Goal: Task Accomplishment & Management: Manage account settings

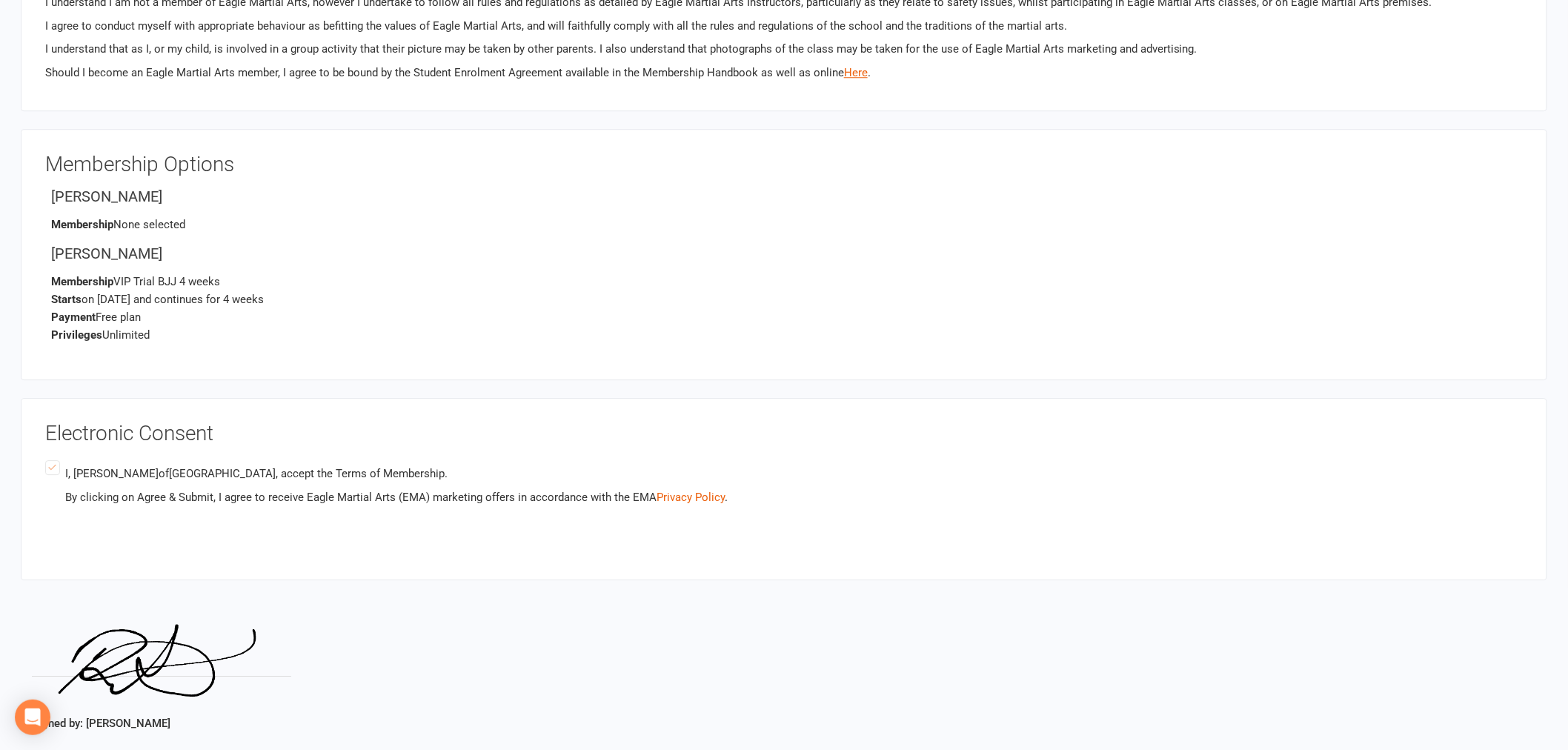
scroll to position [1730, 0]
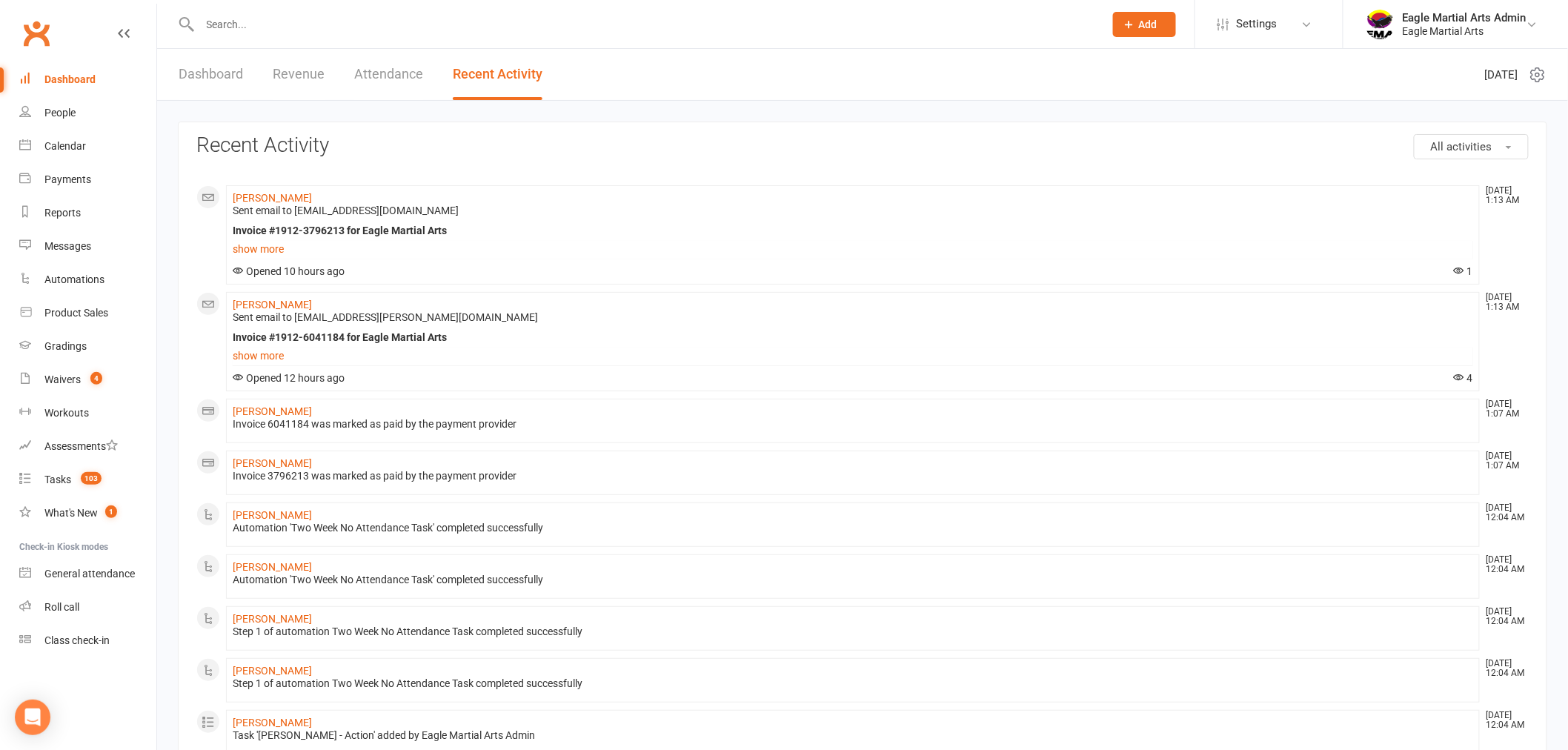
click at [72, 80] on div "Dashboard" at bounding box center [70, 80] width 51 height 12
click at [1143, 23] on span "Add" at bounding box center [1148, 24] width 18 height 12
click at [1123, 99] on link "Member" at bounding box center [1128, 101] width 132 height 34
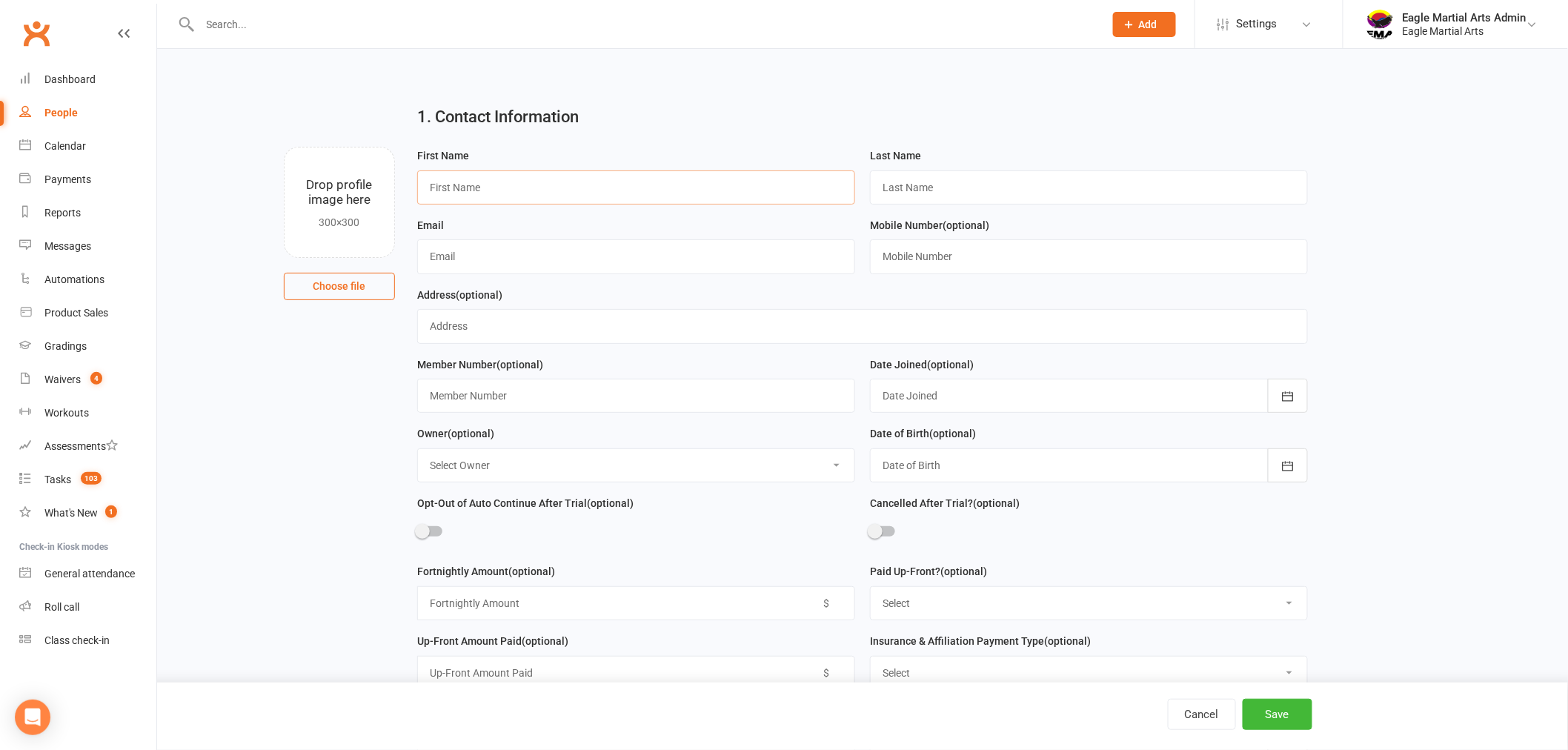
click at [502, 192] on input "text" at bounding box center [636, 187] width 438 height 34
type input "Kian"
click at [927, 180] on input "text" at bounding box center [1089, 187] width 438 height 34
click at [908, 183] on input "text" at bounding box center [1089, 187] width 438 height 34
paste input "Mehrabani"
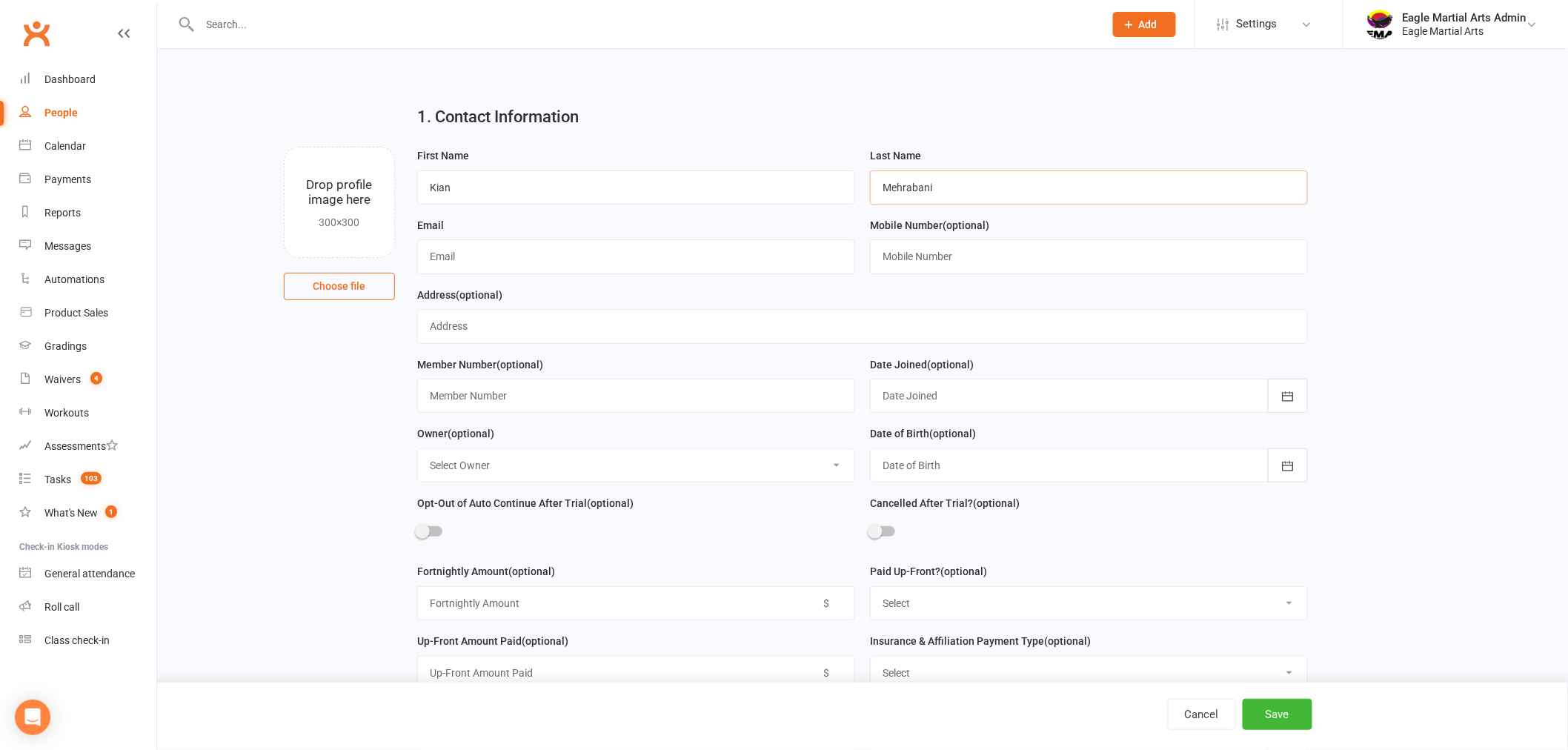
type input "Mehrabani"
click at [582, 256] on input "text" at bounding box center [636, 256] width 438 height 34
paste input "[EMAIL_ADDRESS][DOMAIN_NAME]"
type input "[EMAIL_ADDRESS][DOMAIN_NAME]"
drag, startPoint x: 946, startPoint y: 254, endPoint x: 833, endPoint y: 220, distance: 118.0
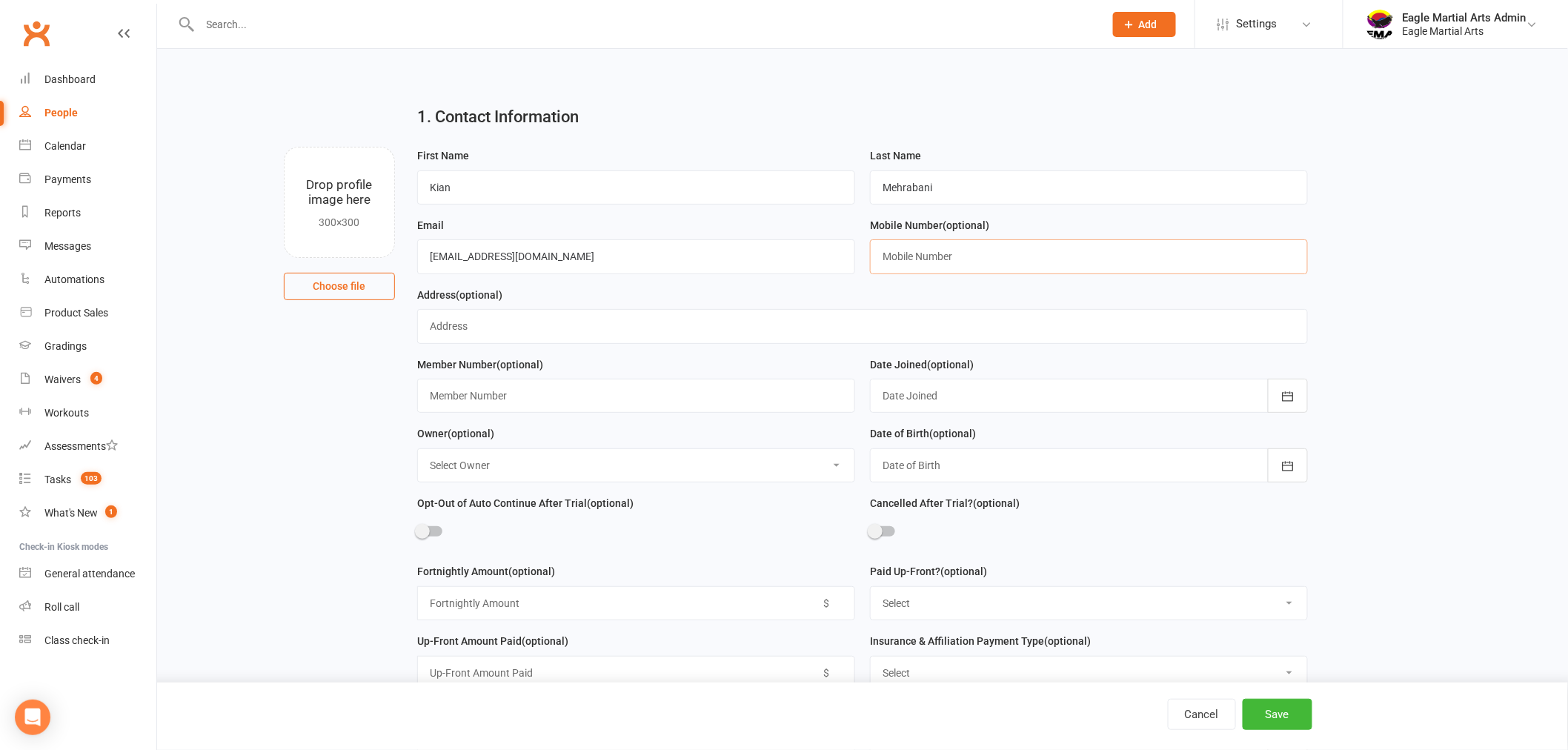
click at [946, 254] on input "text" at bounding box center [1089, 256] width 438 height 34
click at [966, 255] on input "text" at bounding box center [1089, 256] width 438 height 34
paste input "0499605630"
type input "0499605630"
drag, startPoint x: 504, startPoint y: 327, endPoint x: 447, endPoint y: 264, distance: 85.0
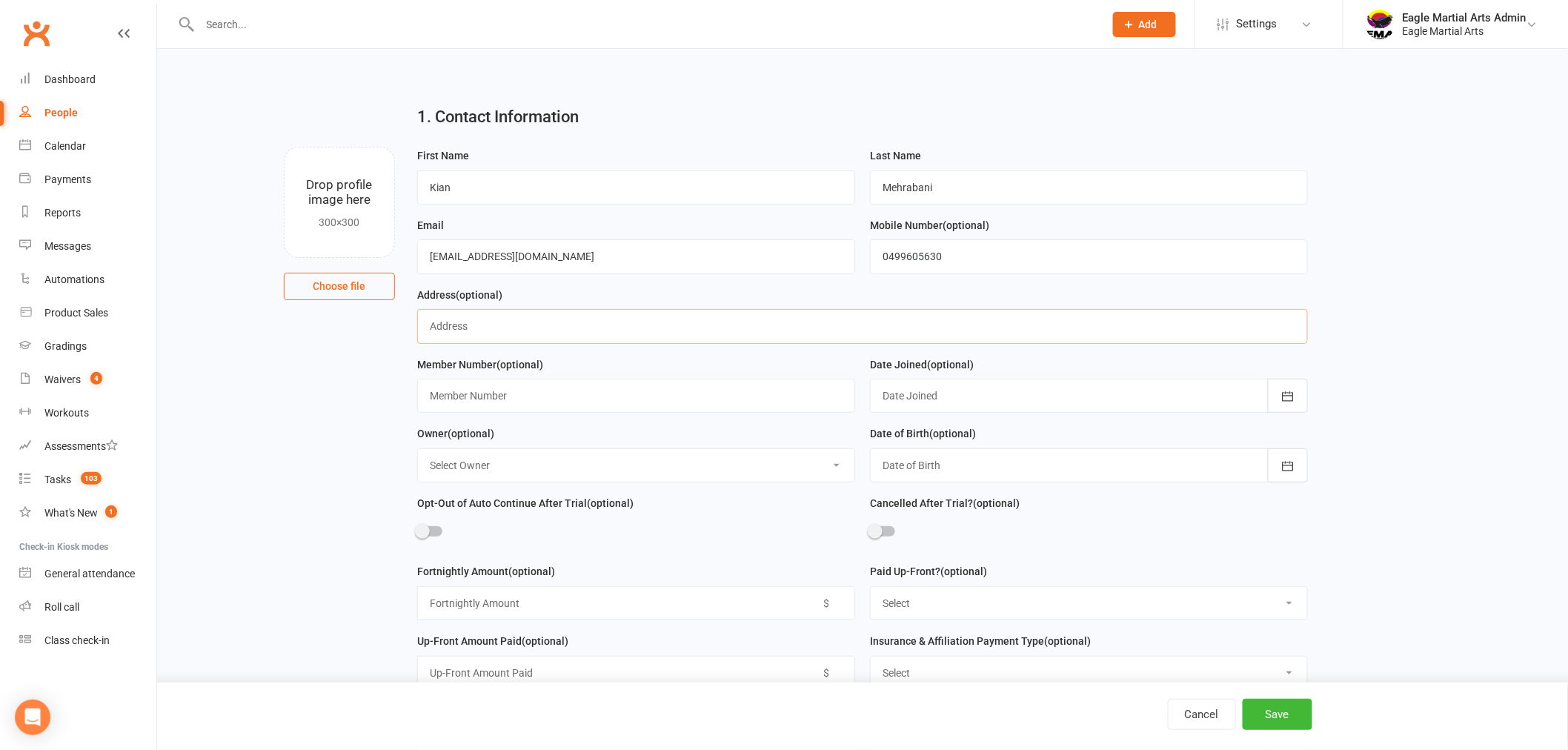
click at [504, 327] on input "text" at bounding box center [862, 326] width 890 height 34
paste input "[STREET_ADDRESS][PERSON_NAME][PERSON_NAME]"
type input "[STREET_ADDRESS][PERSON_NAME][PERSON_NAME]"
click at [1288, 398] on icon "button" at bounding box center [1288, 397] width 15 height 15
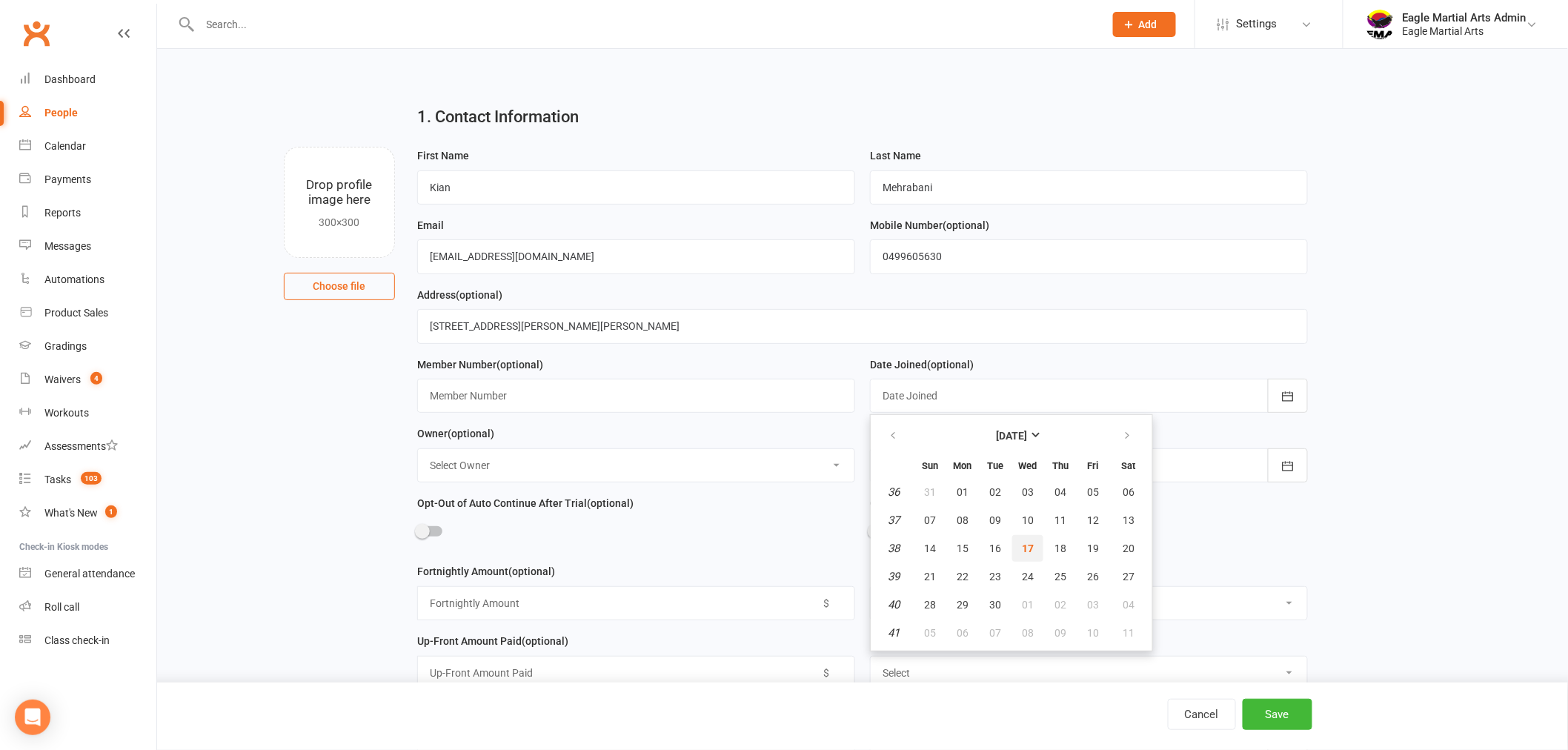
click at [1025, 542] on span "17" at bounding box center [1028, 548] width 12 height 12
type input "17 Sep 2025"
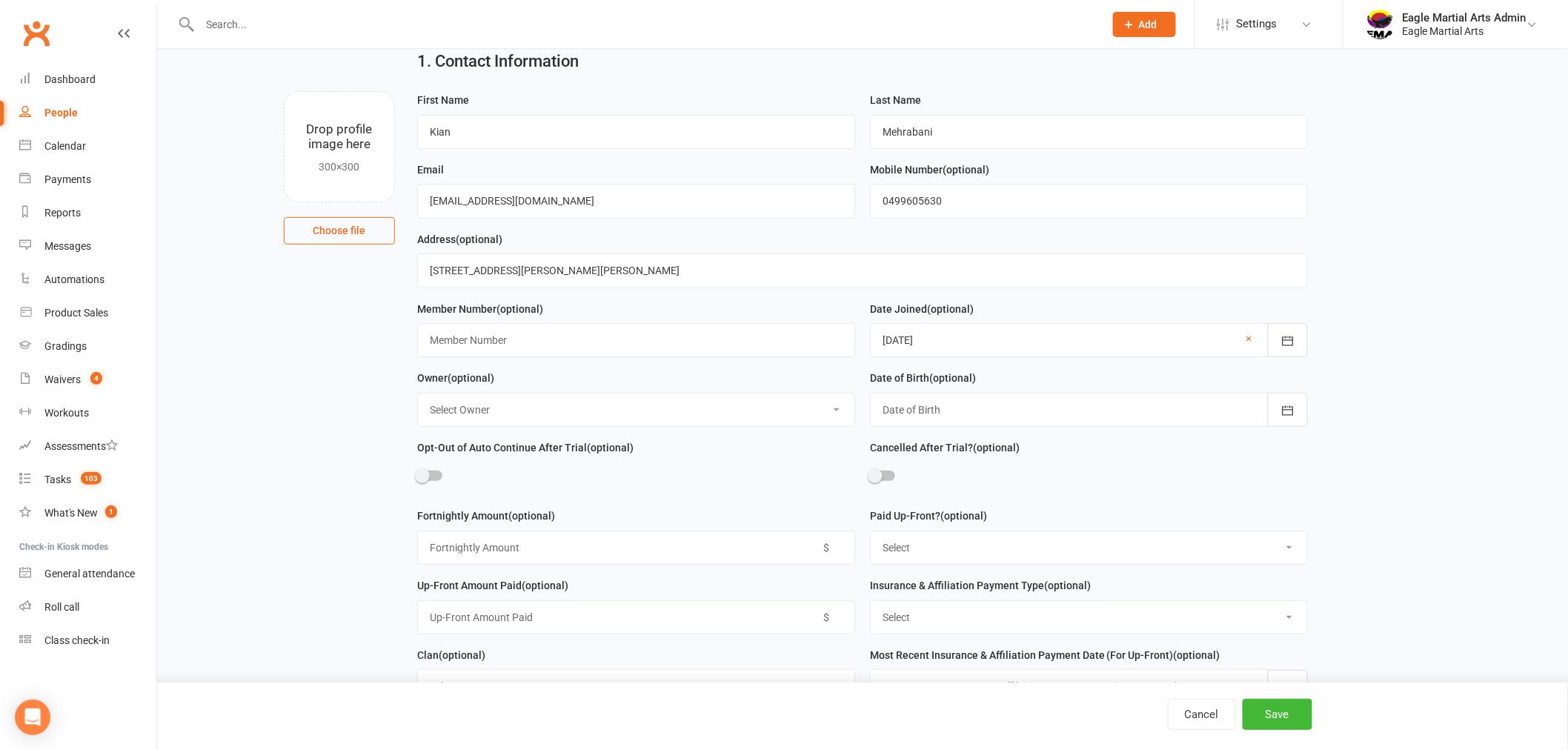
scroll to position [83, 0]
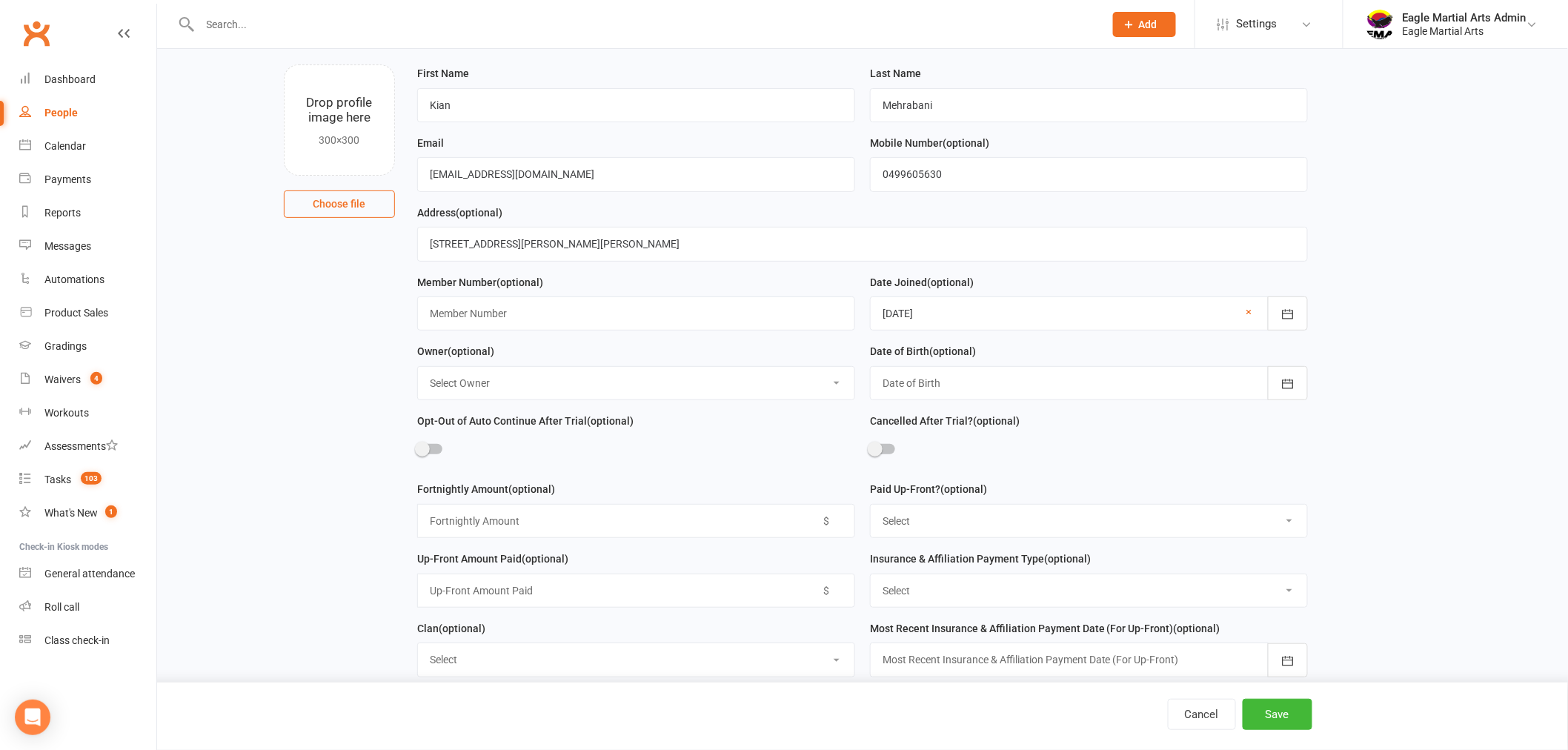
click at [1299, 586] on select "Select Up-Front Fortnightly" at bounding box center [1089, 590] width 436 height 33
select select "Up-Front"
click at [871, 575] on select "Select Up-Front Fortnightly" at bounding box center [1089, 590] width 436 height 33
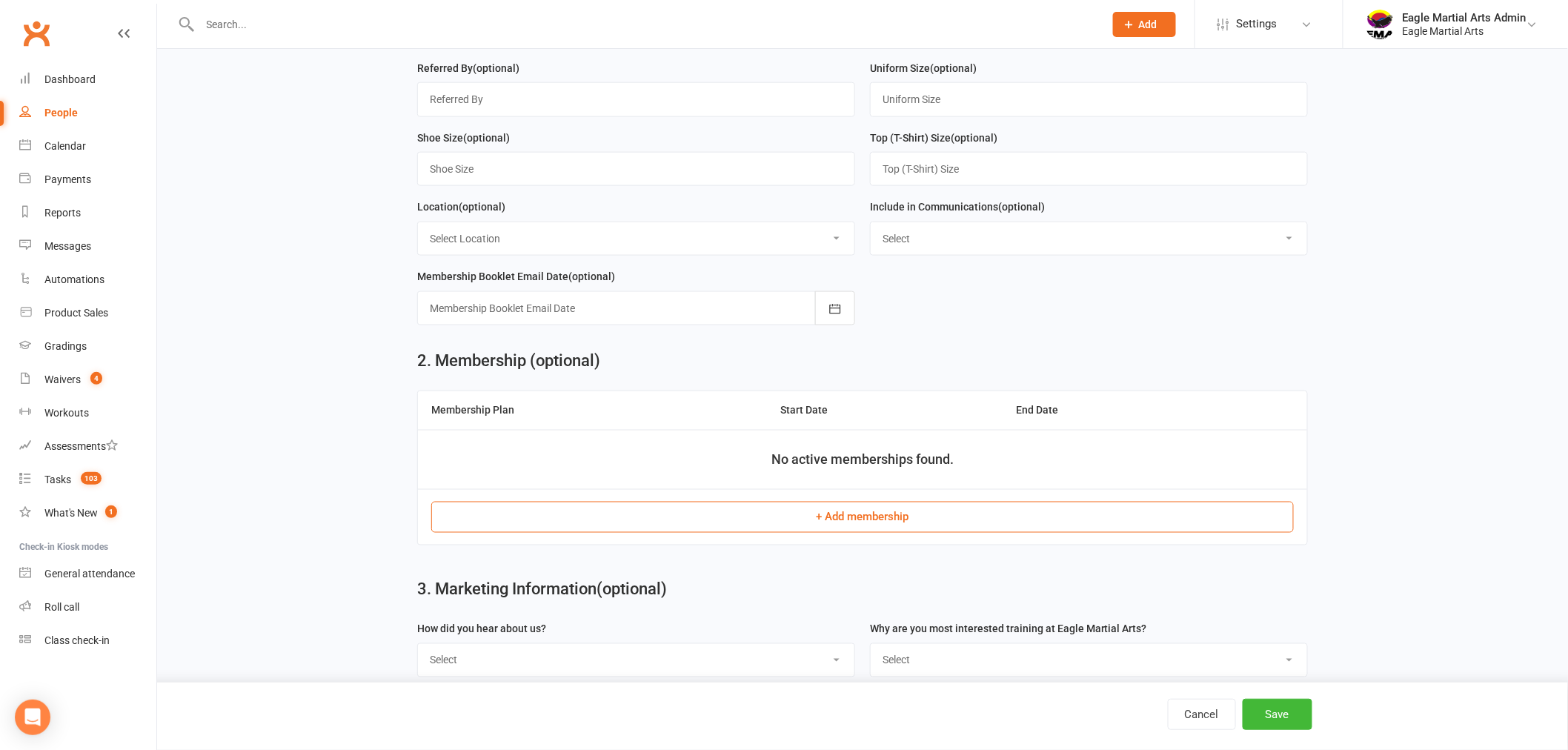
scroll to position [742, 0]
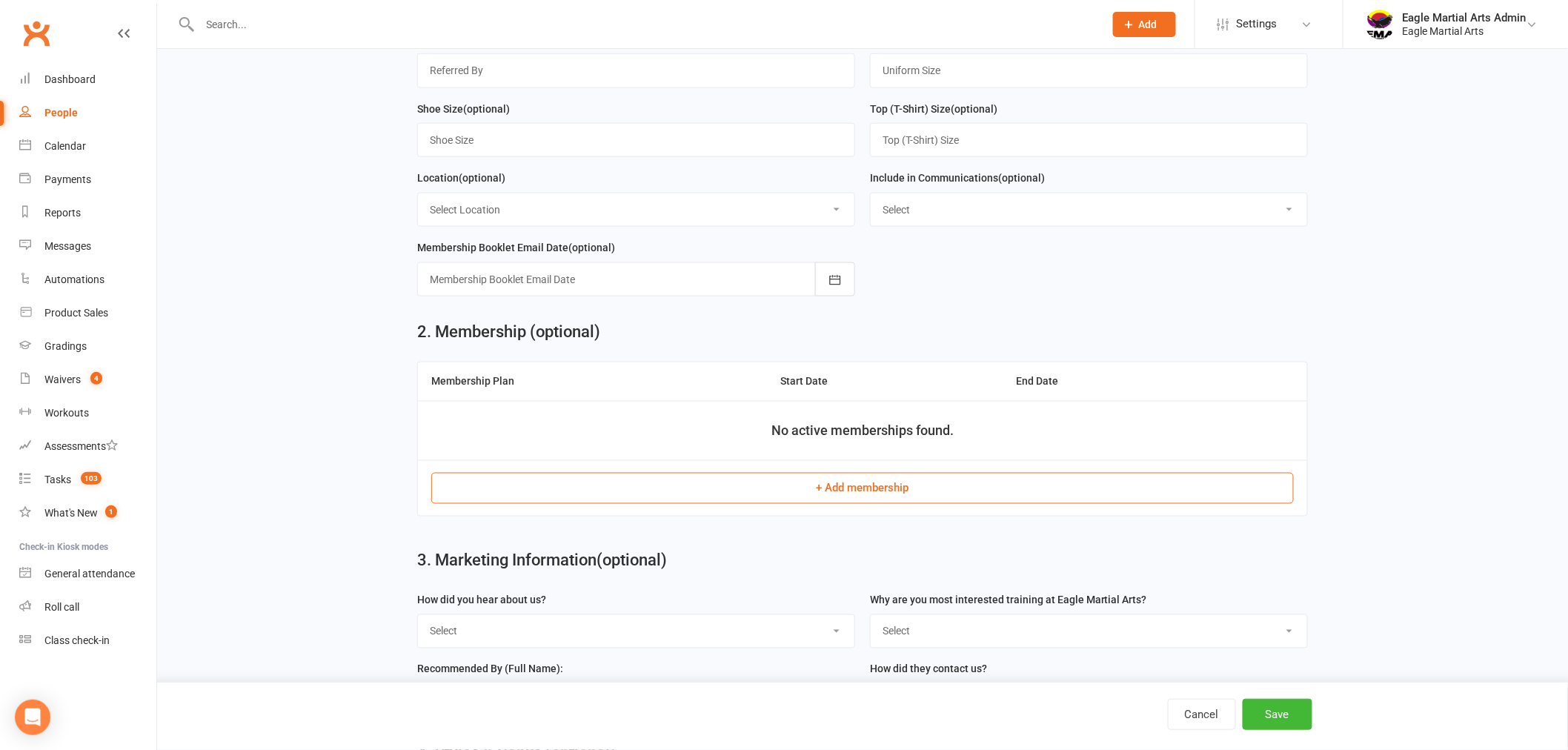
click at [868, 497] on button "+ Add membership" at bounding box center [862, 488] width 862 height 31
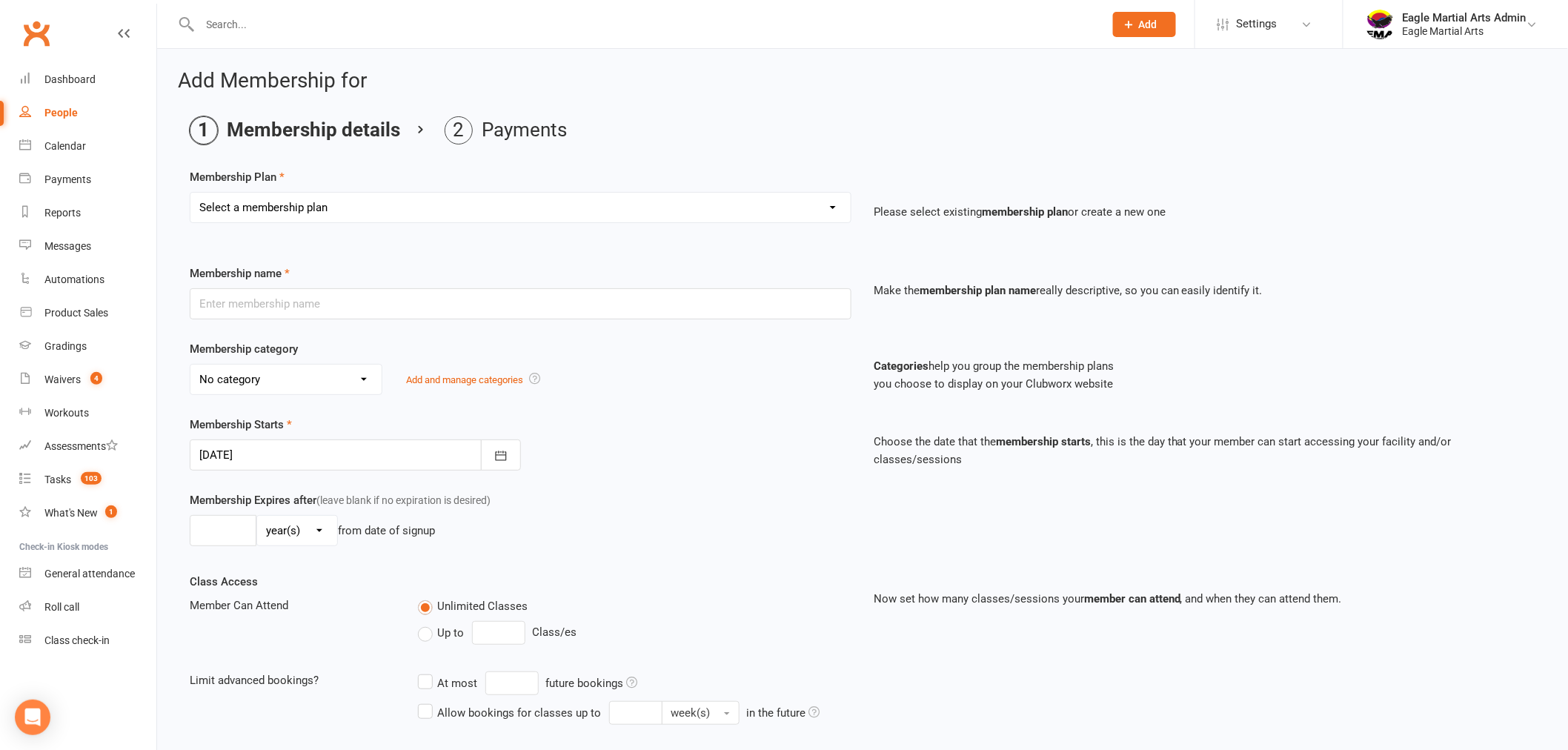
click at [636, 204] on select "Select a membership plan Create new Membership Plan EMA Eaglets (3yo - 4yo) Tri…" at bounding box center [521, 207] width 660 height 30
select select "51"
click at [191, 192] on select "Select a membership plan Create new Membership Plan EMA Eaglets (3yo - 4yo) Tri…" at bounding box center [521, 207] width 660 height 30
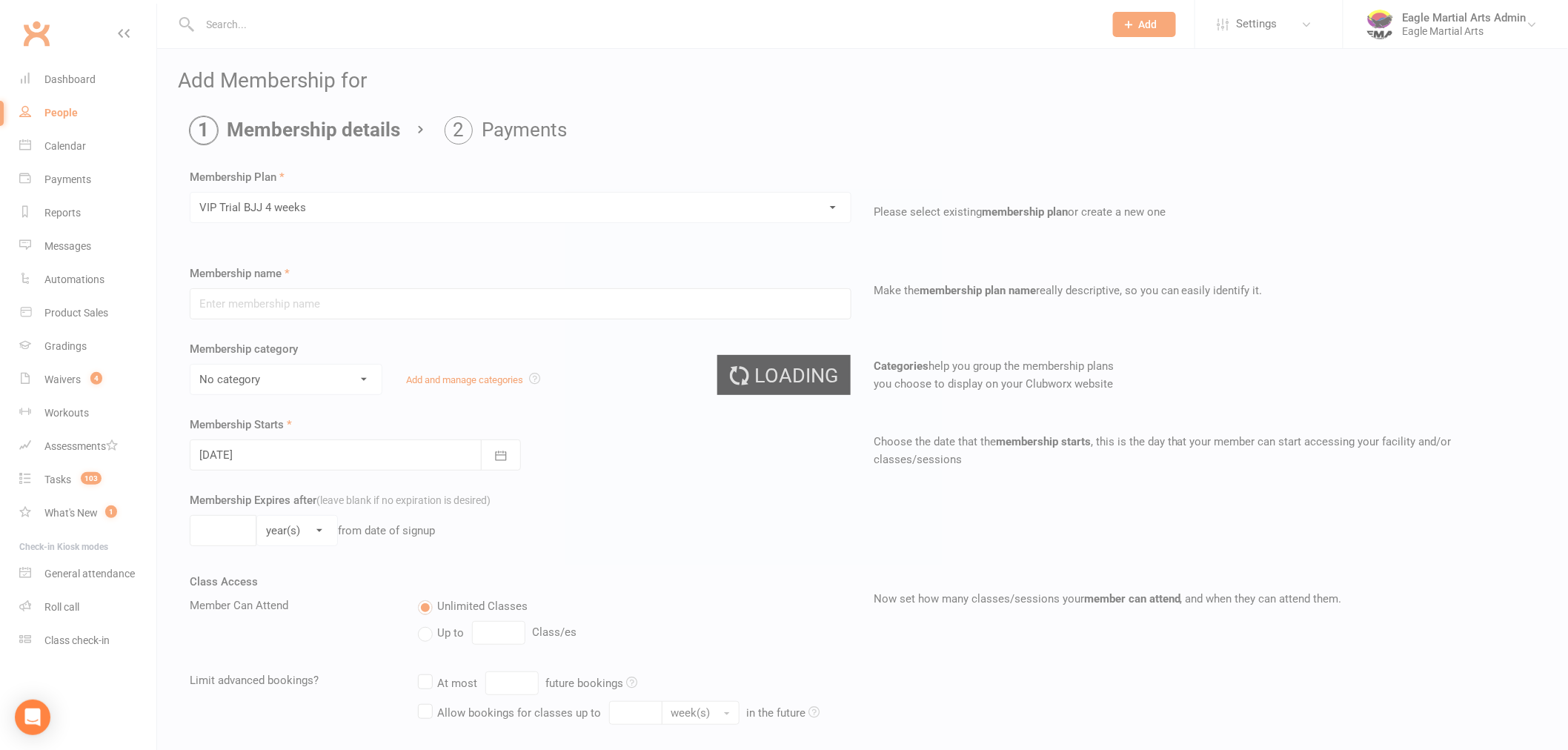
type input "VIP Trial BJJ 4 weeks"
select select "0"
type input "4"
select select "1"
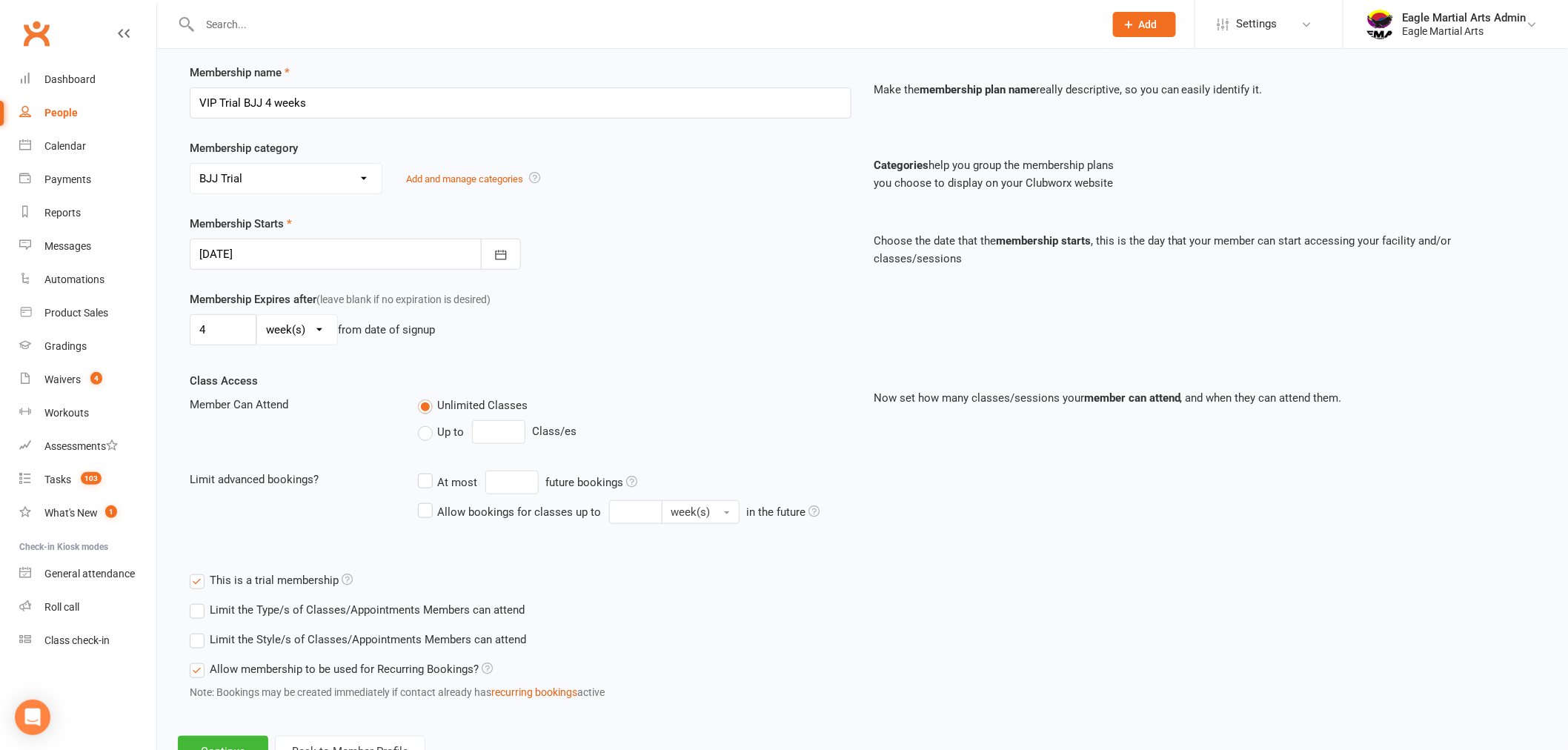
scroll to position [247, 0]
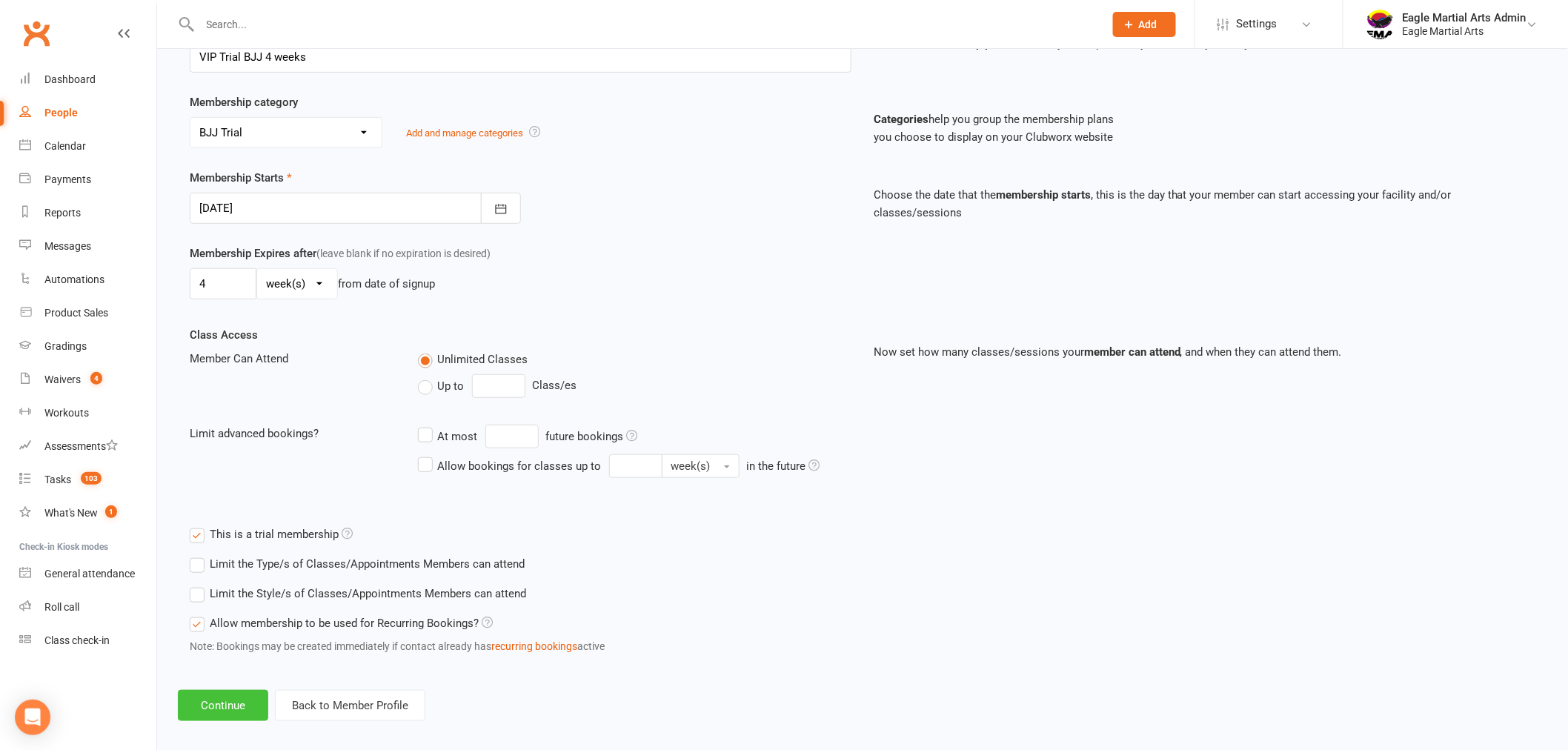
click at [242, 702] on button "Continue" at bounding box center [223, 705] width 90 height 31
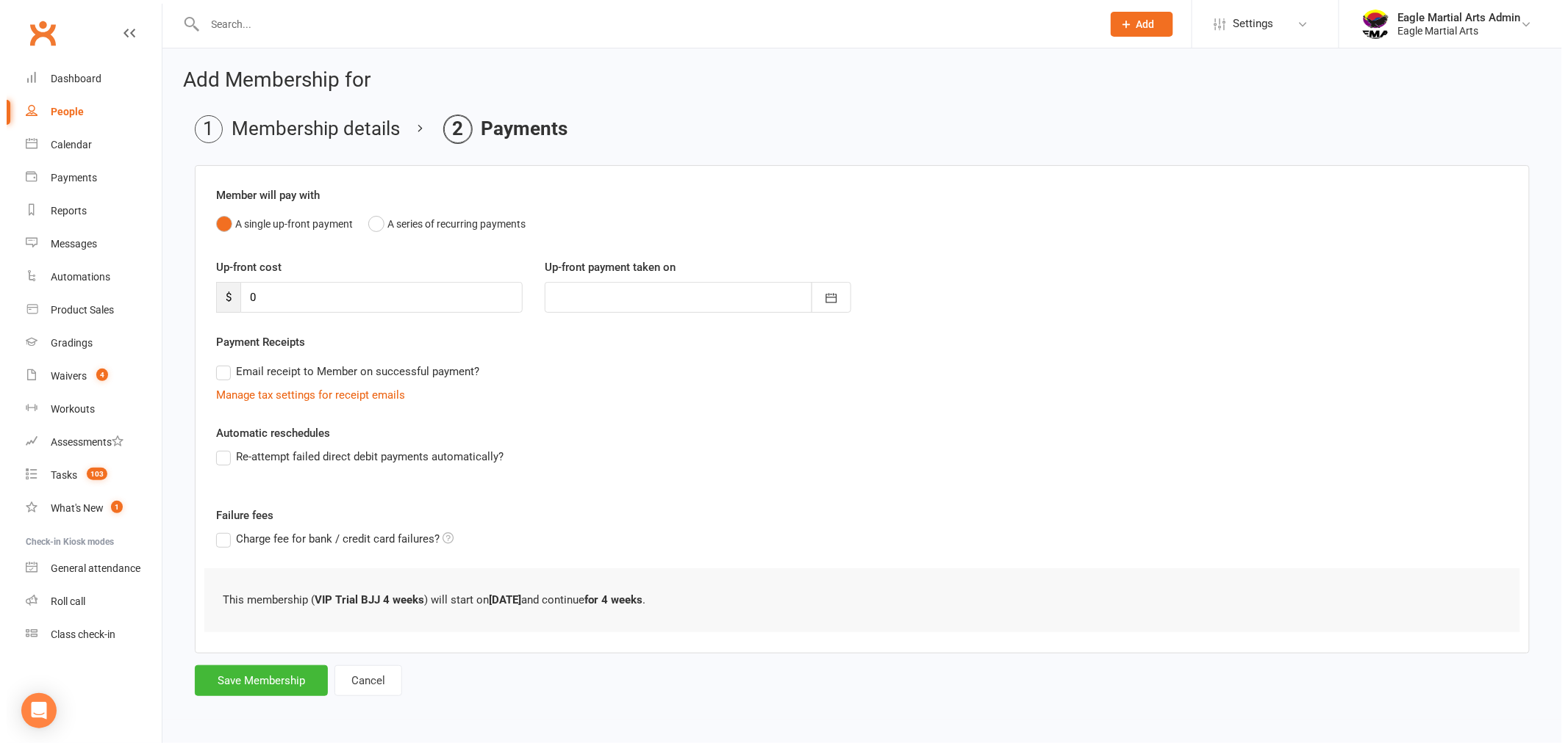
scroll to position [0, 0]
click at [241, 687] on button "Save Membership" at bounding box center [255, 681] width 133 height 31
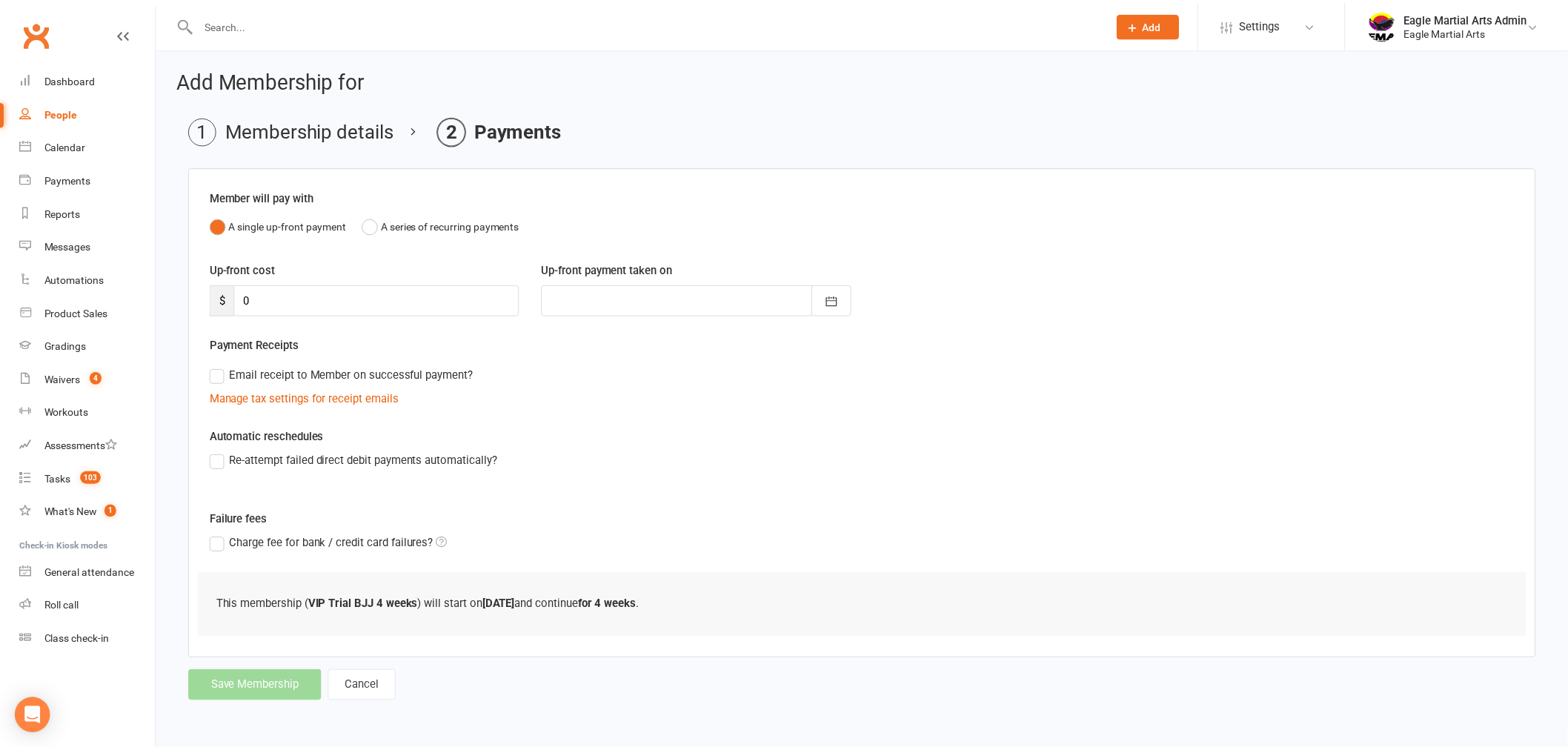
scroll to position [1053, 0]
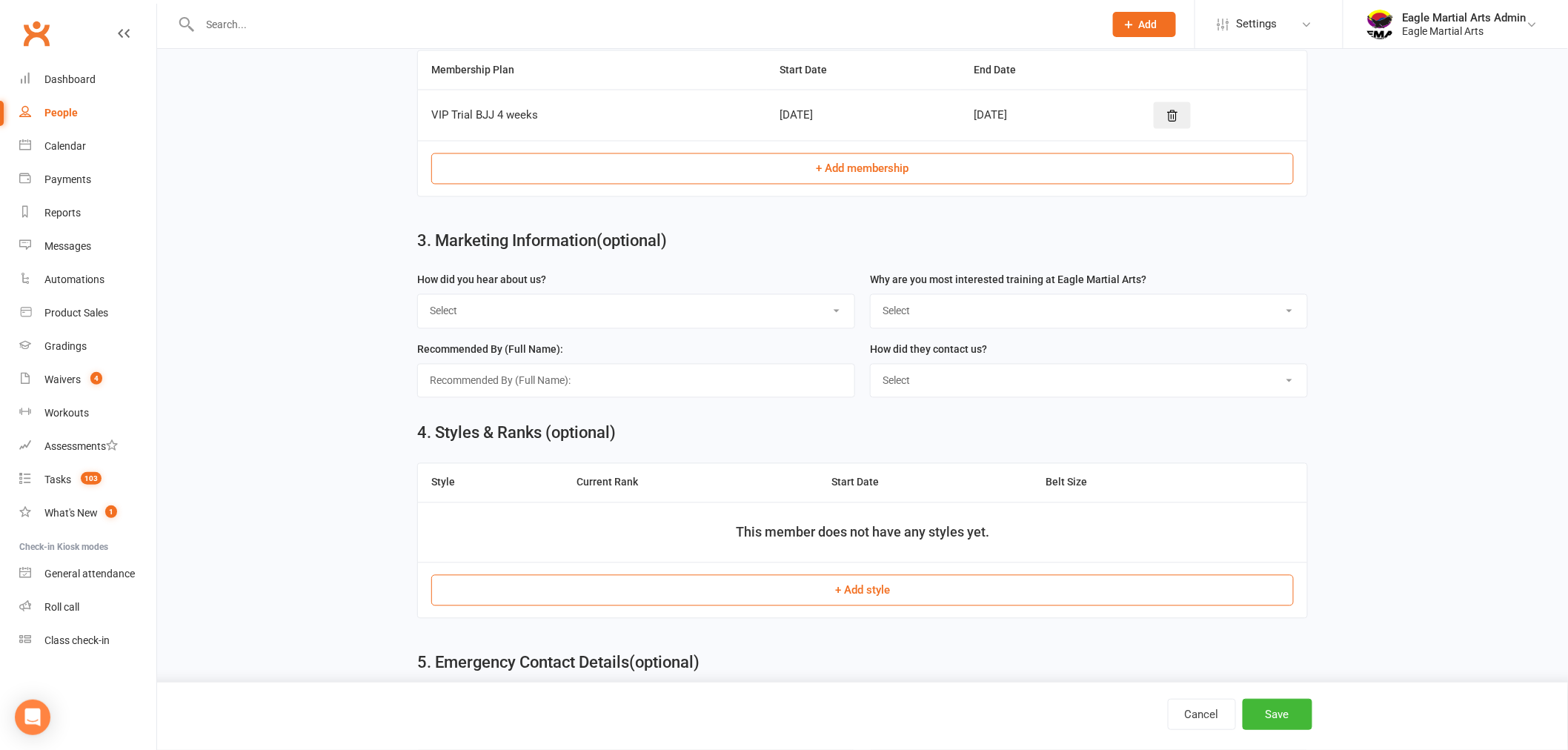
click at [883, 589] on button "+ Add style" at bounding box center [862, 590] width 862 height 31
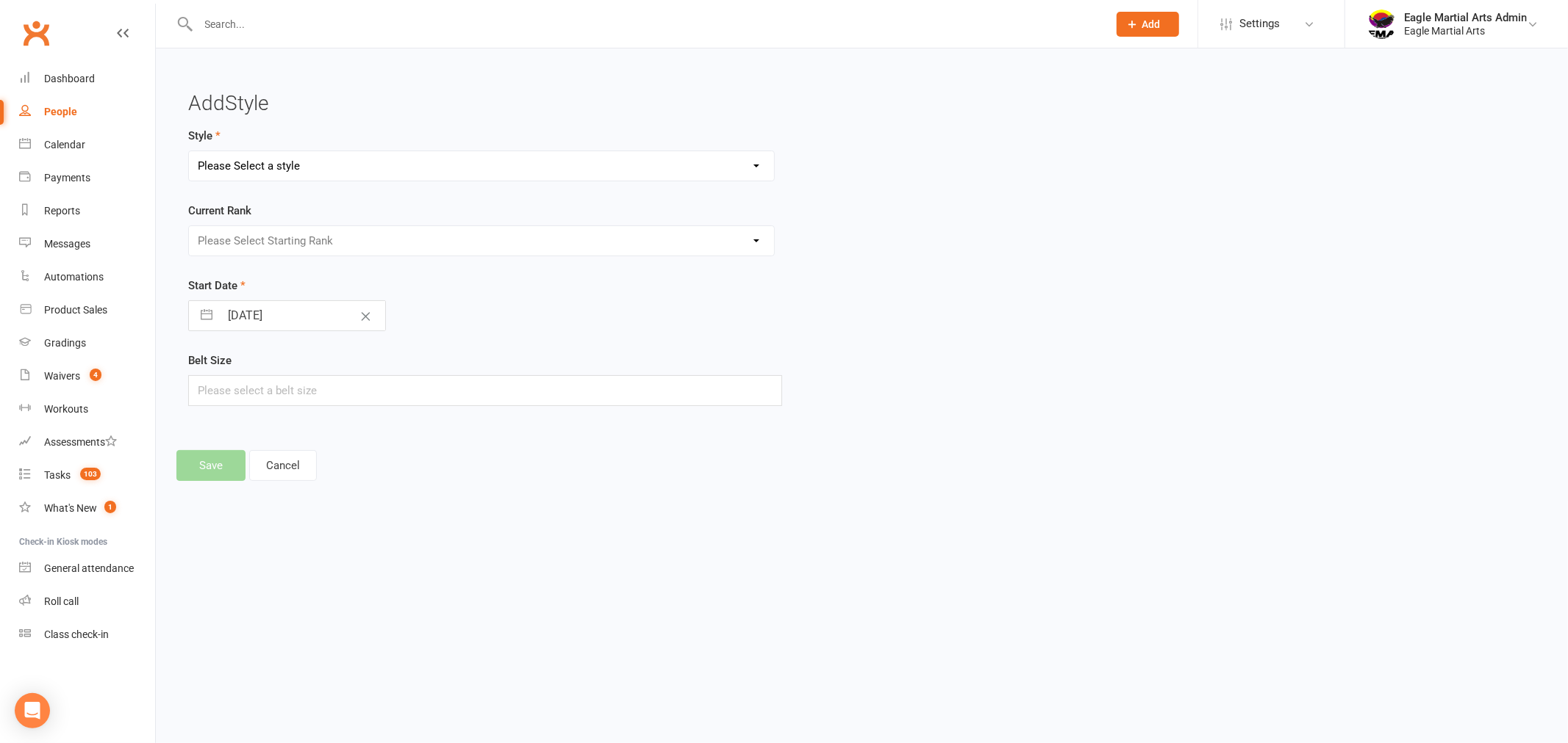
click at [446, 160] on select "Please Select a style Brazilian Jiu Jitsu Juniors Brazilian Jui Jitsu Teen/Adul…" at bounding box center [481, 166] width 585 height 29
select select "1758"
click at [189, 152] on select "Please Select a style Brazilian Jiu Jitsu Juniors Brazilian Jui Jitsu Teen/Adul…" at bounding box center [481, 166] width 585 height 29
click at [752, 236] on select "Please Select Starting Rank White White 1 Stripe White 2 Stripe Grey & White Gr…" at bounding box center [481, 240] width 585 height 29
select select "17374"
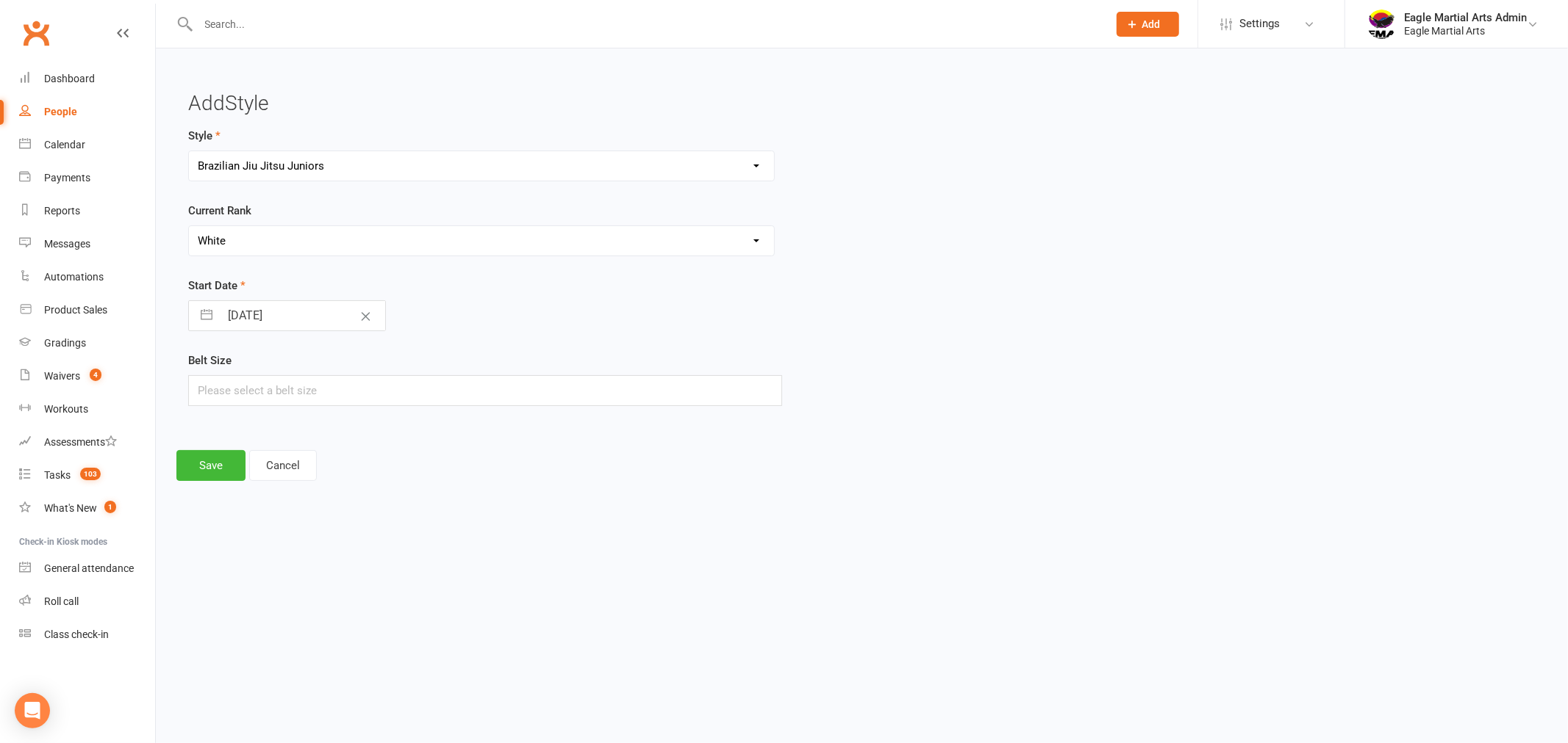
click at [189, 226] on select "Please Select Starting Rank White White 1 Stripe White 2 Stripe Grey & White Gr…" at bounding box center [481, 240] width 585 height 29
click at [251, 453] on button "Cancel" at bounding box center [283, 465] width 68 height 31
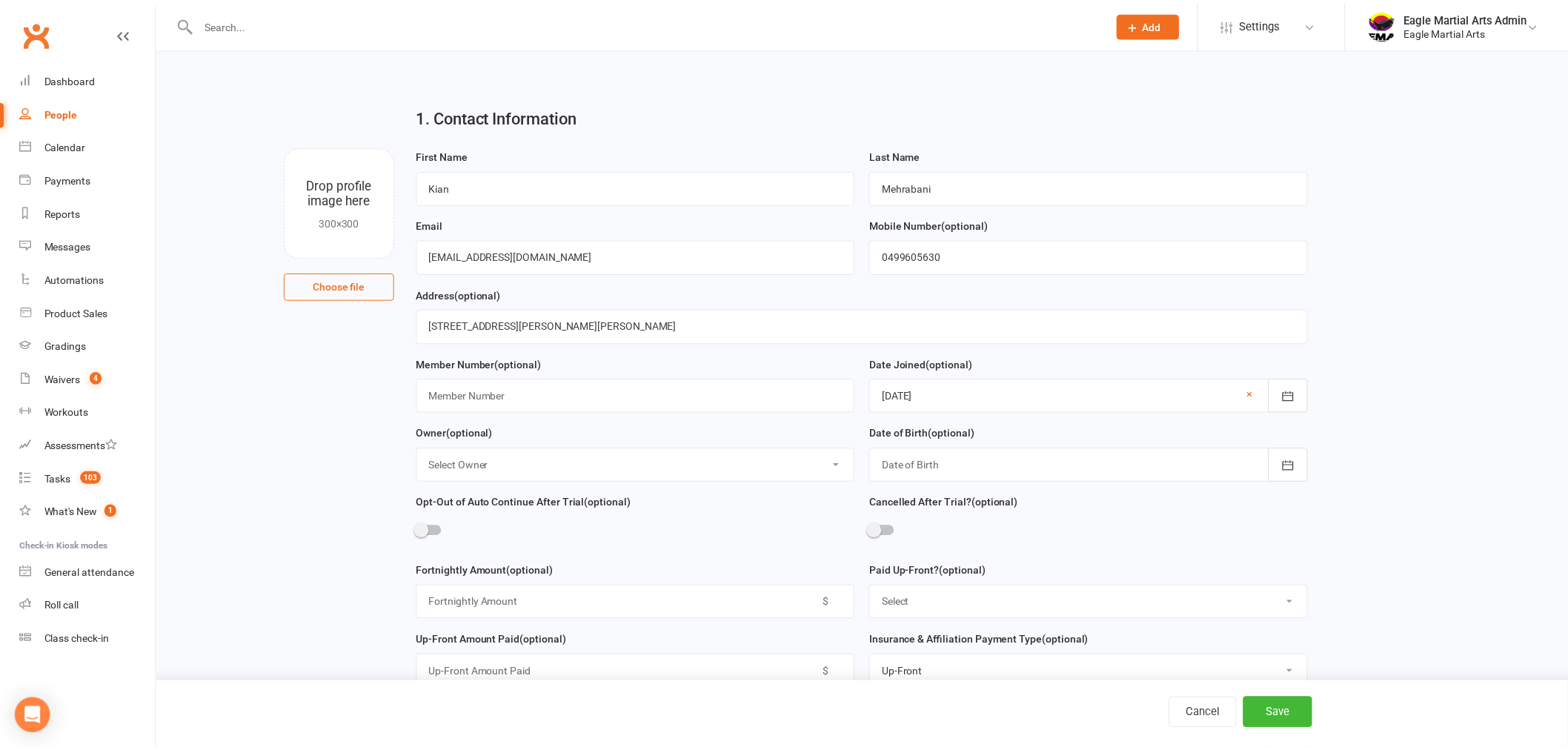
scroll to position [1430, 0]
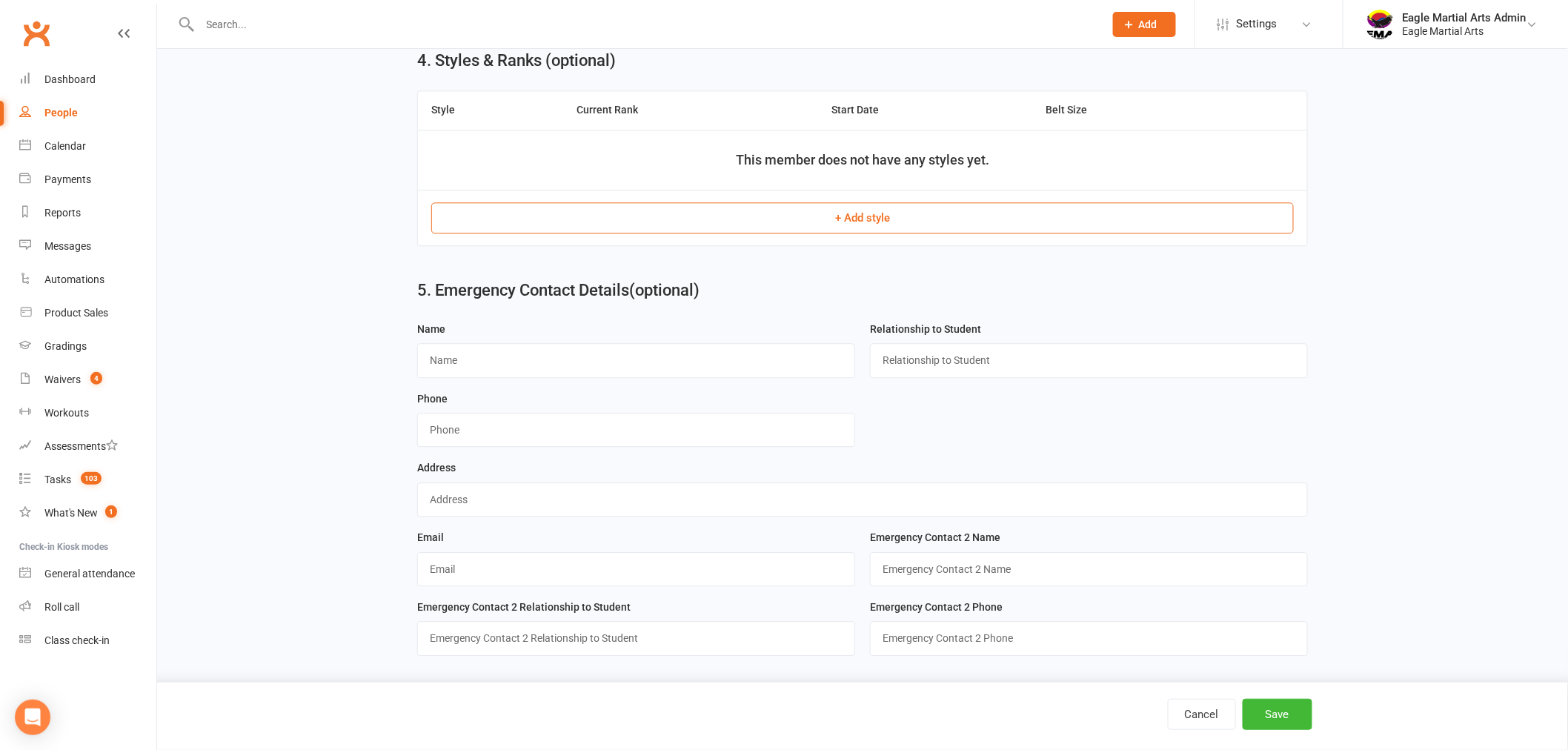
click at [784, 226] on button "+ Add style" at bounding box center [862, 217] width 862 height 31
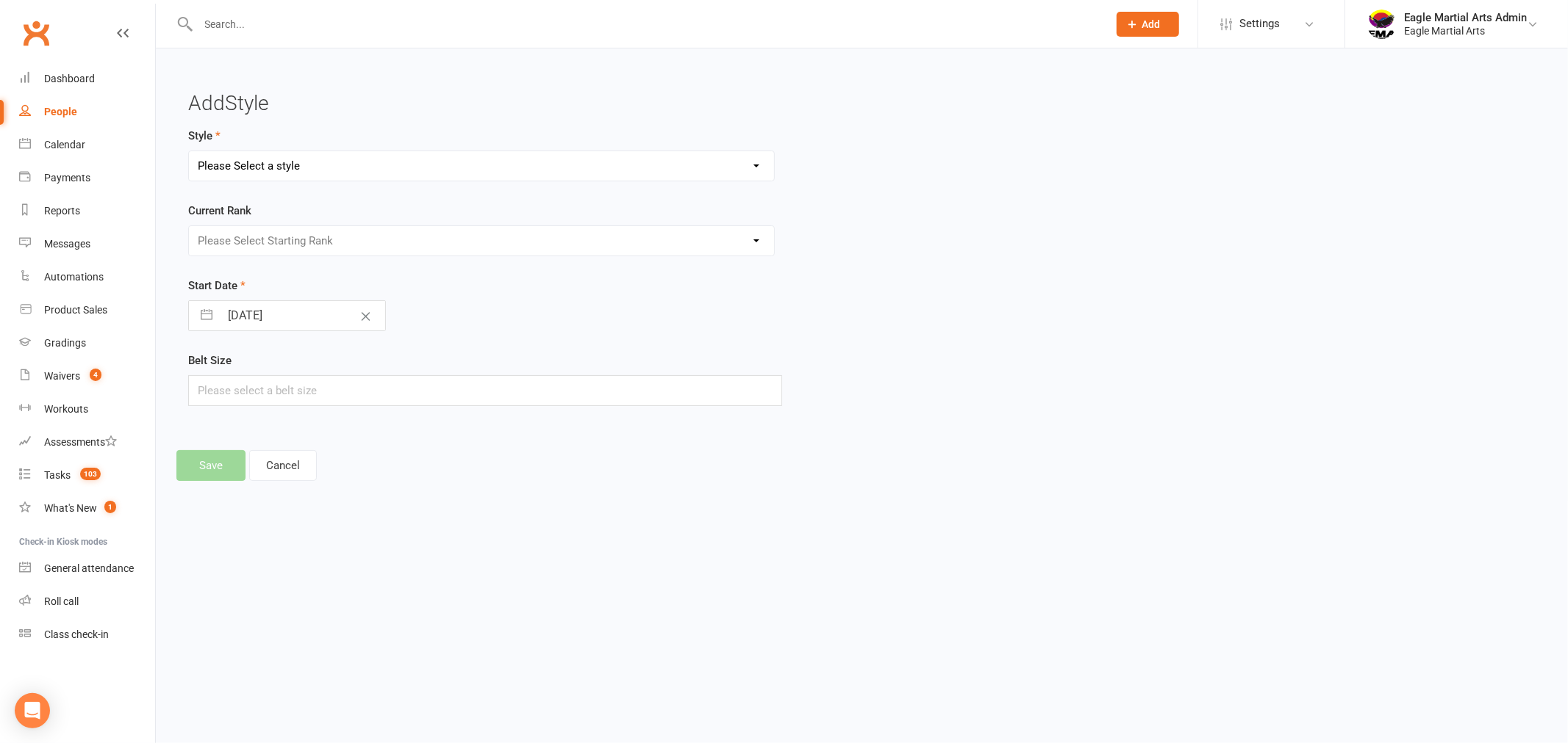
click at [339, 162] on select "Please Select a style Brazilian Jiu Jitsu Juniors Brazilian Jui Jitsu Teen/Adul…" at bounding box center [481, 166] width 585 height 29
select select "1758"
click at [189, 152] on select "Please Select a style Brazilian Jiu Jitsu Juniors Brazilian Jui Jitsu Teen/Adul…" at bounding box center [481, 166] width 585 height 29
click at [325, 239] on select "Please Select Starting Rank White White 1 Stripe White 2 Stripe Grey & White Gr…" at bounding box center [481, 240] width 585 height 29
select select "17374"
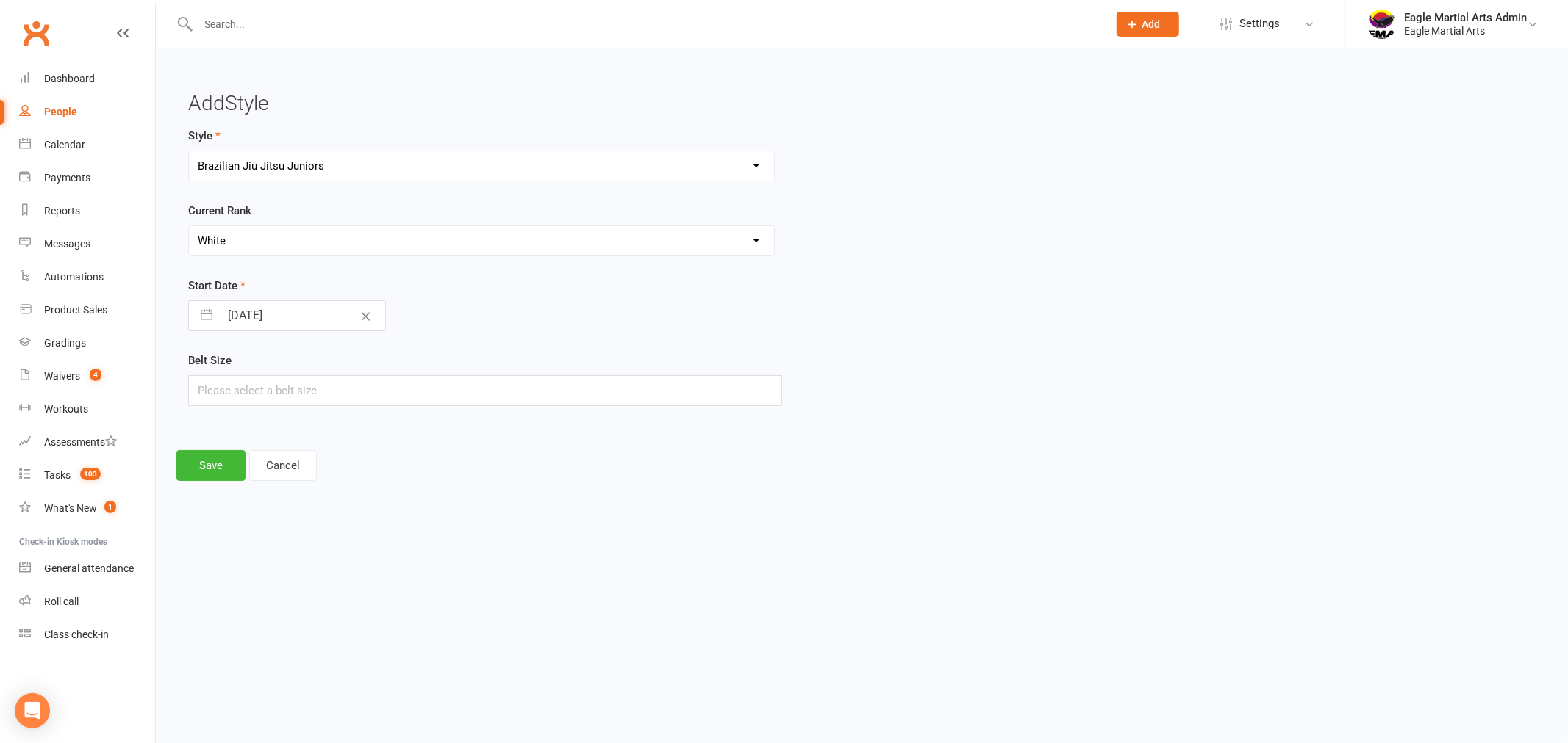
click at [189, 226] on select "Please Select Starting Rank White White 1 Stripe White 2 Stripe Grey & White Gr…" at bounding box center [481, 240] width 585 height 29
click at [249, 395] on input "text" at bounding box center [485, 390] width 594 height 31
type input "A"
type input "M0"
click at [208, 466] on button "Save" at bounding box center [211, 465] width 69 height 31
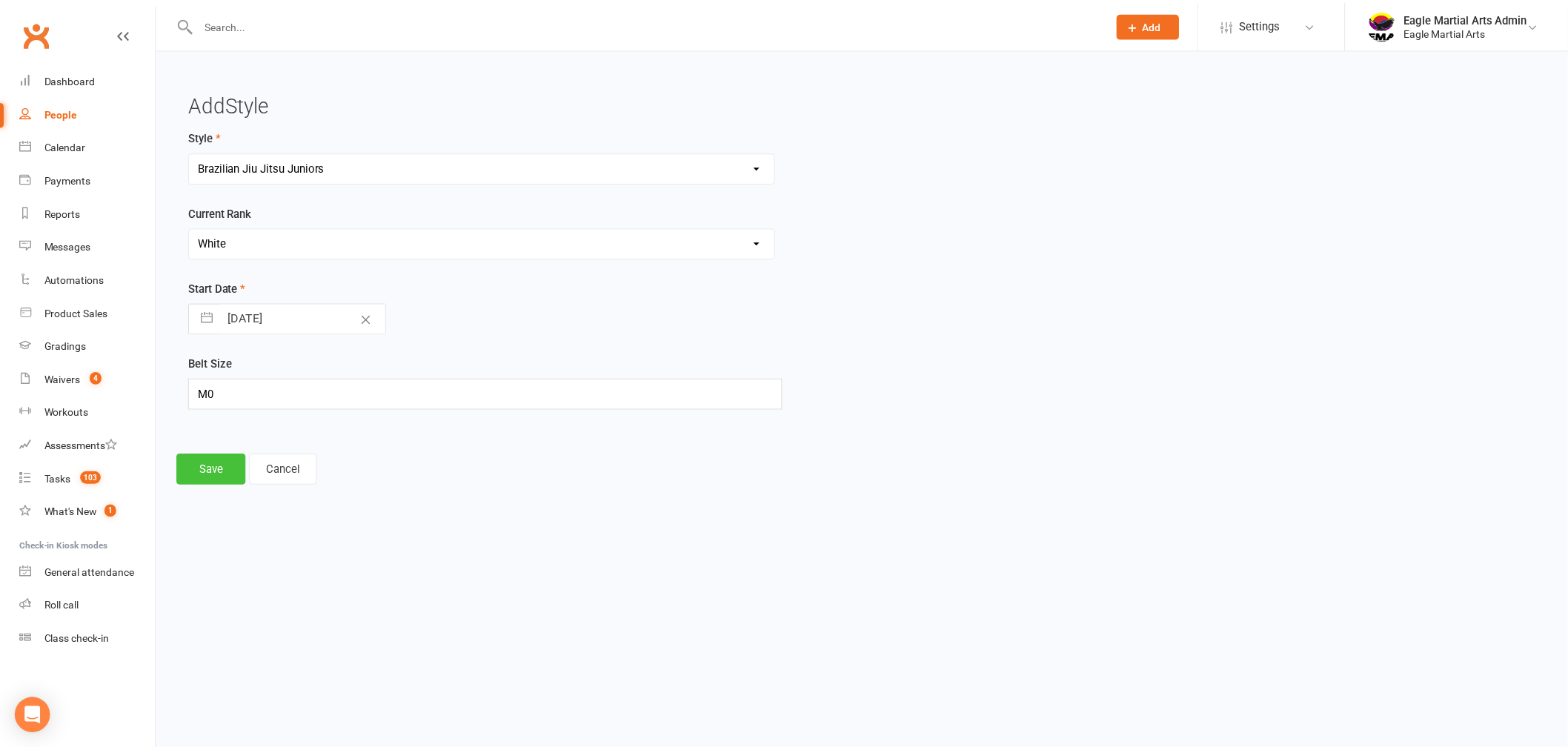
scroll to position [1420, 0]
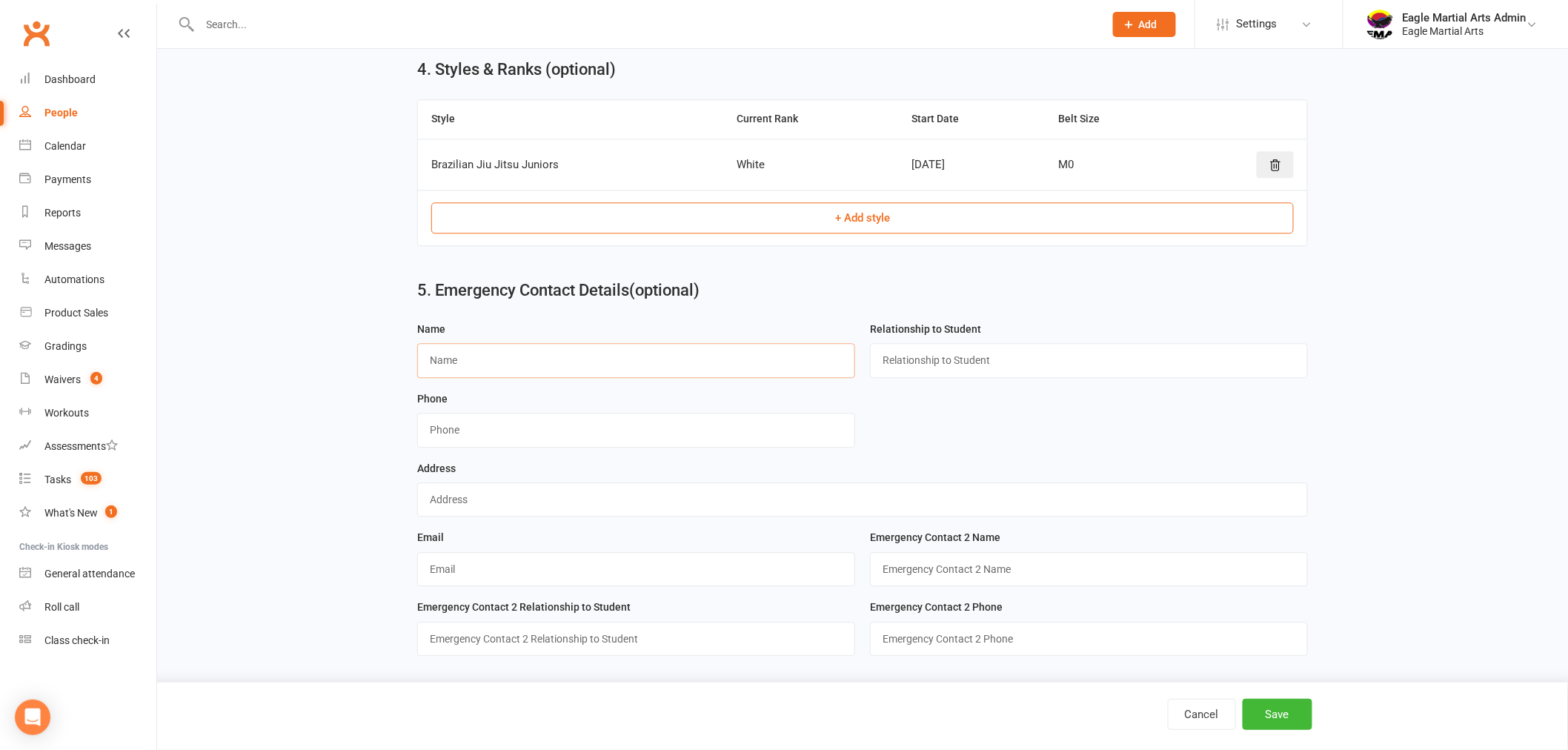
click at [641, 364] on input "text" at bounding box center [636, 360] width 438 height 34
click at [1409, 314] on div "5. Emergency Contact Details (optional) Name Relationship to Student Phone Addr…" at bounding box center [862, 293] width 1370 height 53
click at [1305, 723] on button "Save" at bounding box center [1277, 714] width 70 height 31
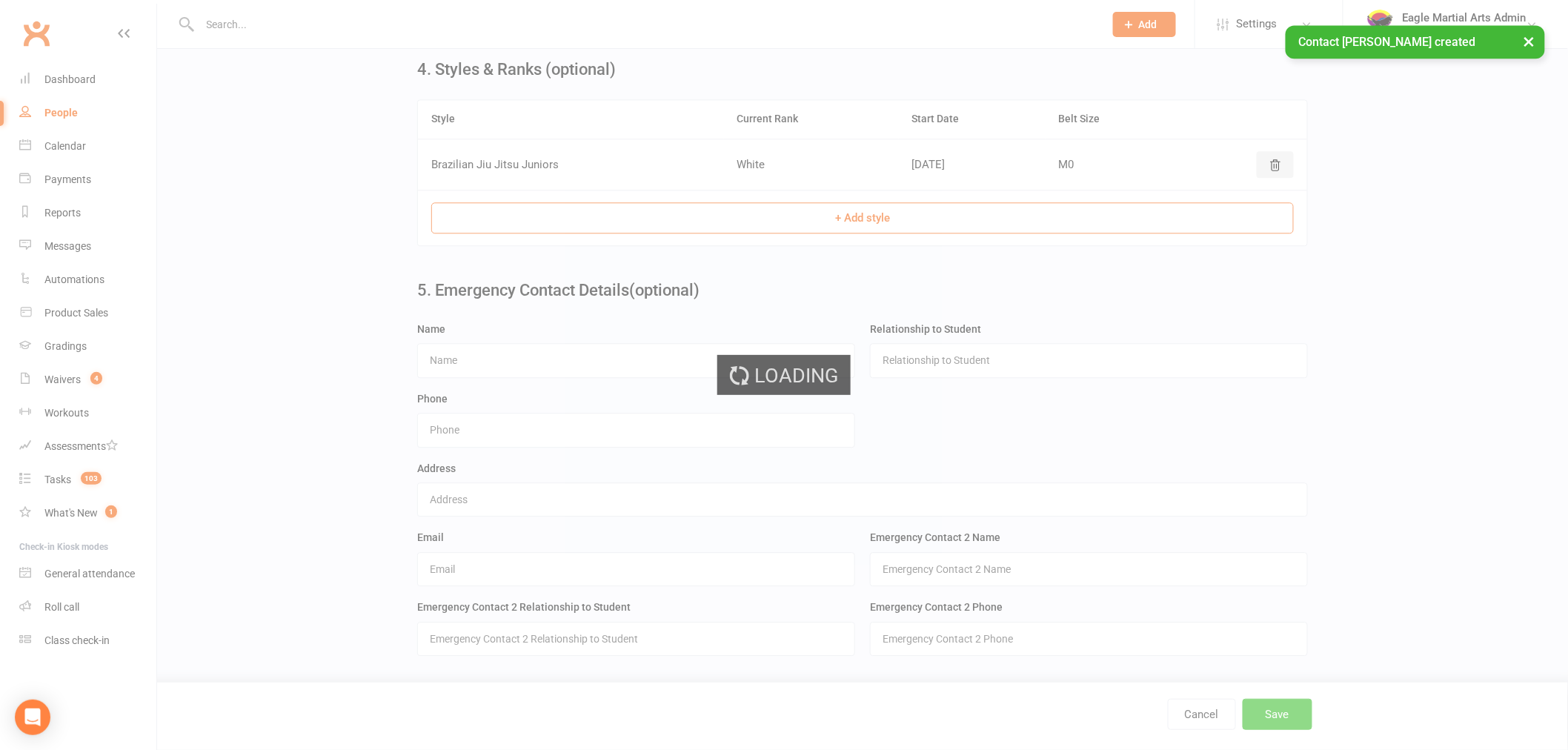
scroll to position [0, 0]
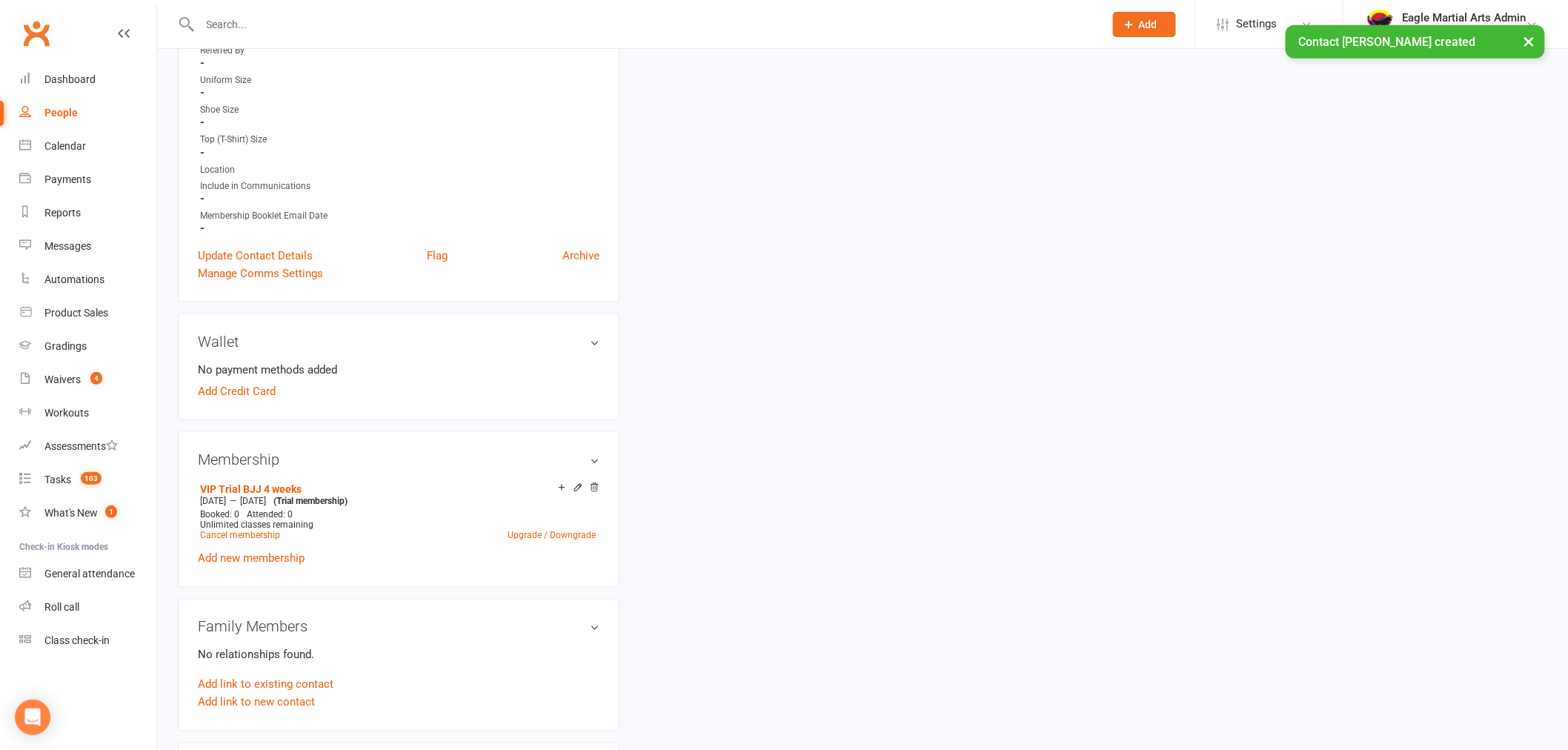
scroll to position [658, 0]
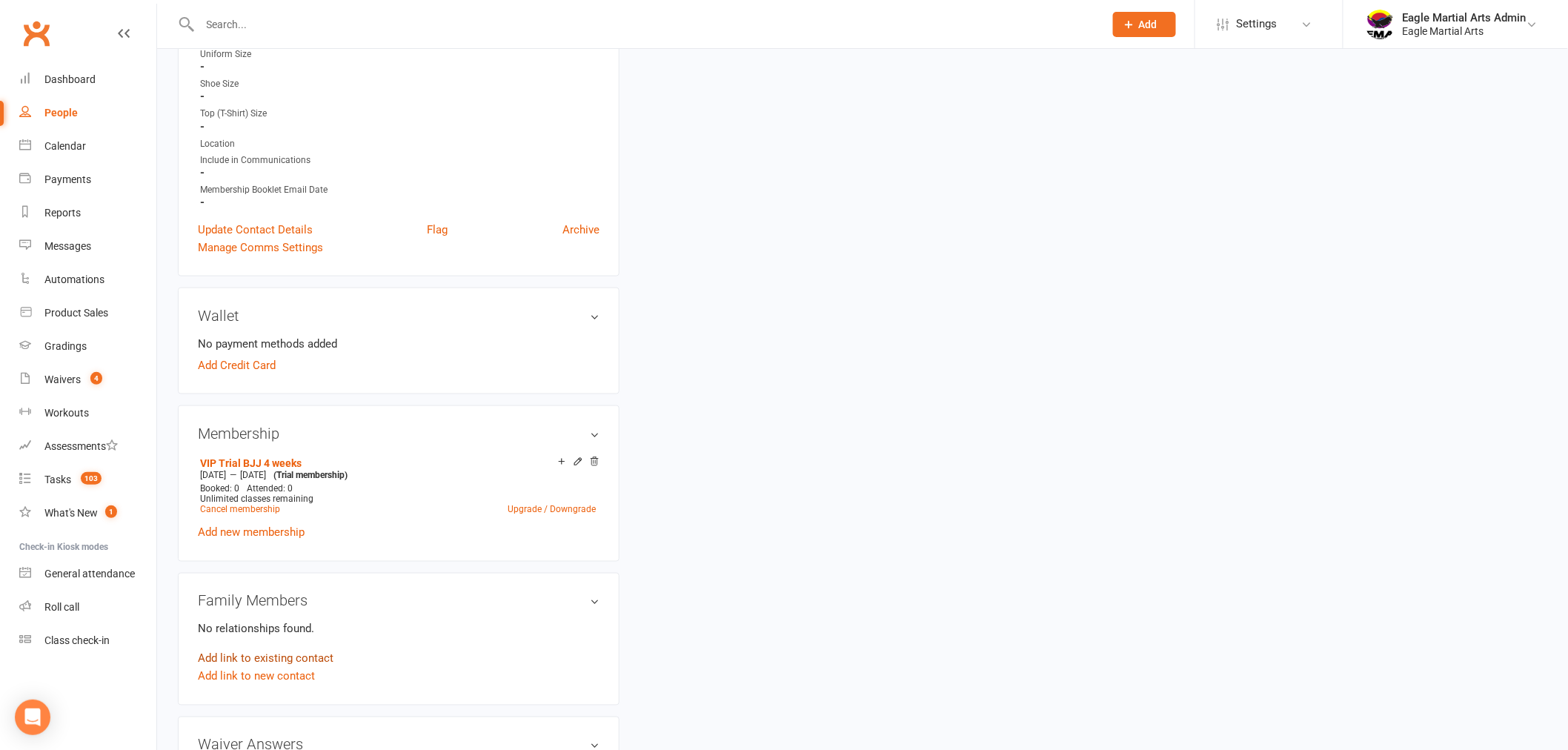
click at [272, 651] on link "Add link to existing contact" at bounding box center [265, 658] width 136 height 17
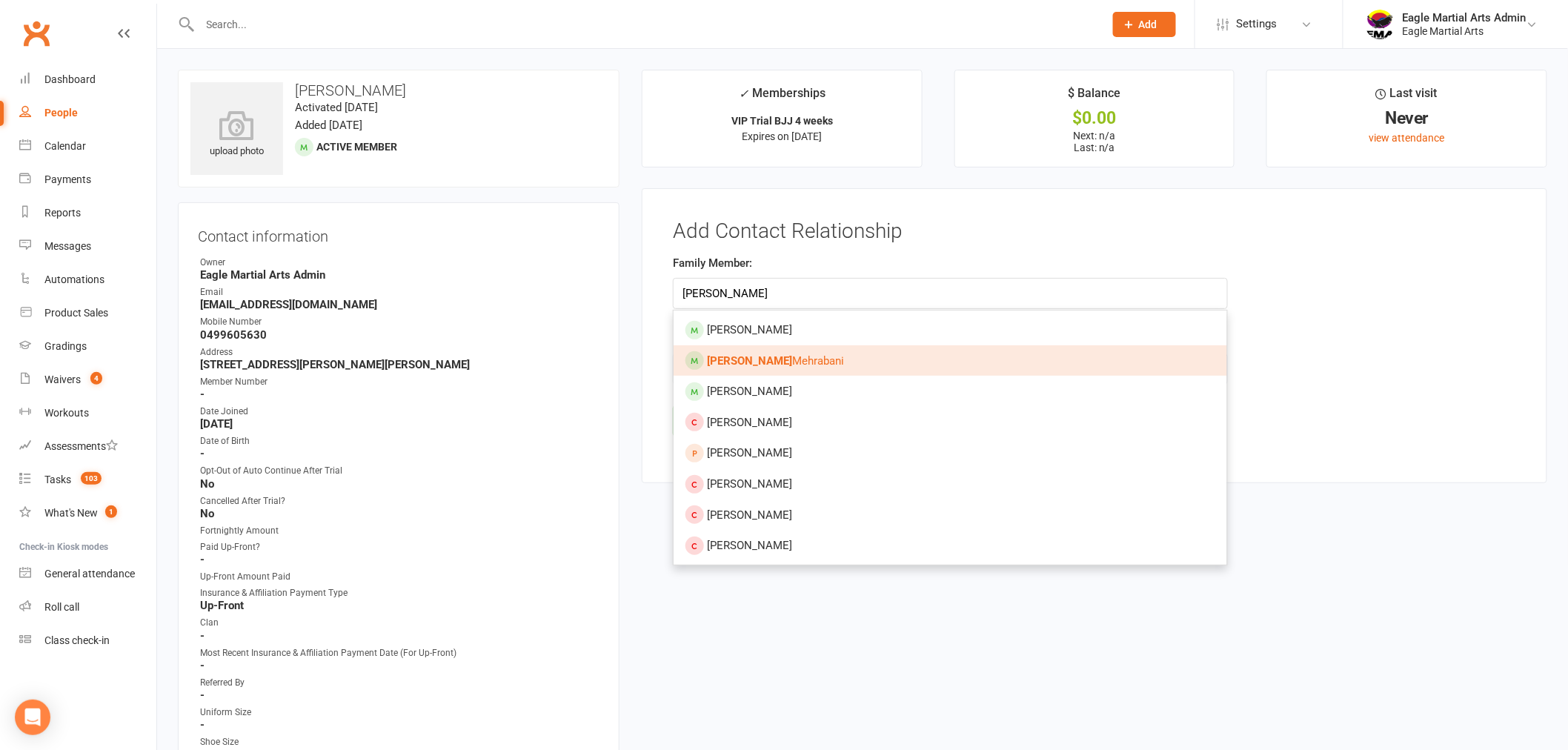
type input "dariush"
click at [747, 366] on span "Dariush Mehrabani" at bounding box center [775, 361] width 137 height 14
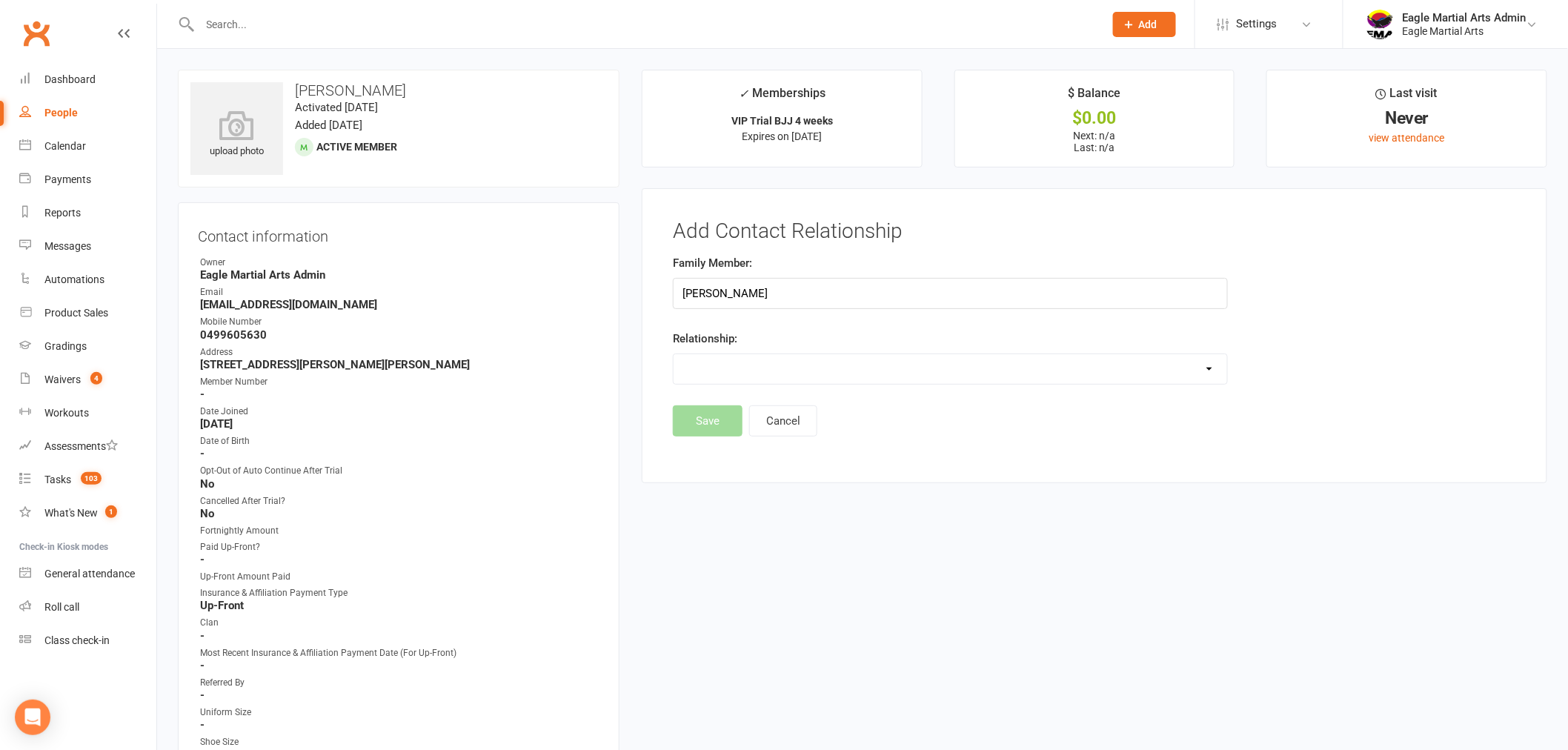
click at [1206, 373] on select "Parent / Guardian Child Sibling (parent not in system) Spouse / Partner Cousin …" at bounding box center [950, 369] width 553 height 30
click at [1424, 402] on div "Family Member: Dariush Mehrabani Relationship: Parent / Guardian Child Sibling …" at bounding box center [1094, 330] width 865 height 152
click at [804, 300] on input "[PERSON_NAME]" at bounding box center [950, 293] width 555 height 31
type input "D"
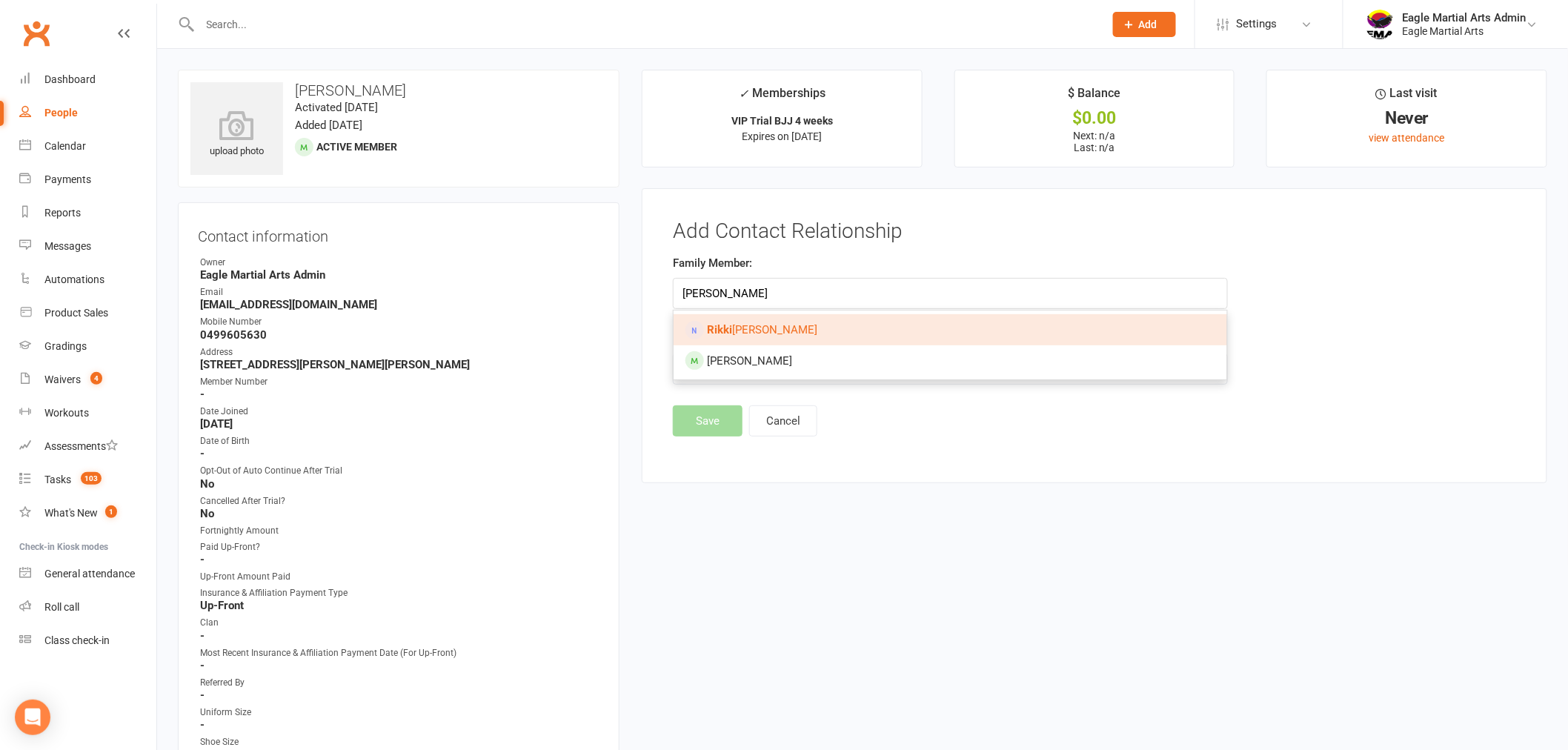
click at [790, 324] on link "Rikki Moir" at bounding box center [950, 330] width 553 height 31
type input "[PERSON_NAME]"
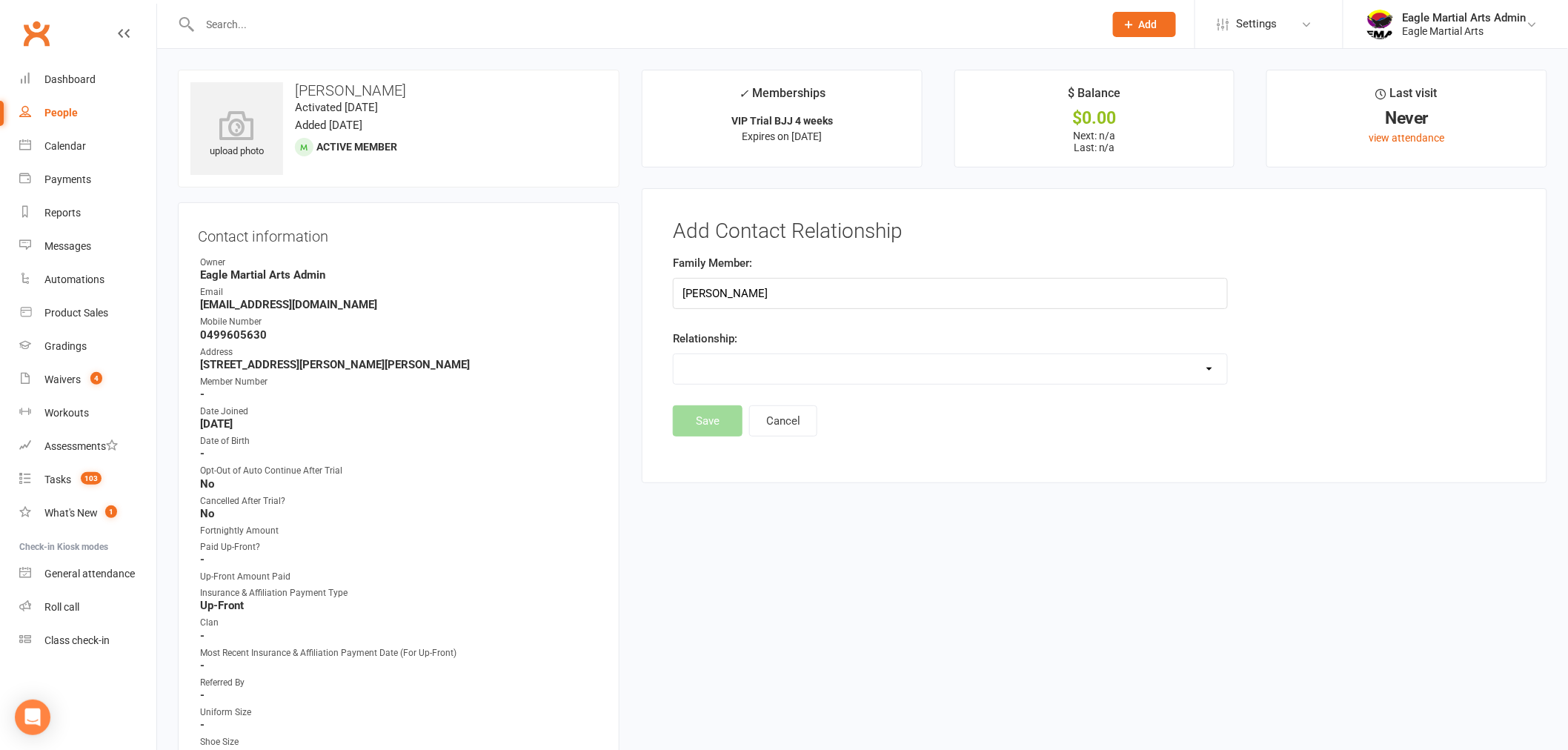
click at [768, 364] on select "Parent / Guardian Child Sibling (parent not in system) Spouse / Partner Cousin …" at bounding box center [950, 369] width 553 height 30
select select "0"
click at [674, 355] on select "Parent / Guardian Child Sibling (parent not in system) Spouse / Partner Cousin …" at bounding box center [950, 369] width 553 height 30
click at [709, 455] on button "Save" at bounding box center [708, 459] width 70 height 31
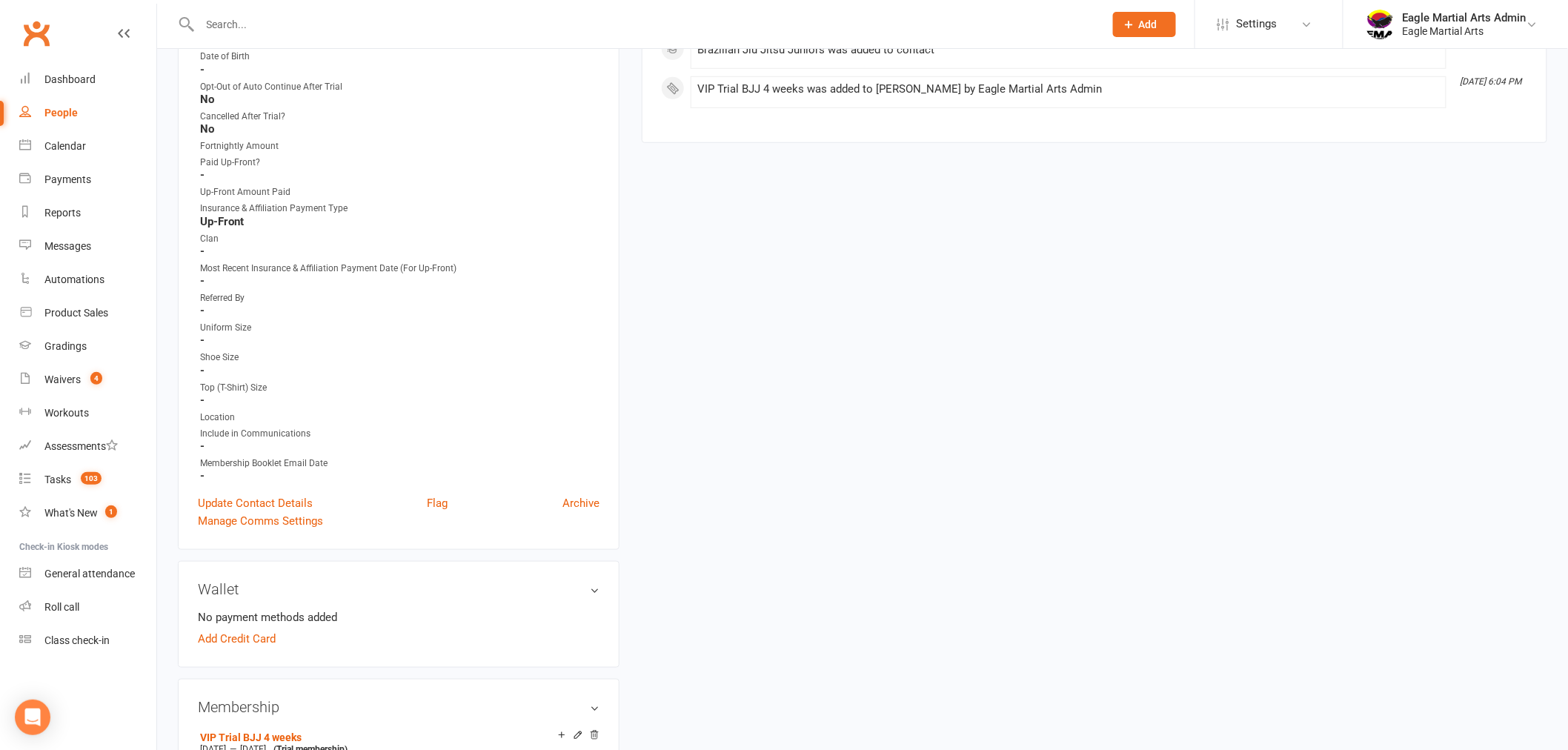
scroll to position [494, 0]
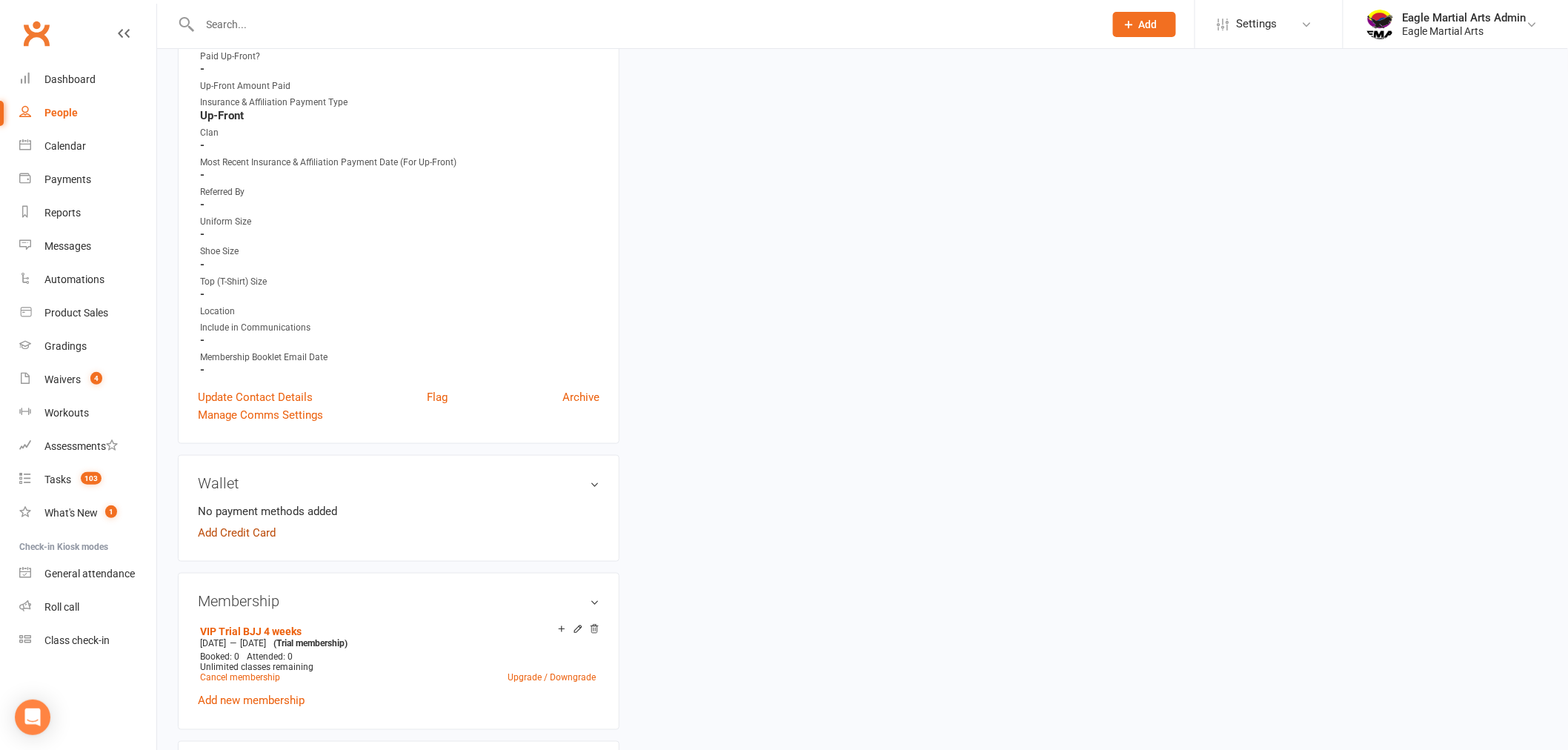
click at [204, 530] on link "Add Credit Card" at bounding box center [236, 533] width 78 height 17
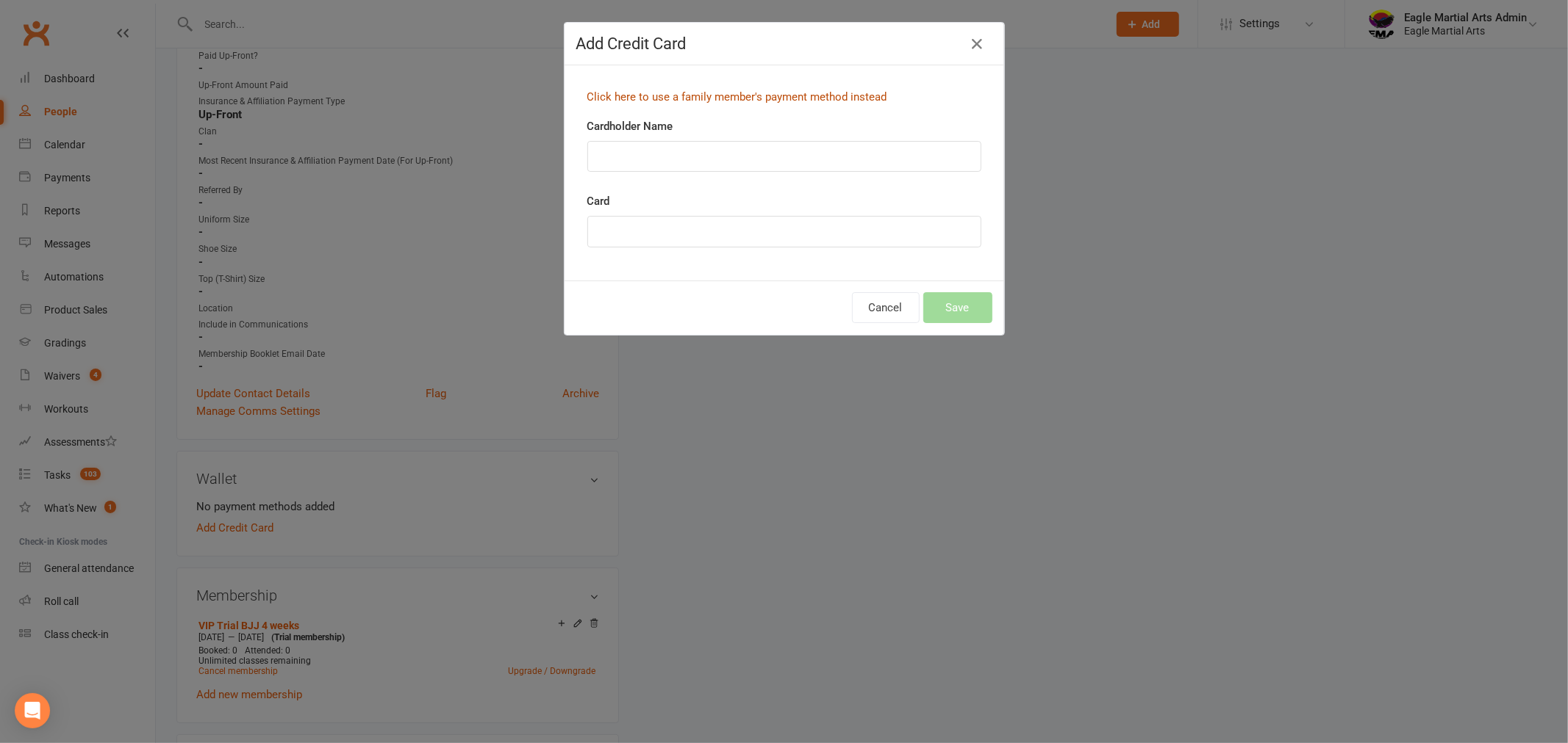
click at [686, 95] on link "Click here to use a family member's payment method instead" at bounding box center [737, 97] width 300 height 14
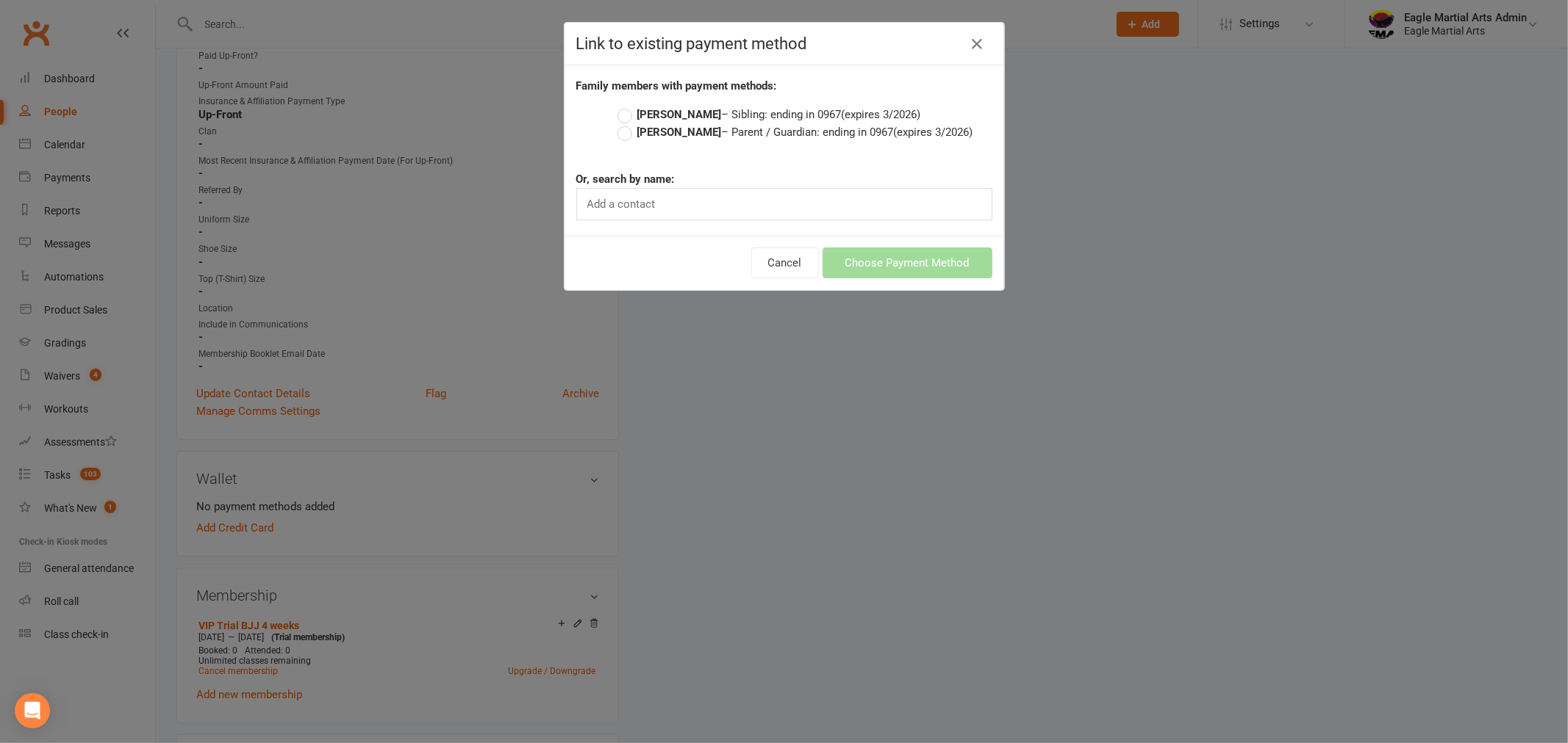
click at [618, 129] on label "Rikki Moir – Parent / Guardian: ending in 0967 (expires 3/2026)" at bounding box center [795, 131] width 356 height 17
click at [618, 123] on input "Rikki Moir – Parent / Guardian: ending in 0967 (expires 3/2026)" at bounding box center [622, 123] width 10 height 0
click at [897, 261] on button "Choose Payment Method" at bounding box center [907, 263] width 170 height 31
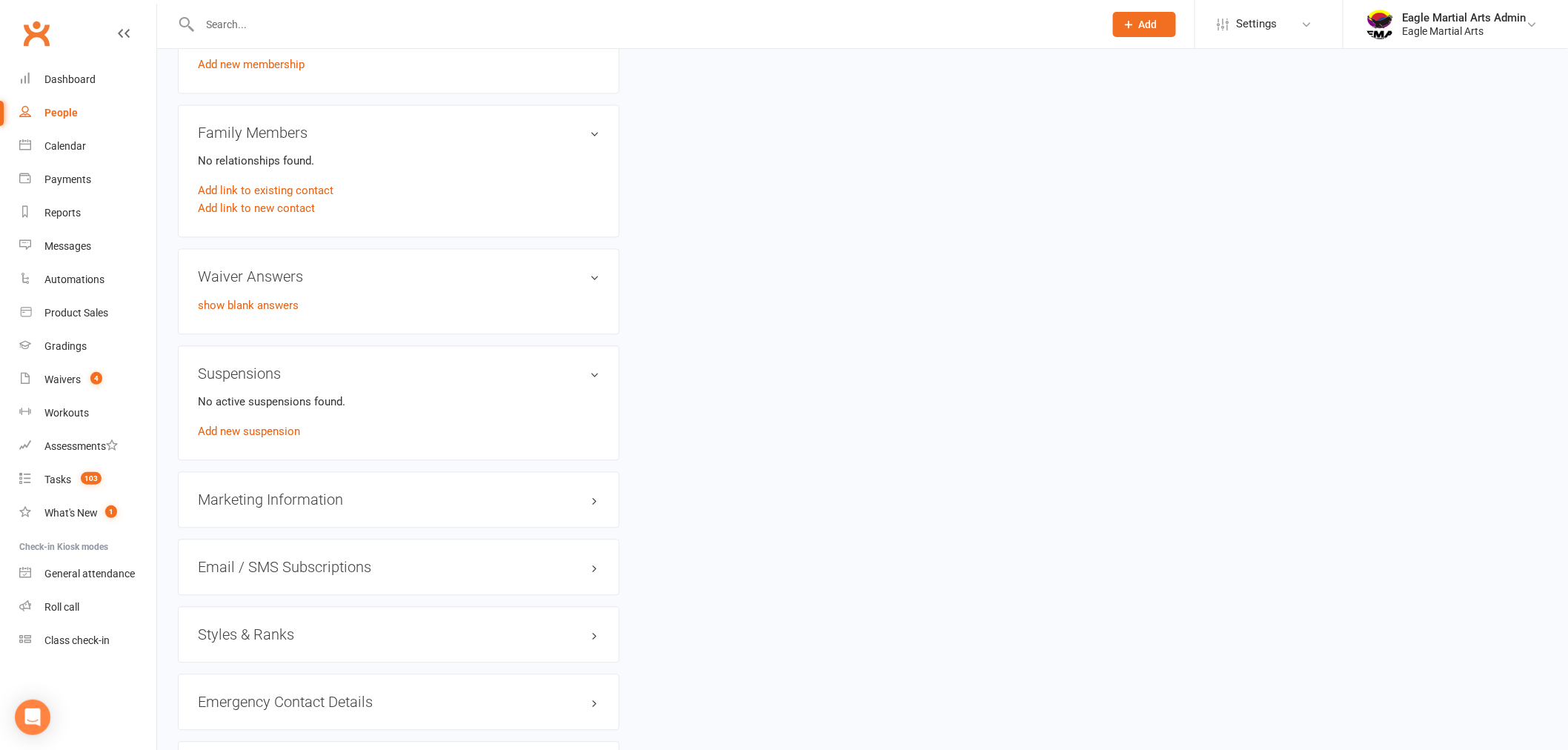
scroll to position [1153, 0]
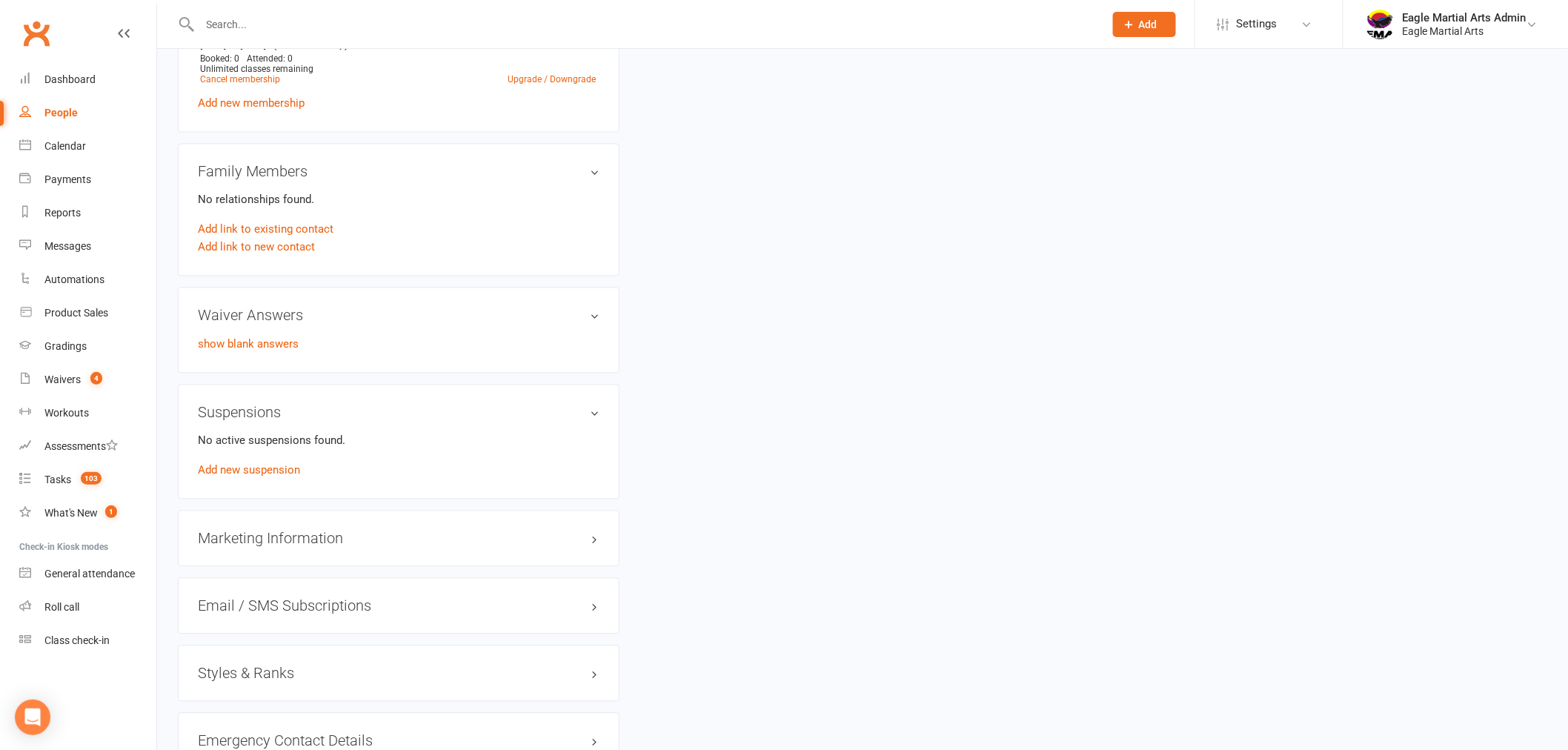
click at [588, 673] on h3 "Styles & Ranks" at bounding box center [398, 674] width 401 height 17
click at [264, 339] on link "show blank answers" at bounding box center [248, 345] width 101 height 14
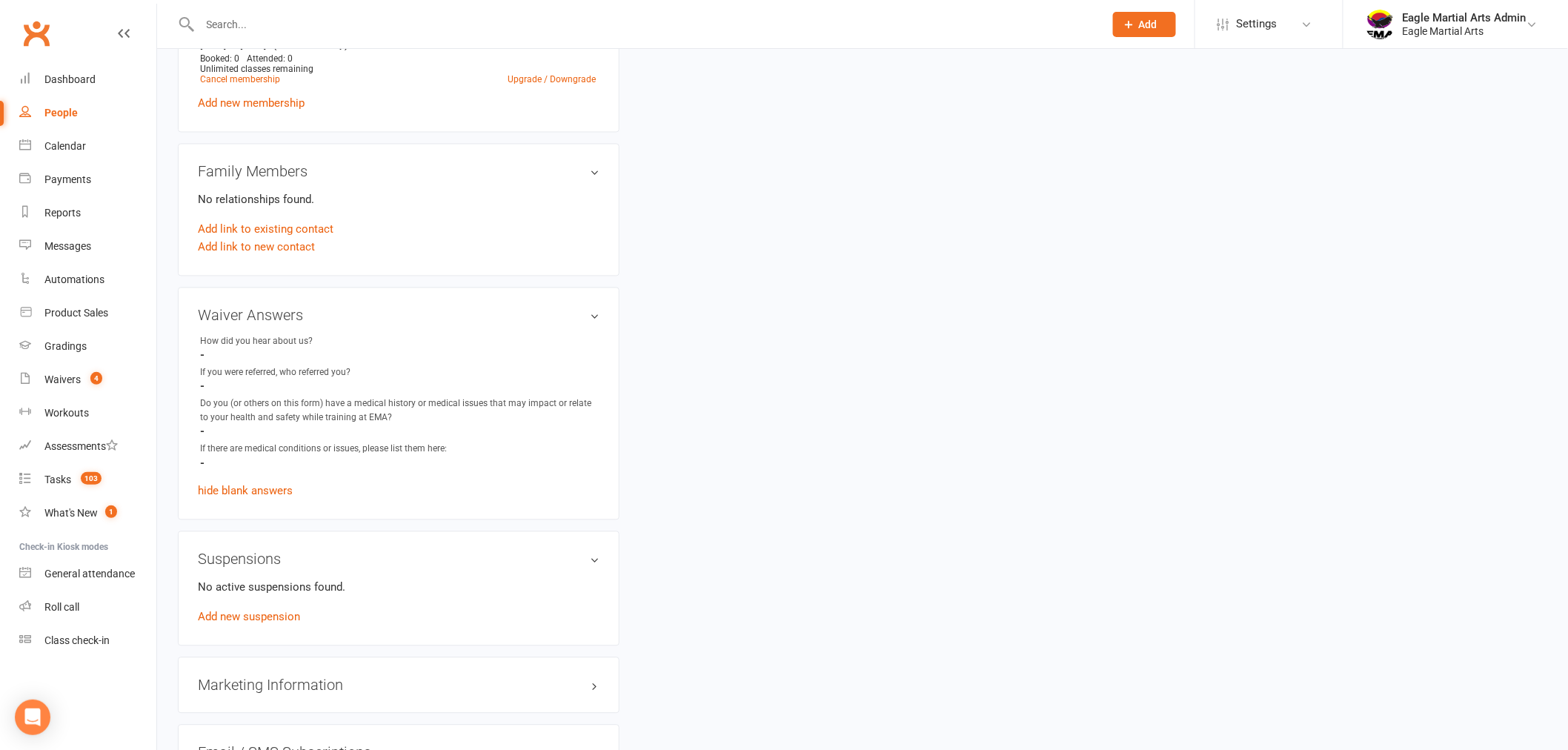
click at [1040, 437] on div "upload photo Kian Mehrabani Activated 17 September, 2025 Added 17 September, 20…" at bounding box center [862, 52] width 1392 height 2271
click at [330, 337] on li "How did you hear about us? -" at bounding box center [398, 348] width 401 height 27
click at [597, 314] on h3 "Waiver Answers edit" at bounding box center [398, 316] width 401 height 17
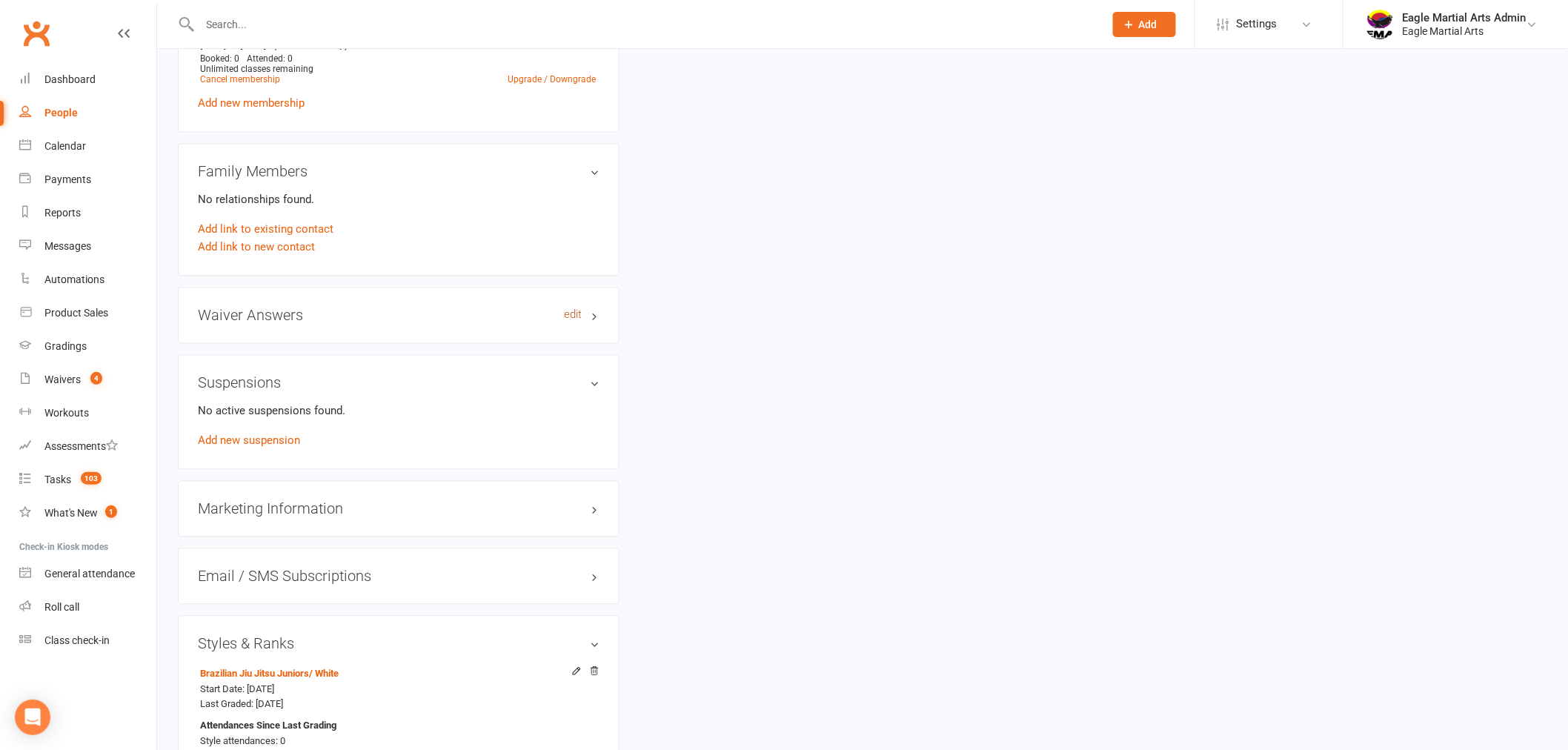
click at [574, 310] on link "edit" at bounding box center [572, 315] width 17 height 13
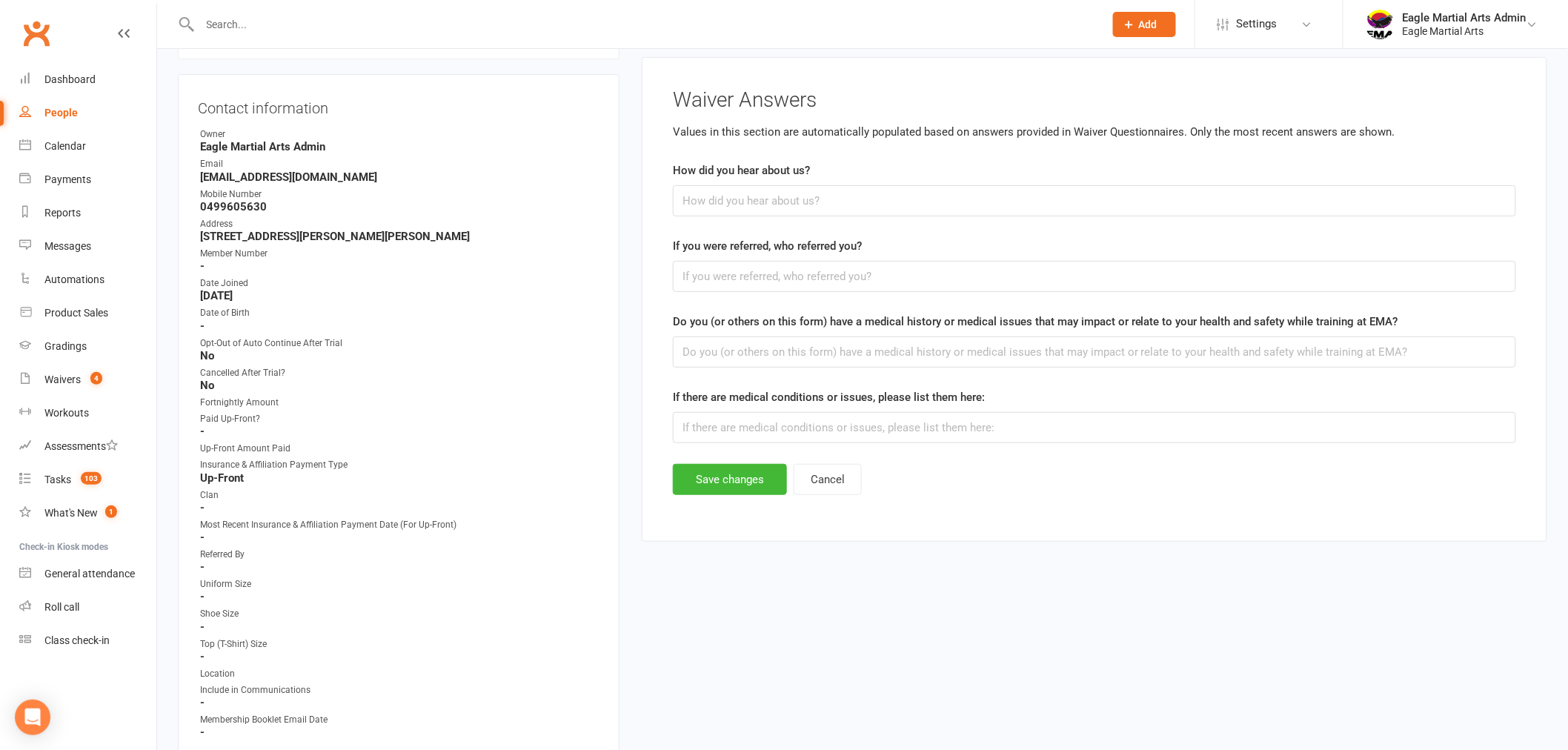
scroll to position [114, 0]
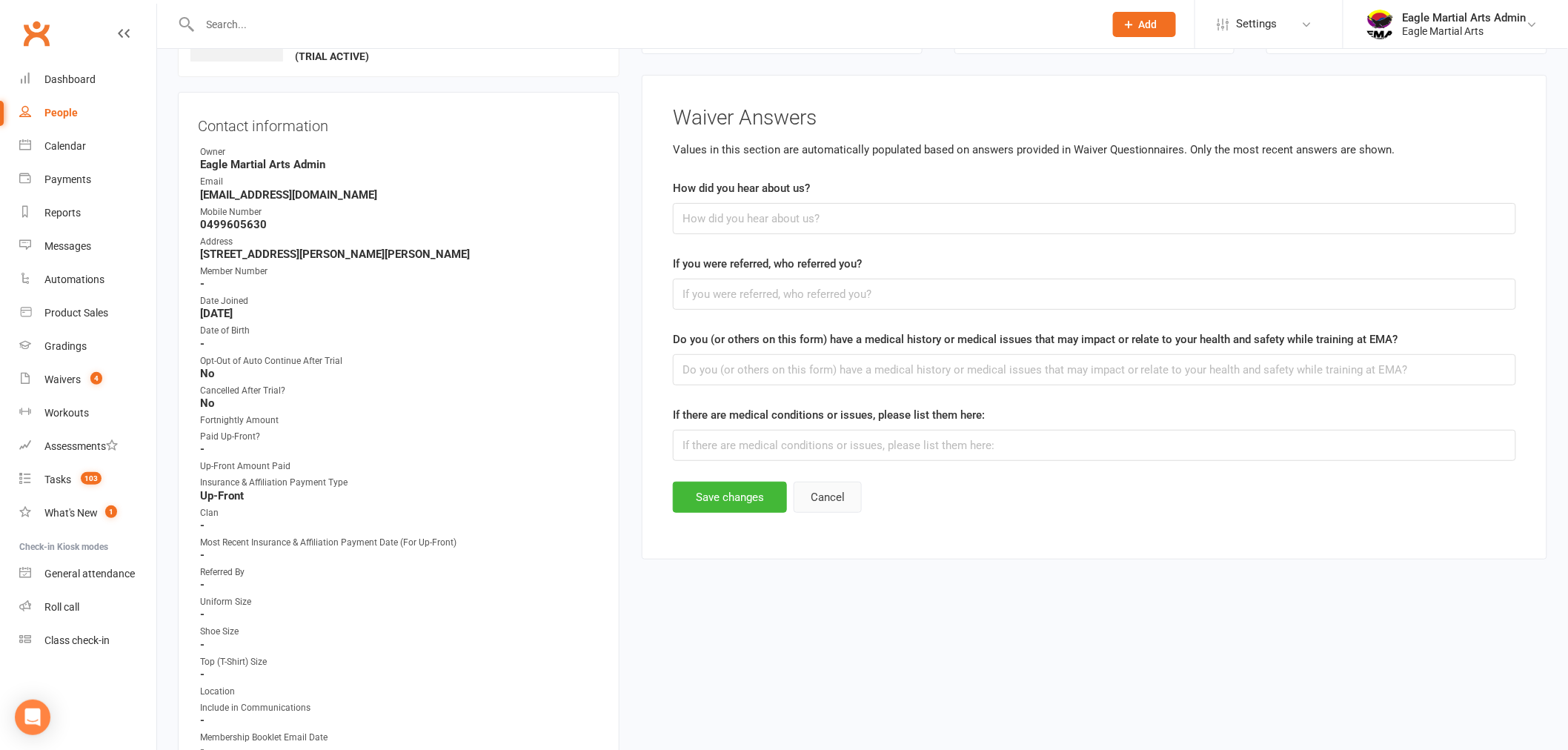
click at [836, 500] on button "Cancel" at bounding box center [828, 497] width 68 height 31
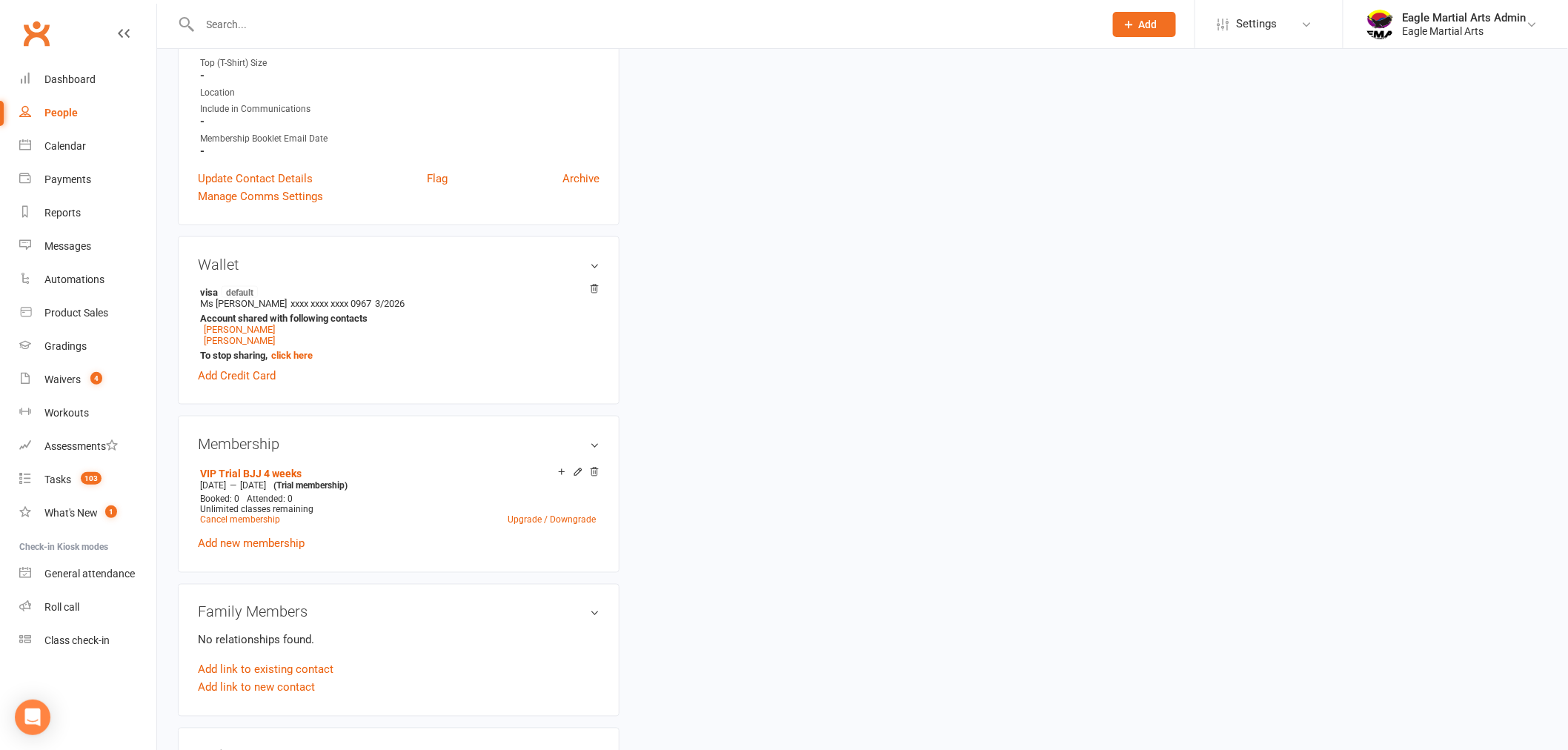
scroll to position [773, 0]
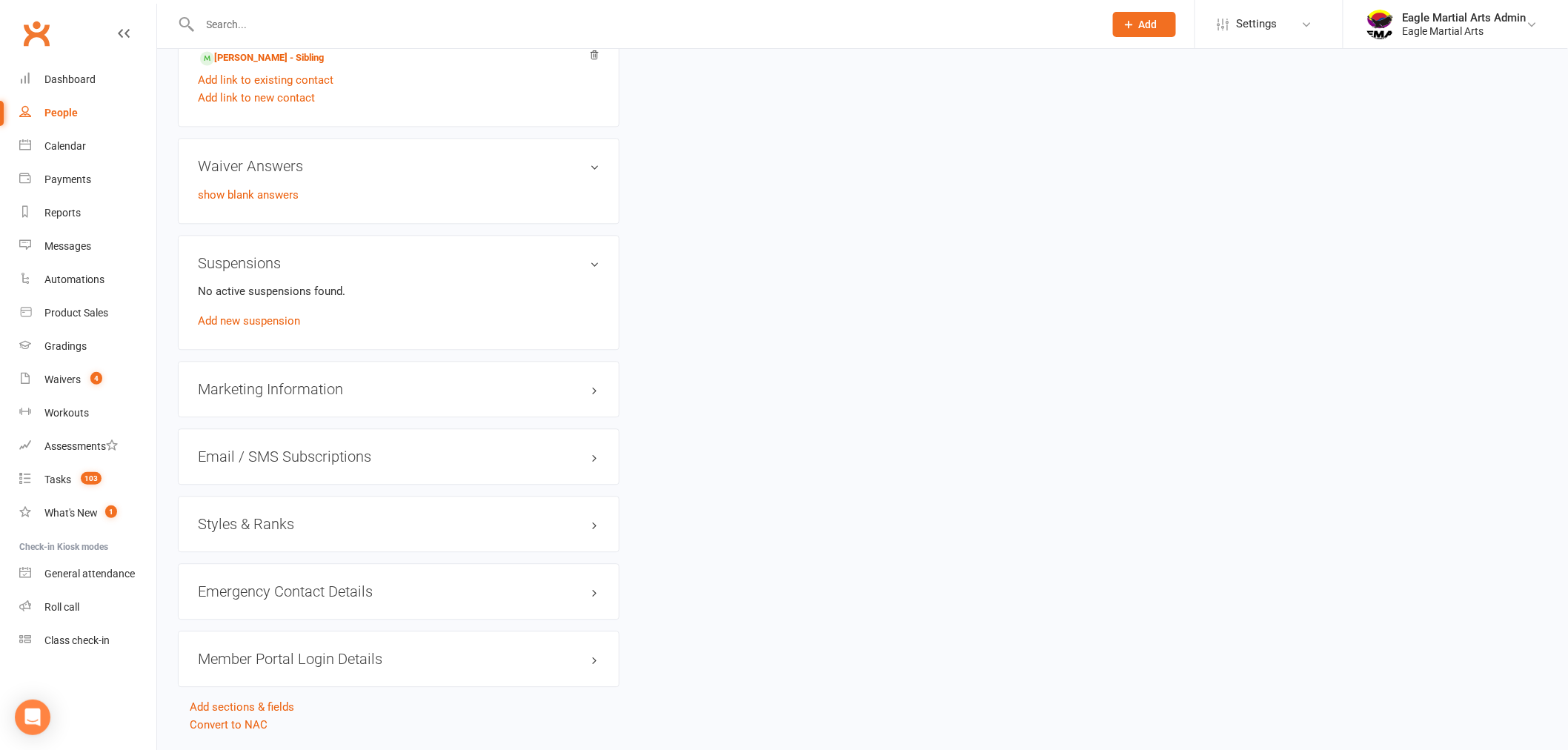
scroll to position [1360, 0]
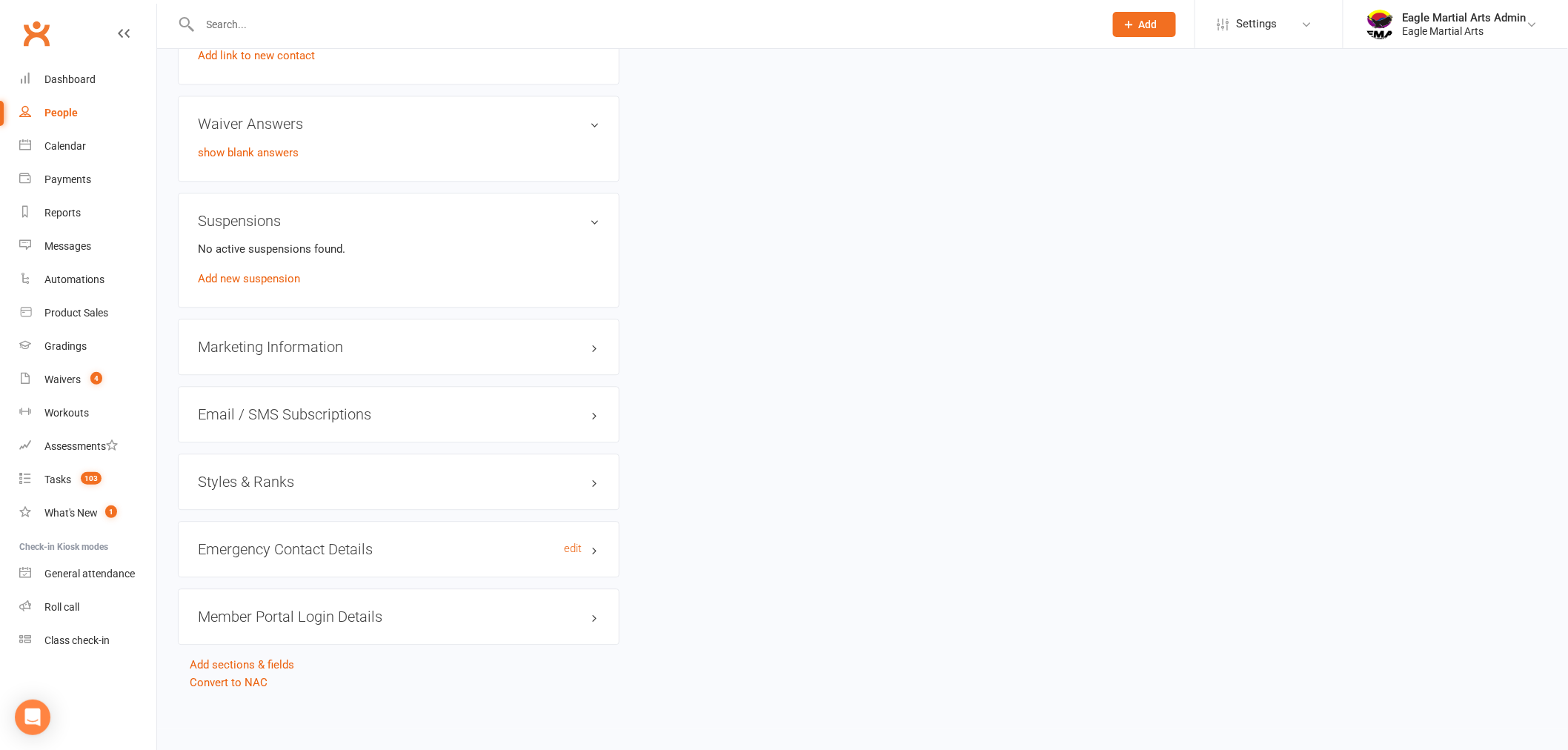
click at [583, 541] on h3 "Emergency Contact Details edit" at bounding box center [398, 549] width 401 height 17
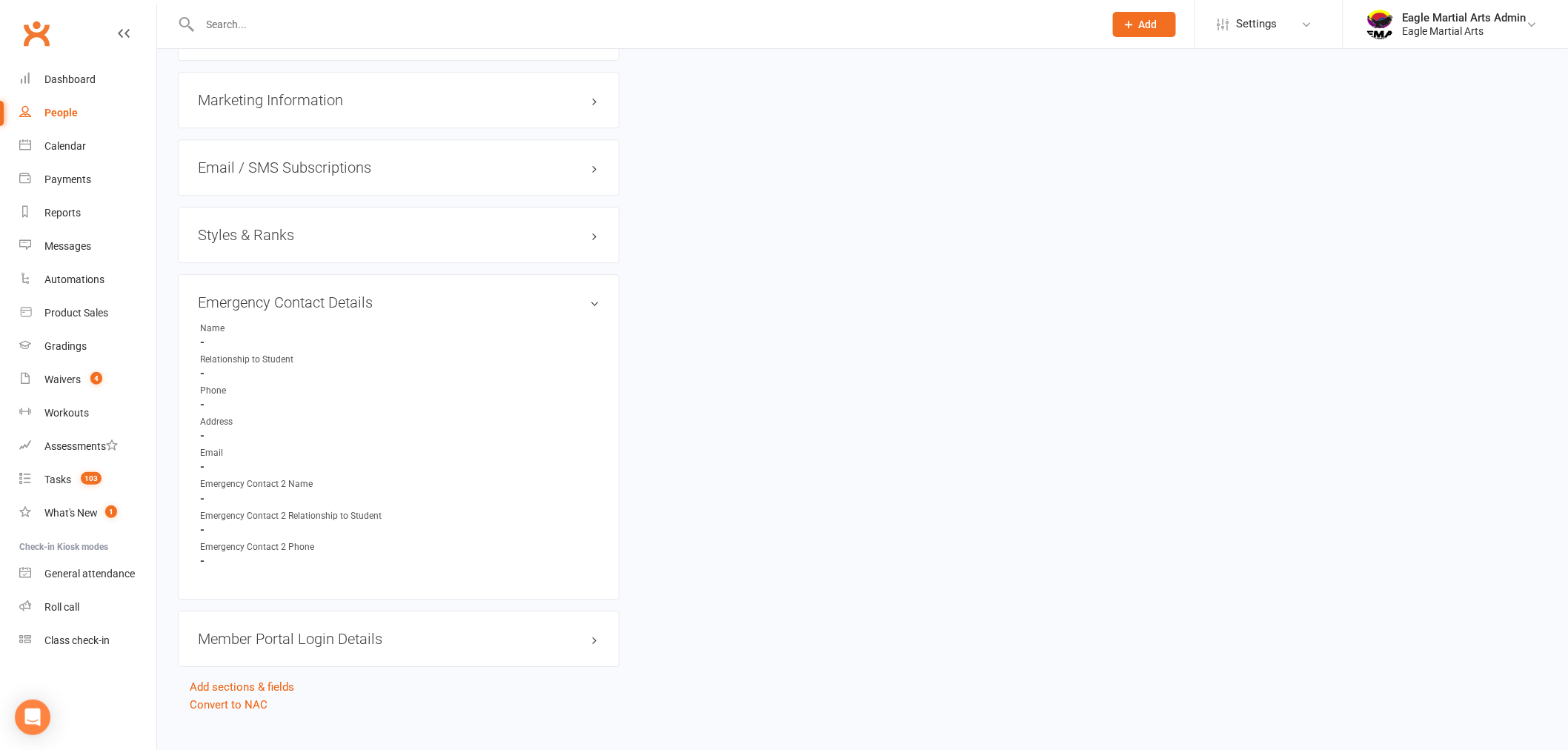
click at [591, 634] on h3 "Member Portal Login Details" at bounding box center [398, 639] width 401 height 17
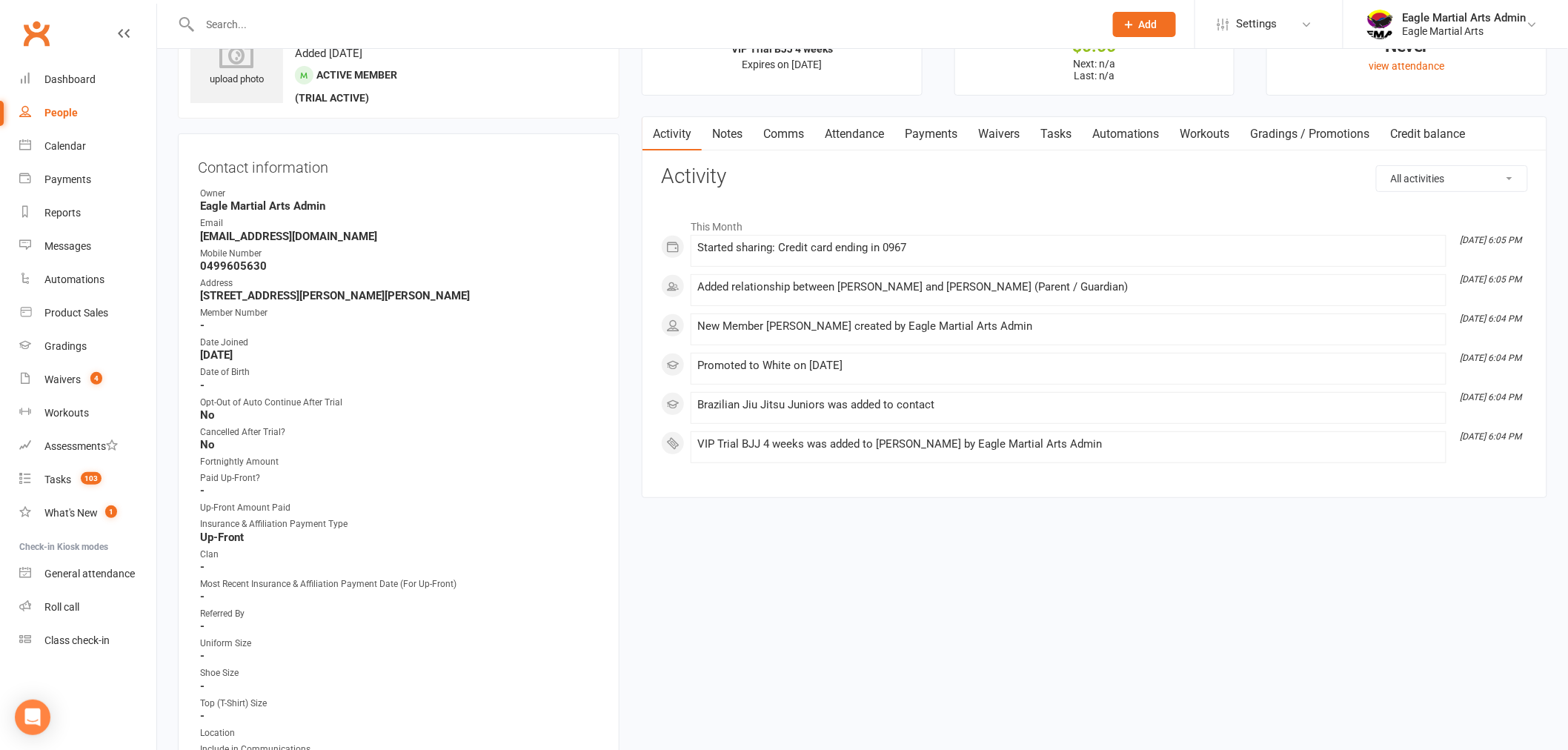
scroll to position [0, 0]
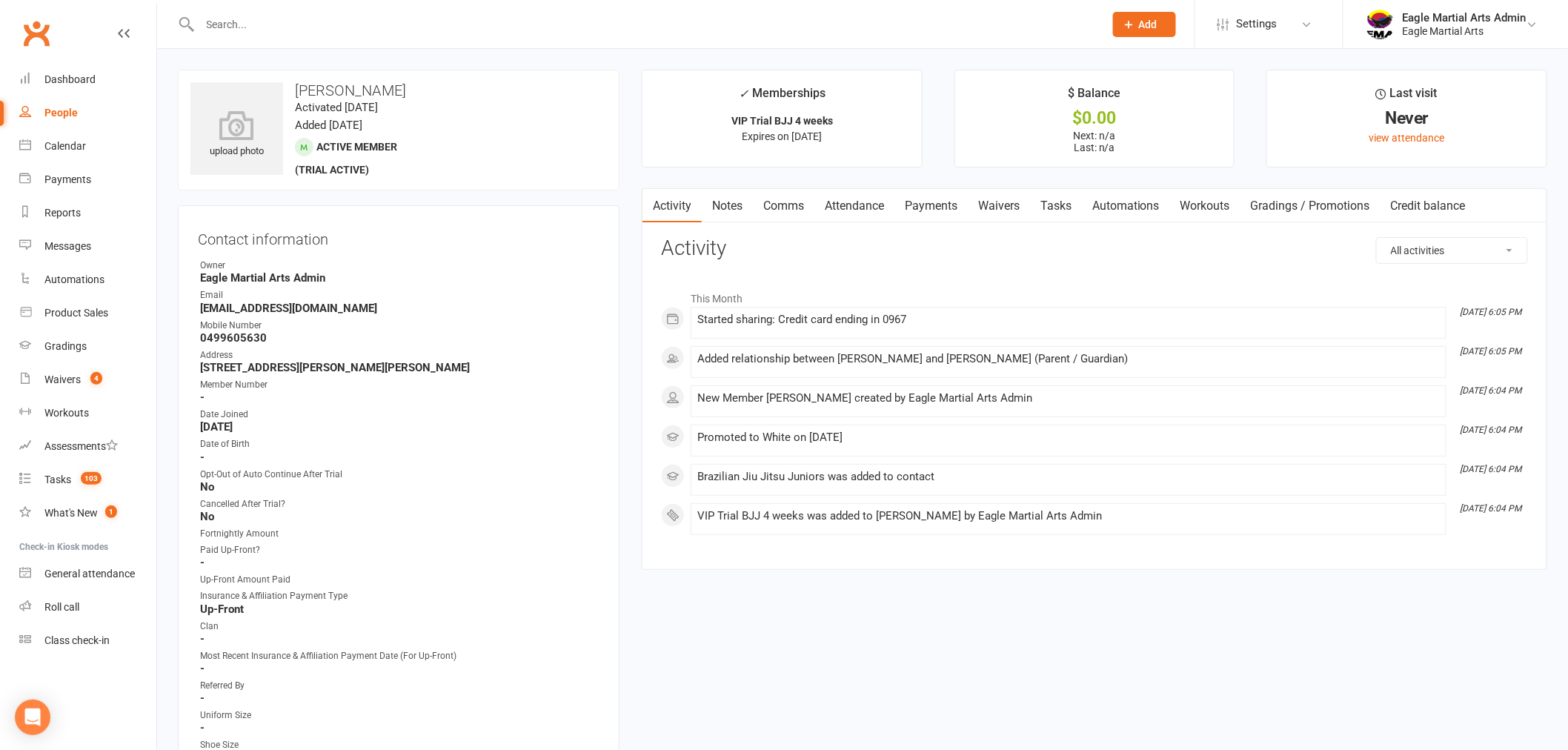
click at [311, 36] on div at bounding box center [636, 24] width 916 height 48
click at [314, 25] on input "text" at bounding box center [644, 24] width 898 height 20
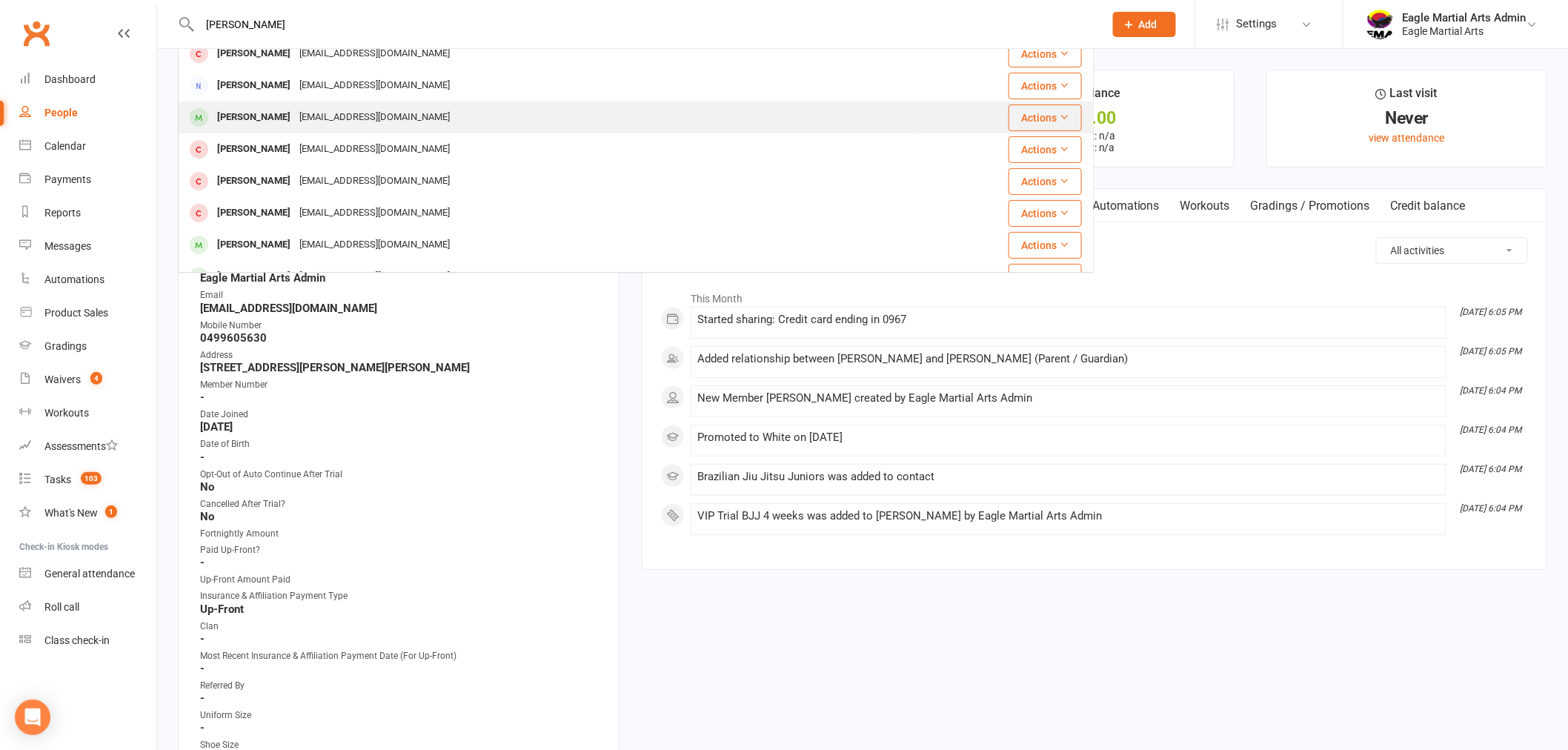
scroll to position [164, 0]
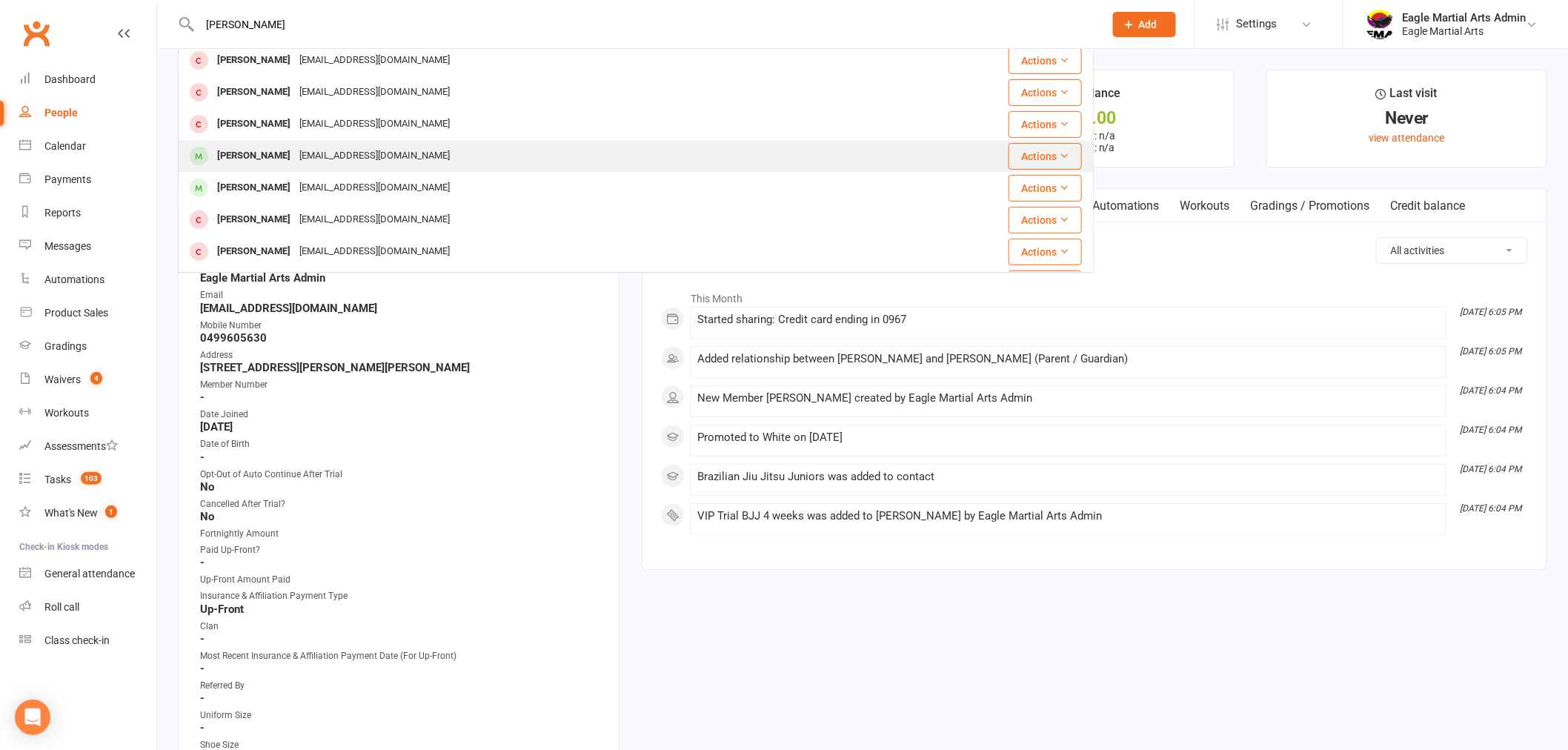
type input "[PERSON_NAME]"
click at [267, 157] on div "[PERSON_NAME]" at bounding box center [254, 156] width 83 height 21
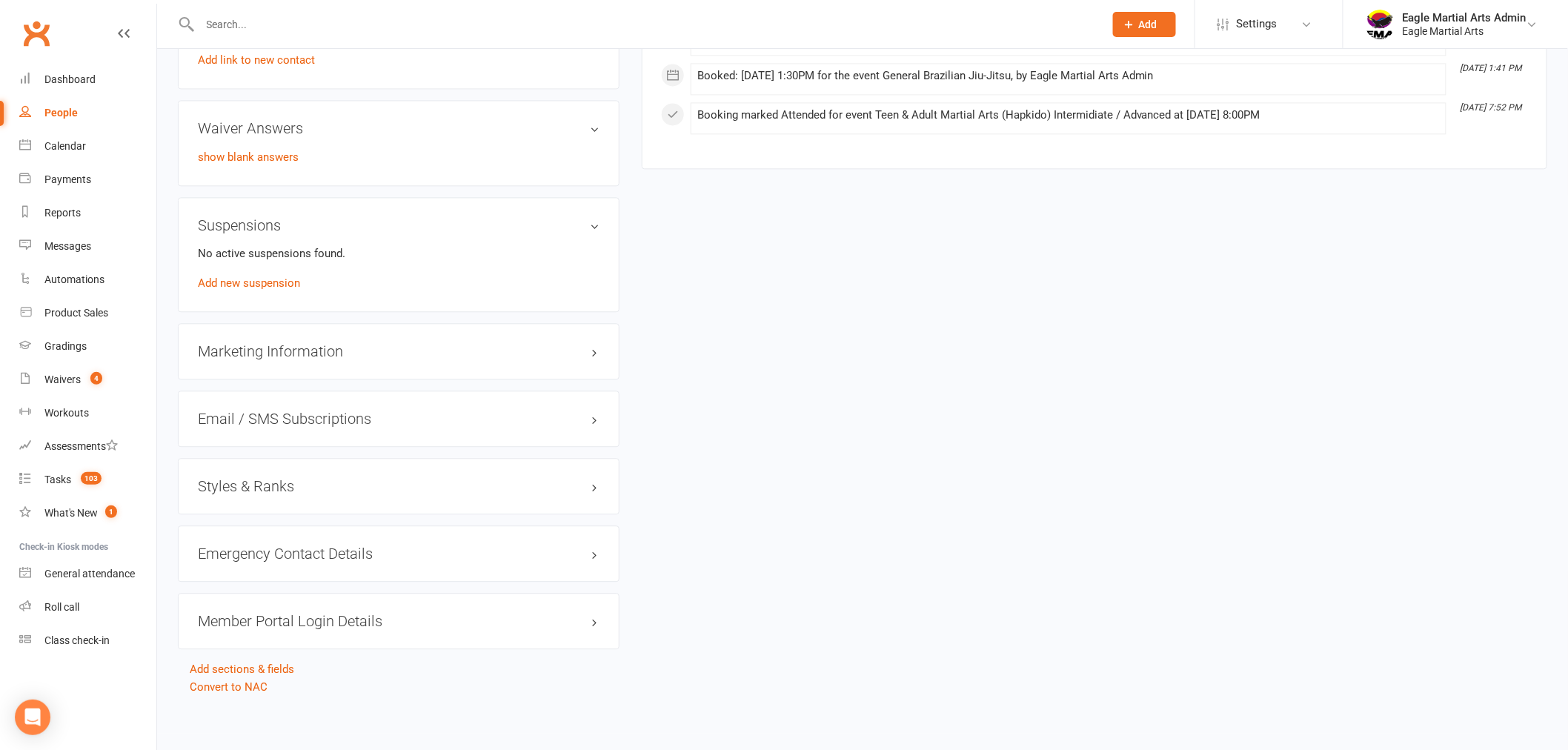
scroll to position [1315, 0]
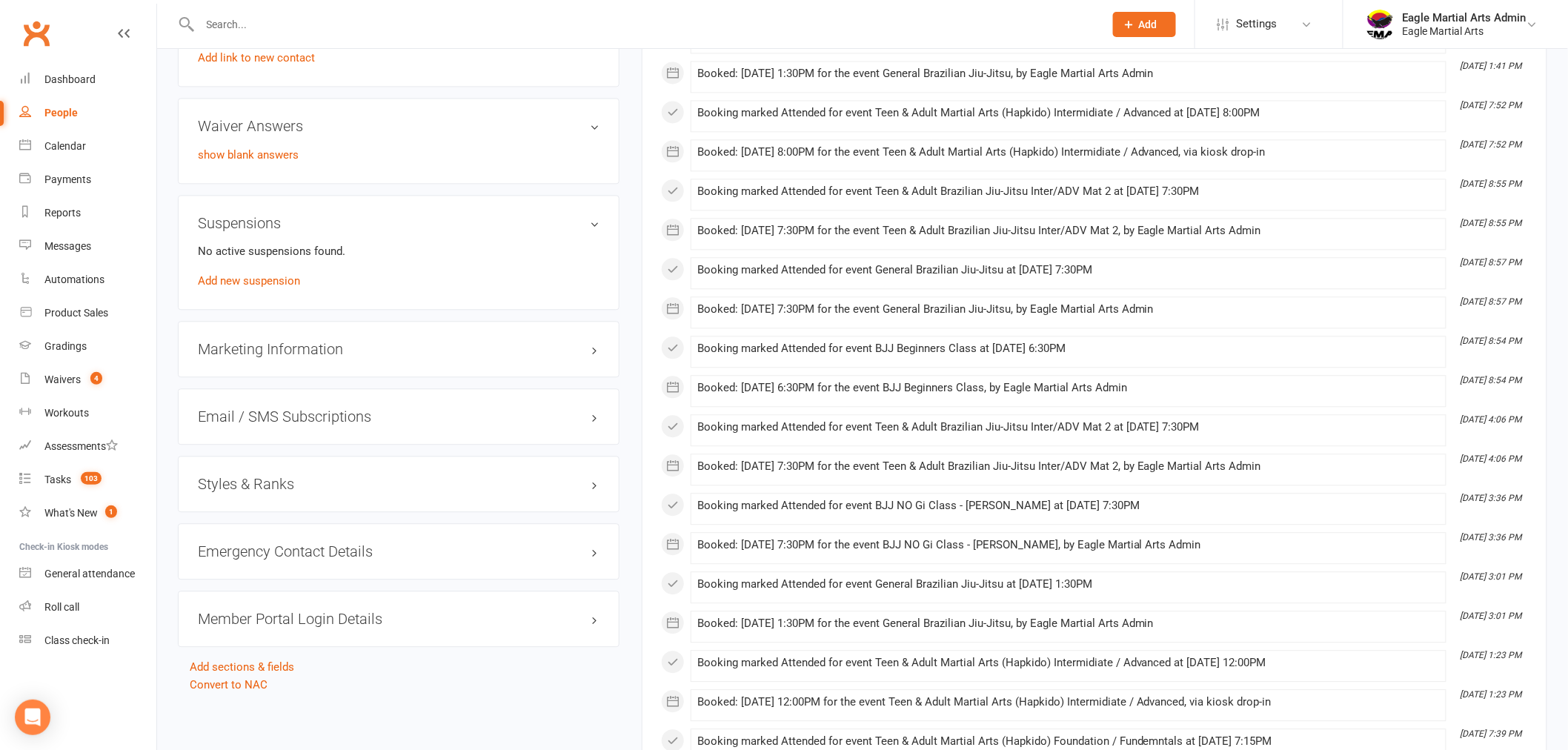
click at [585, 618] on h3 "Member Portal Login Details" at bounding box center [398, 619] width 401 height 17
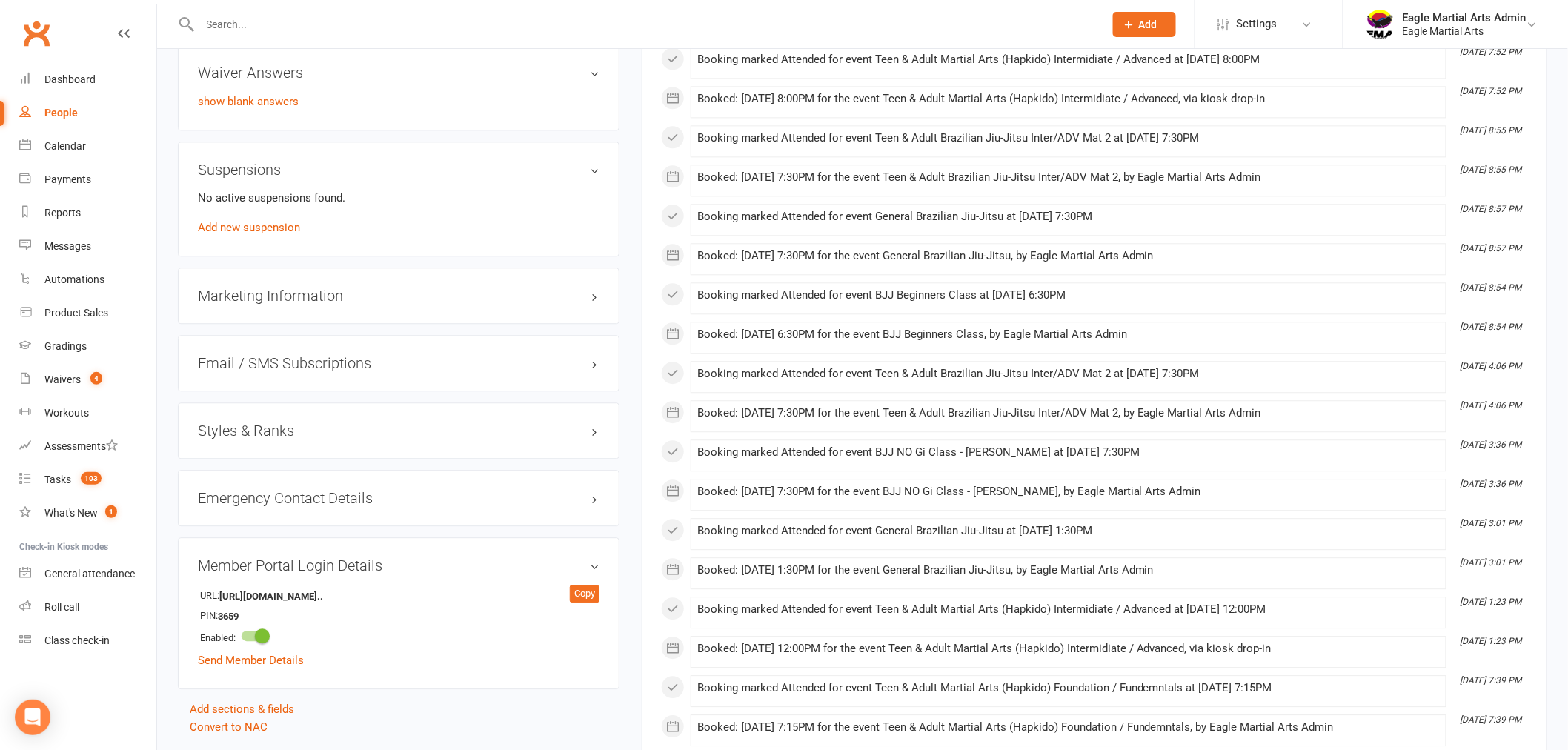
scroll to position [1398, 0]
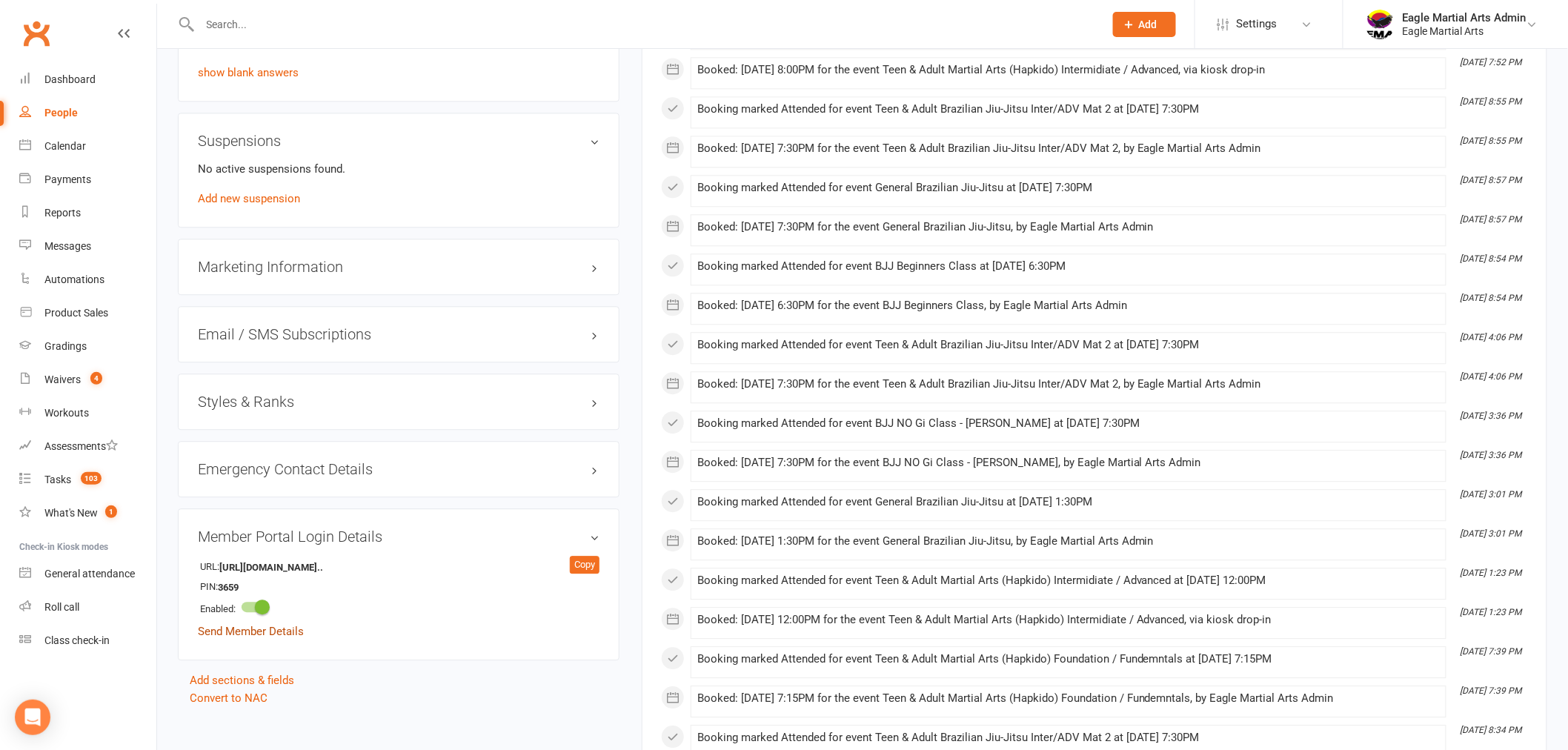
click at [279, 628] on link "Send Member Details" at bounding box center [251, 632] width 106 height 14
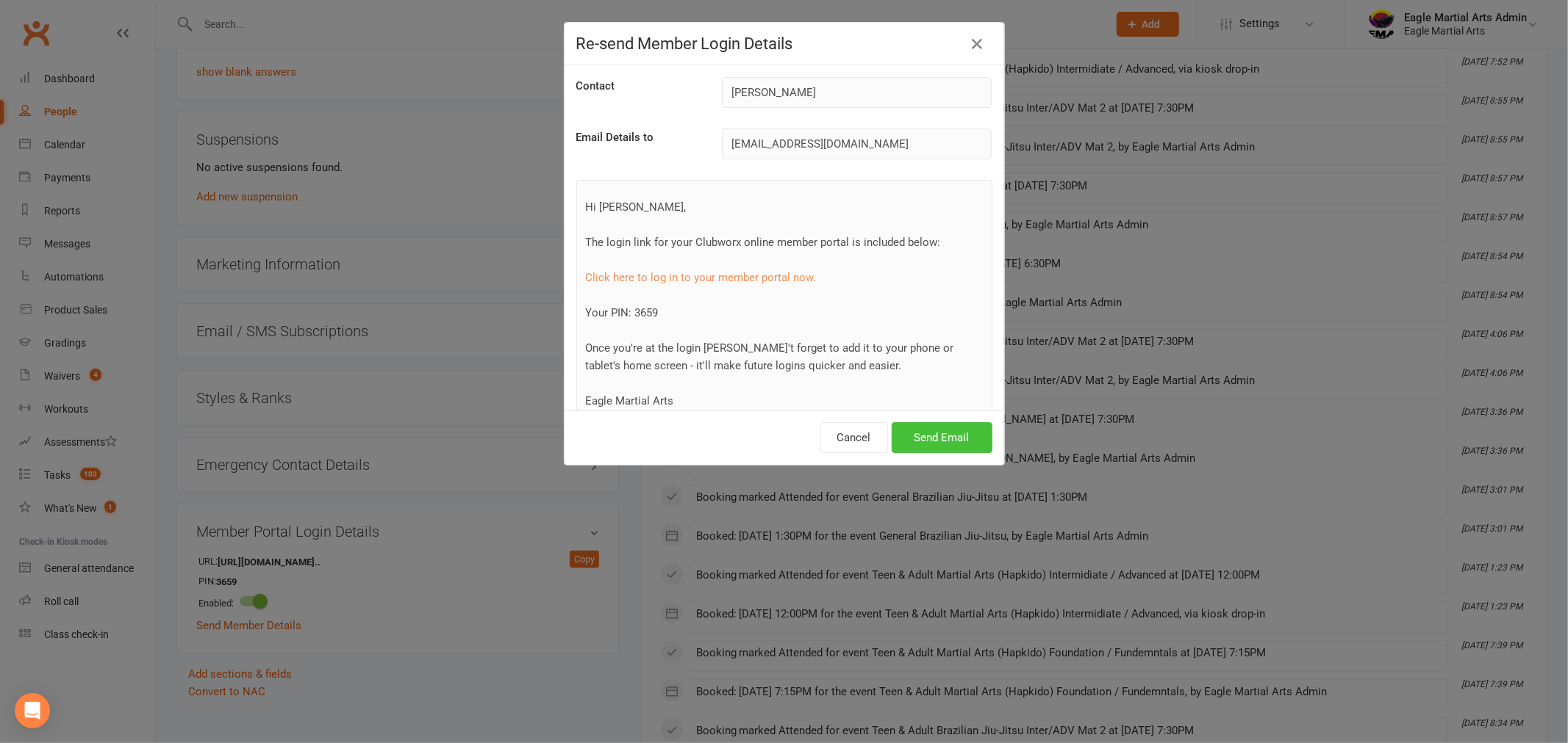
click at [939, 441] on button "Send Email" at bounding box center [942, 438] width 101 height 31
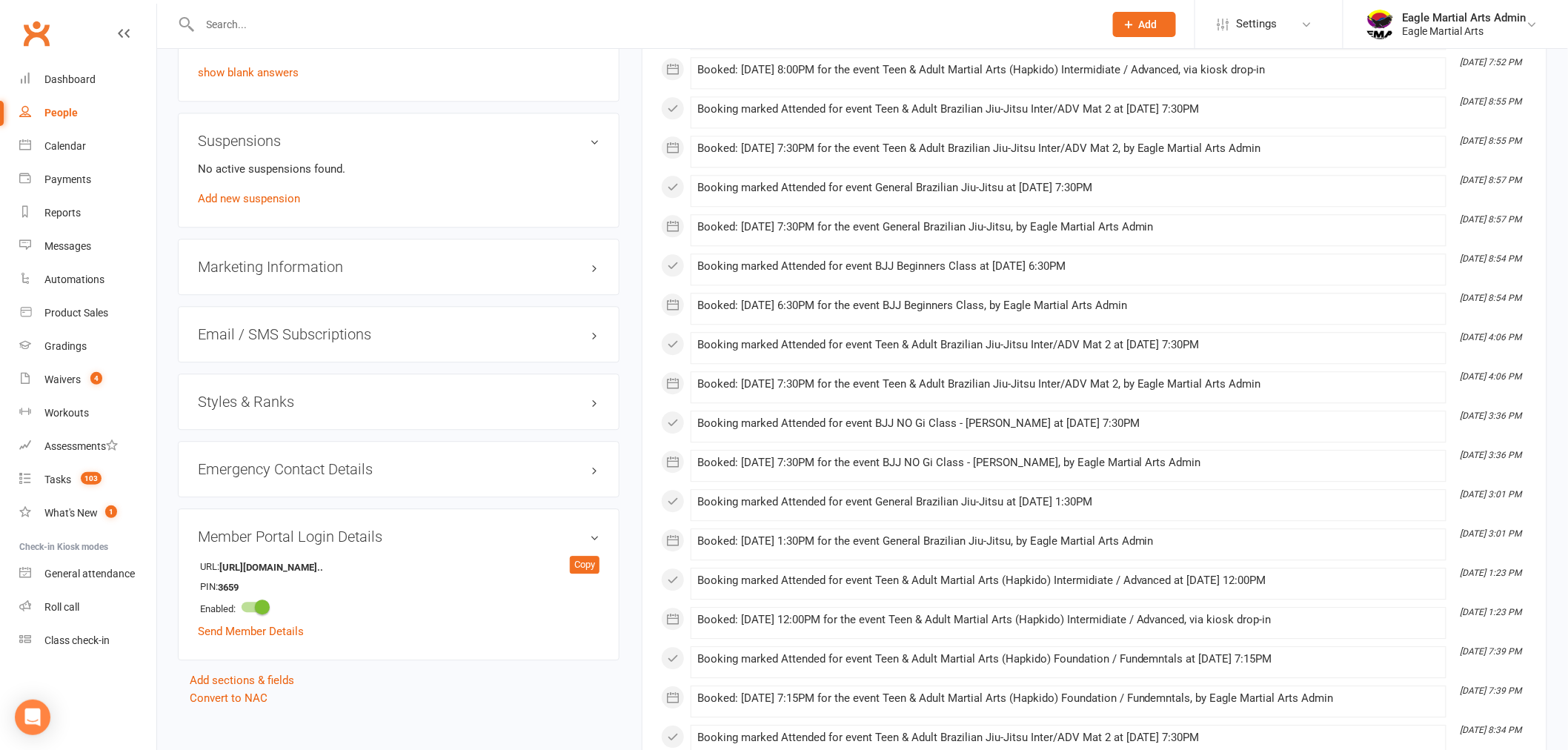
click at [595, 398] on h3 "Styles & Ranks" at bounding box center [398, 402] width 401 height 17
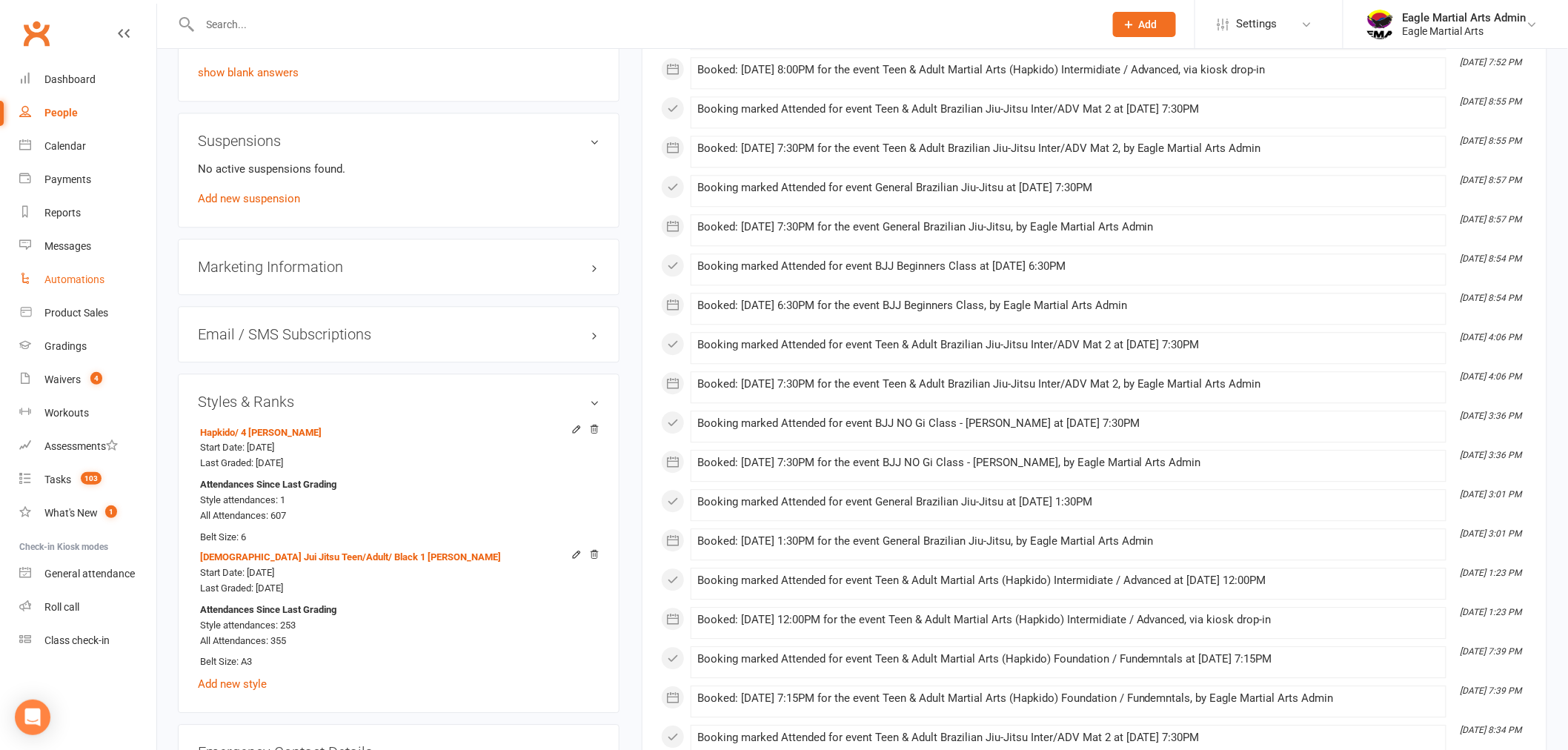
click at [77, 282] on div "Automations" at bounding box center [74, 280] width 60 height 12
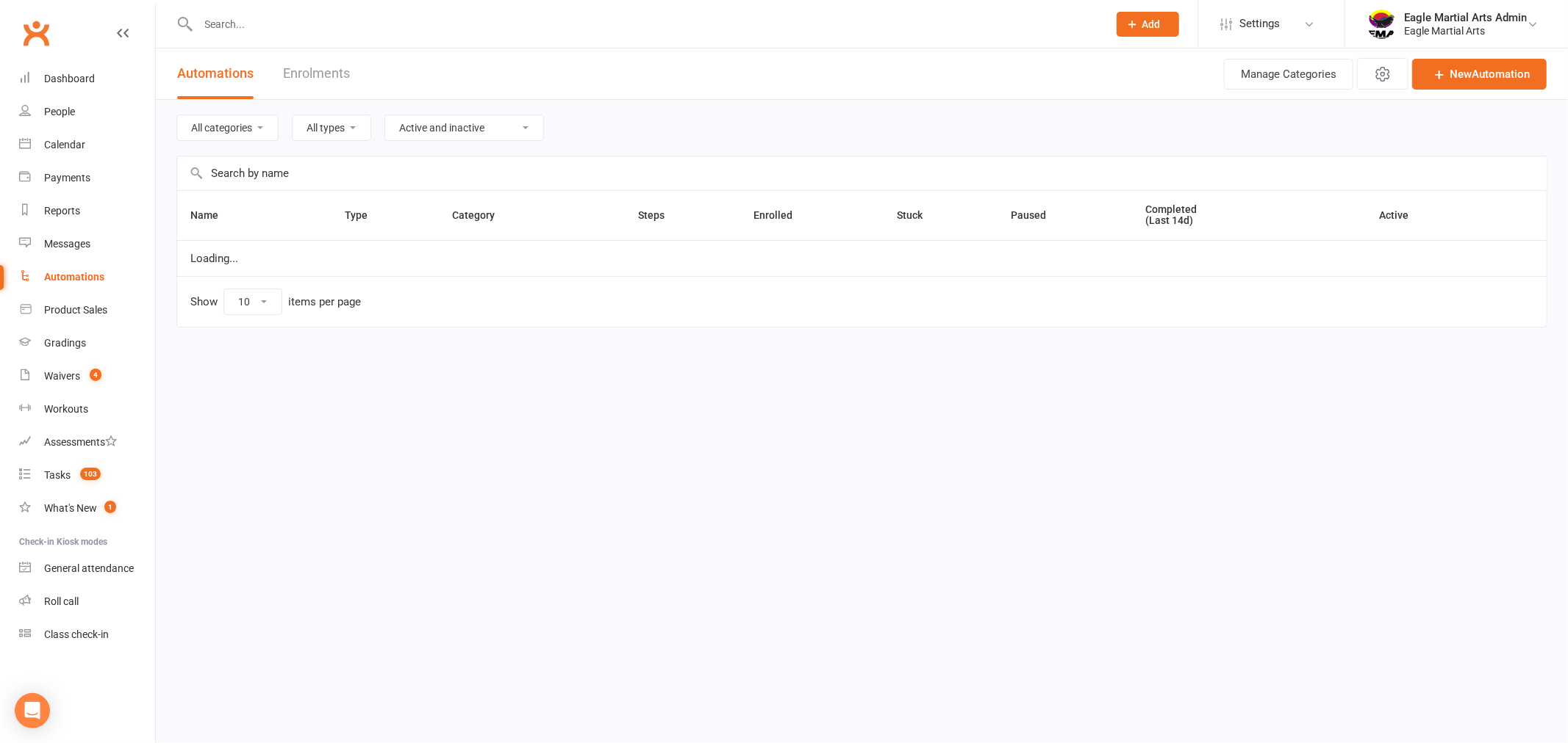
select select "50"
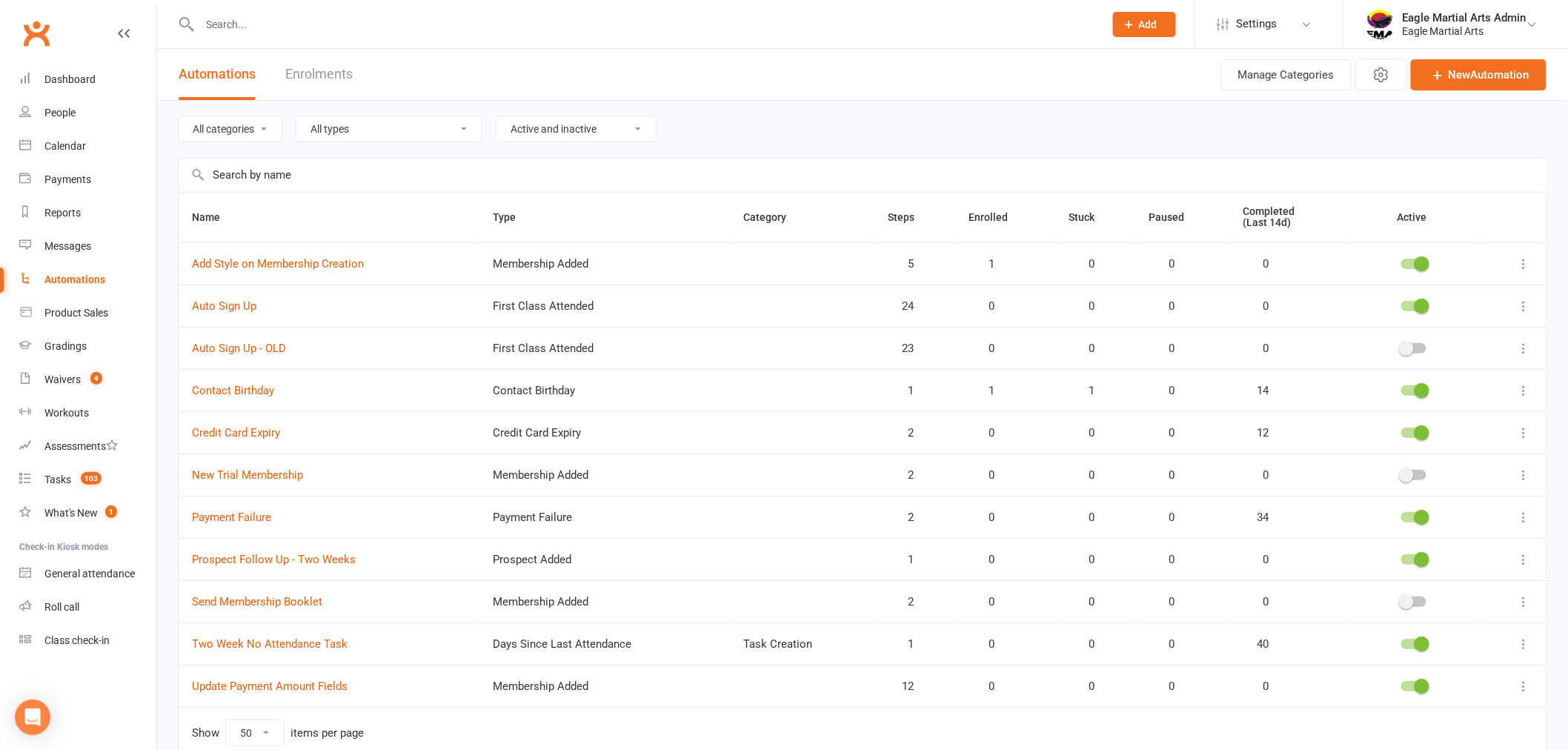
click at [332, 74] on link "Enrolments" at bounding box center [319, 75] width 67 height 52
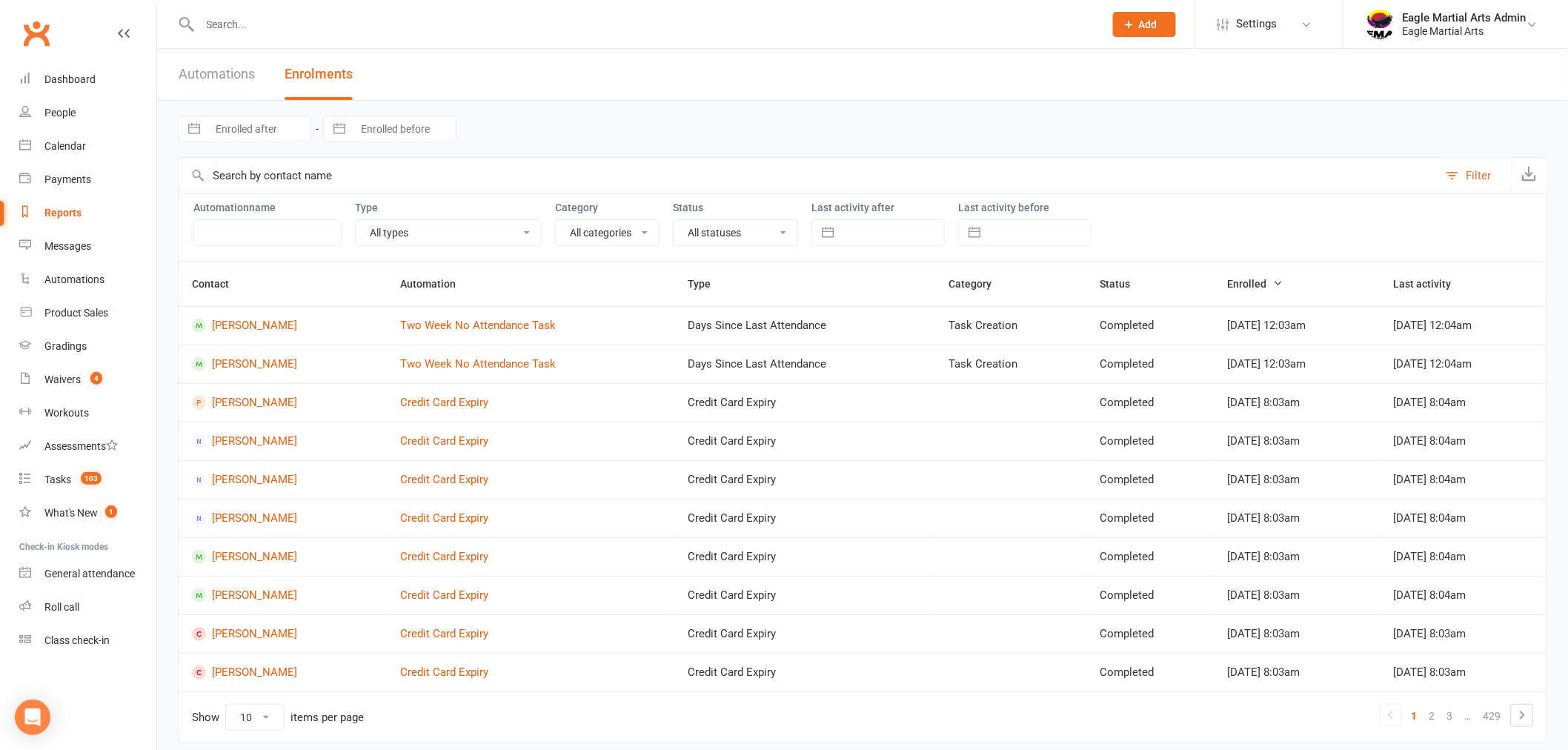
click at [223, 77] on link "Automations" at bounding box center [217, 75] width 76 height 52
select select "50"
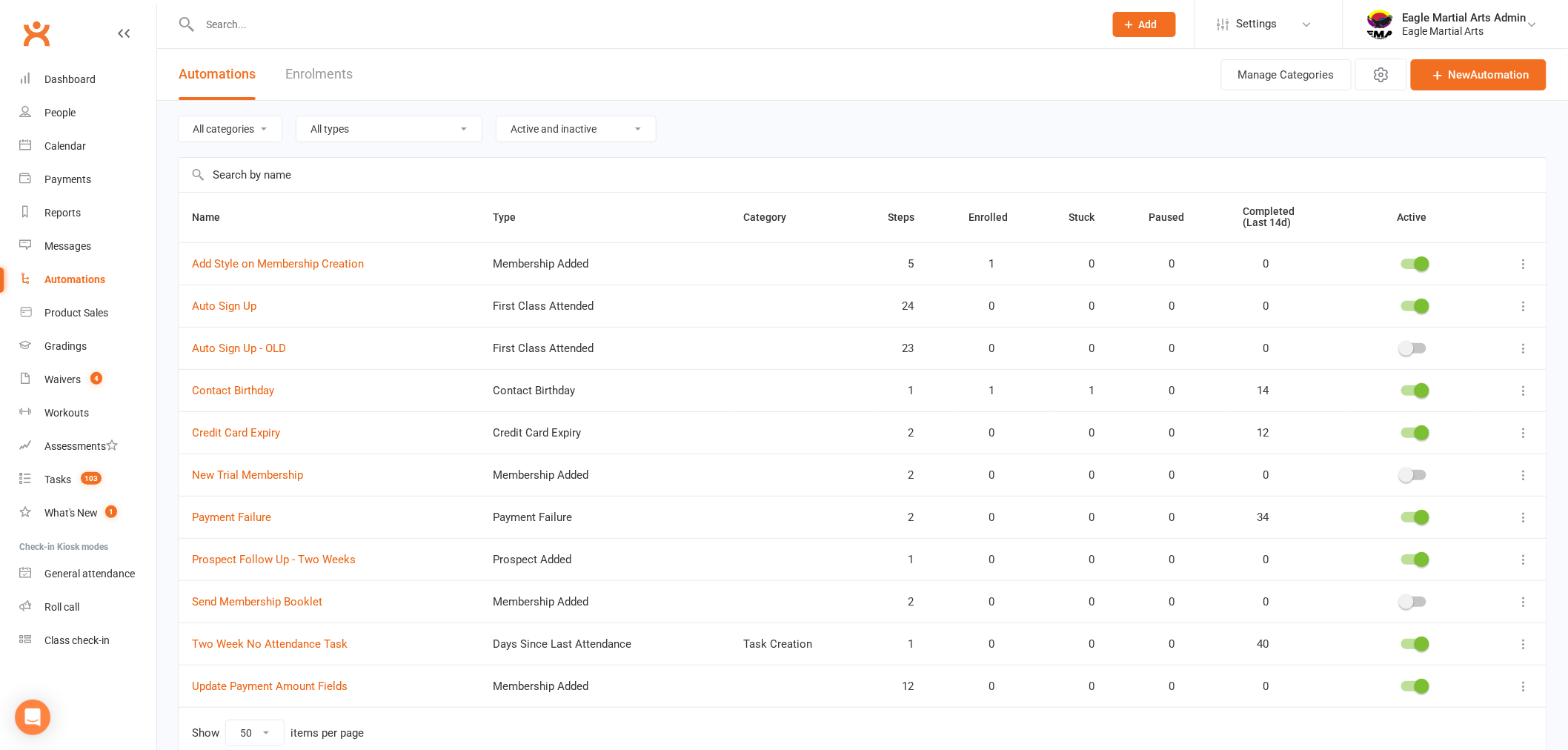
click at [240, 174] on input "text" at bounding box center [862, 174] width 1368 height 34
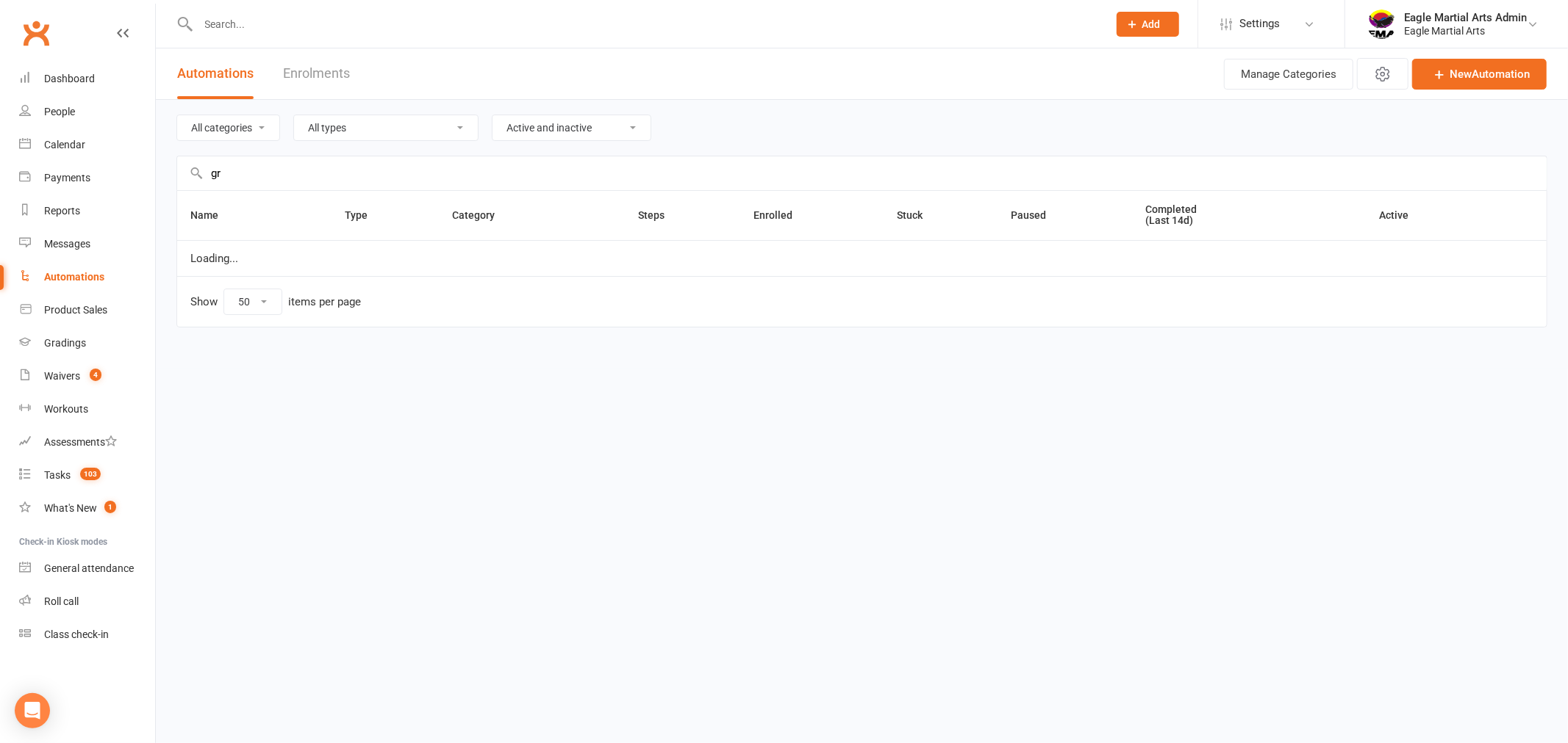
type input "g"
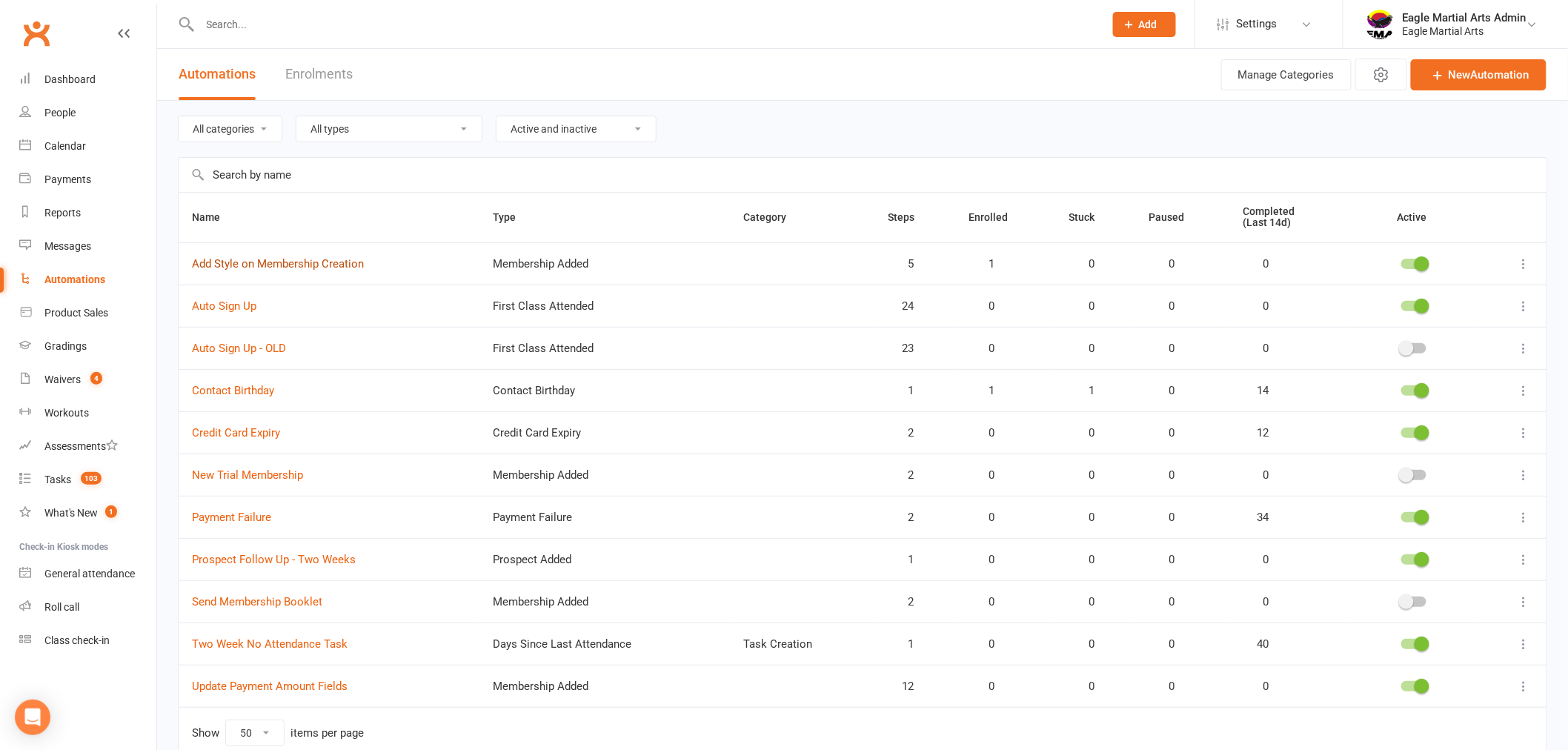
click at [294, 265] on link "Add Style on Membership Creation" at bounding box center [277, 264] width 172 height 14
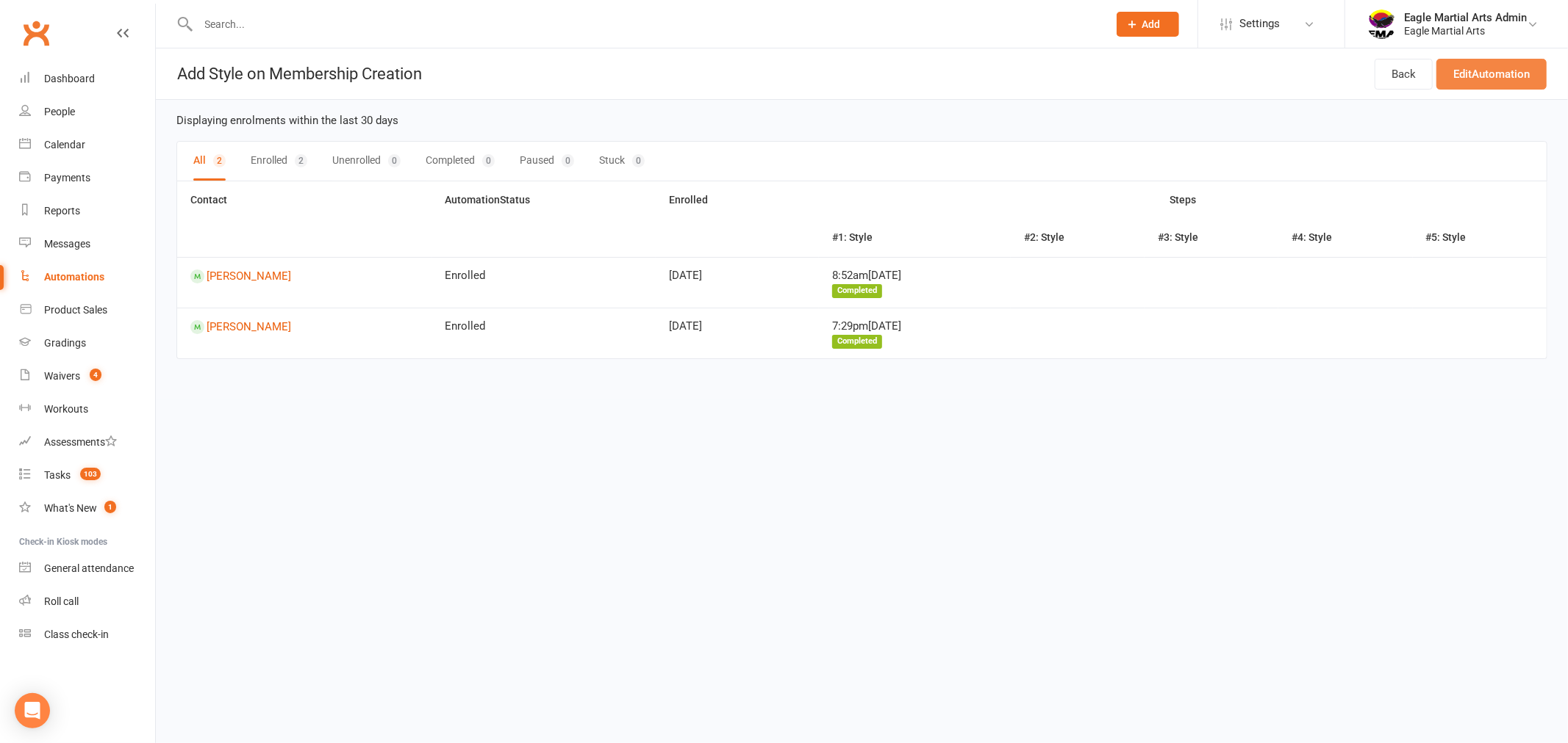
click at [1521, 80] on link "Edit Automation" at bounding box center [1491, 74] width 110 height 31
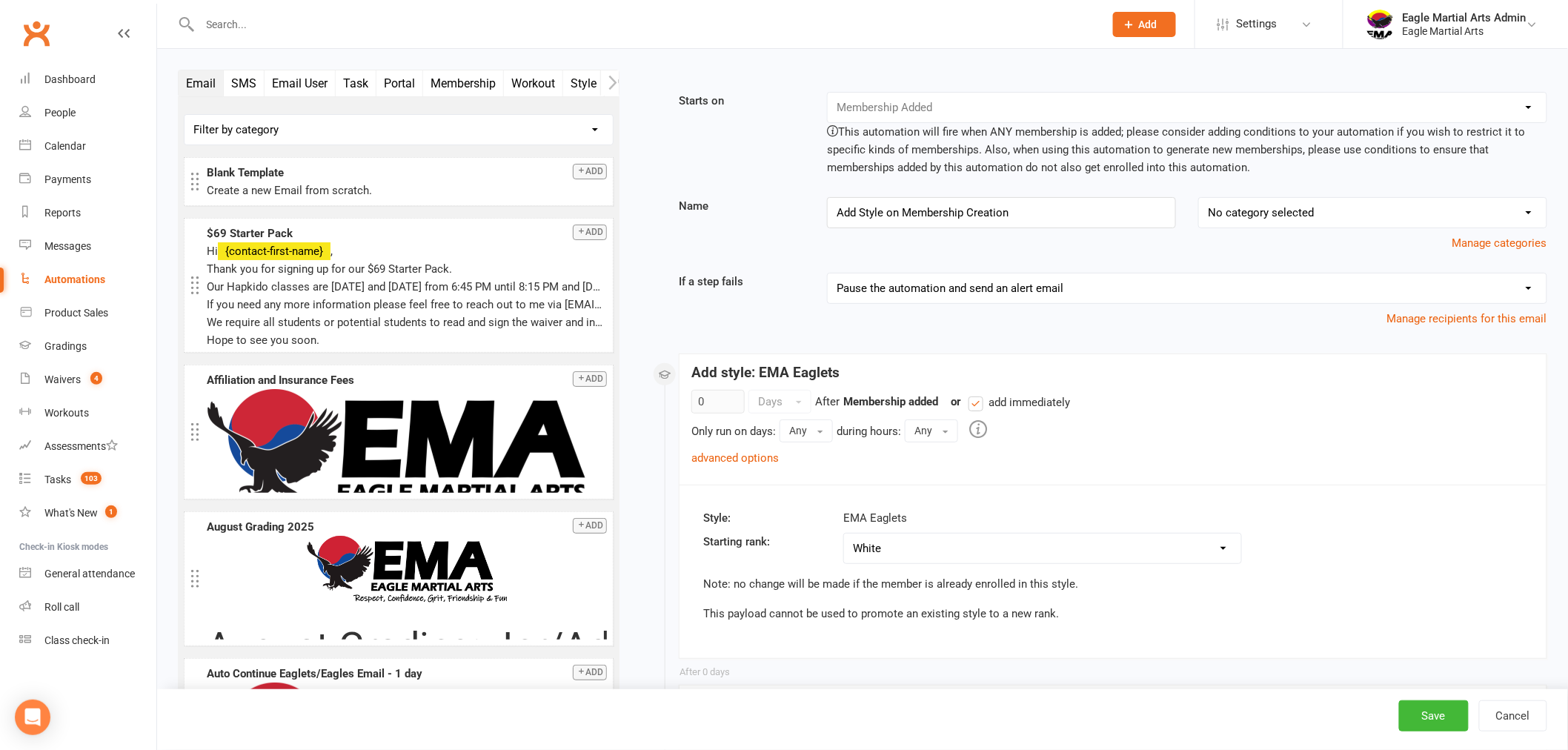
click at [1430, 209] on select "No category selected Task Creation" at bounding box center [1373, 212] width 348 height 30
click at [1534, 210] on select "No category selected Task Creation" at bounding box center [1373, 212] width 348 height 30
select select "0"
click at [1199, 198] on select "No category selected Task Creation" at bounding box center [1373, 212] width 348 height 30
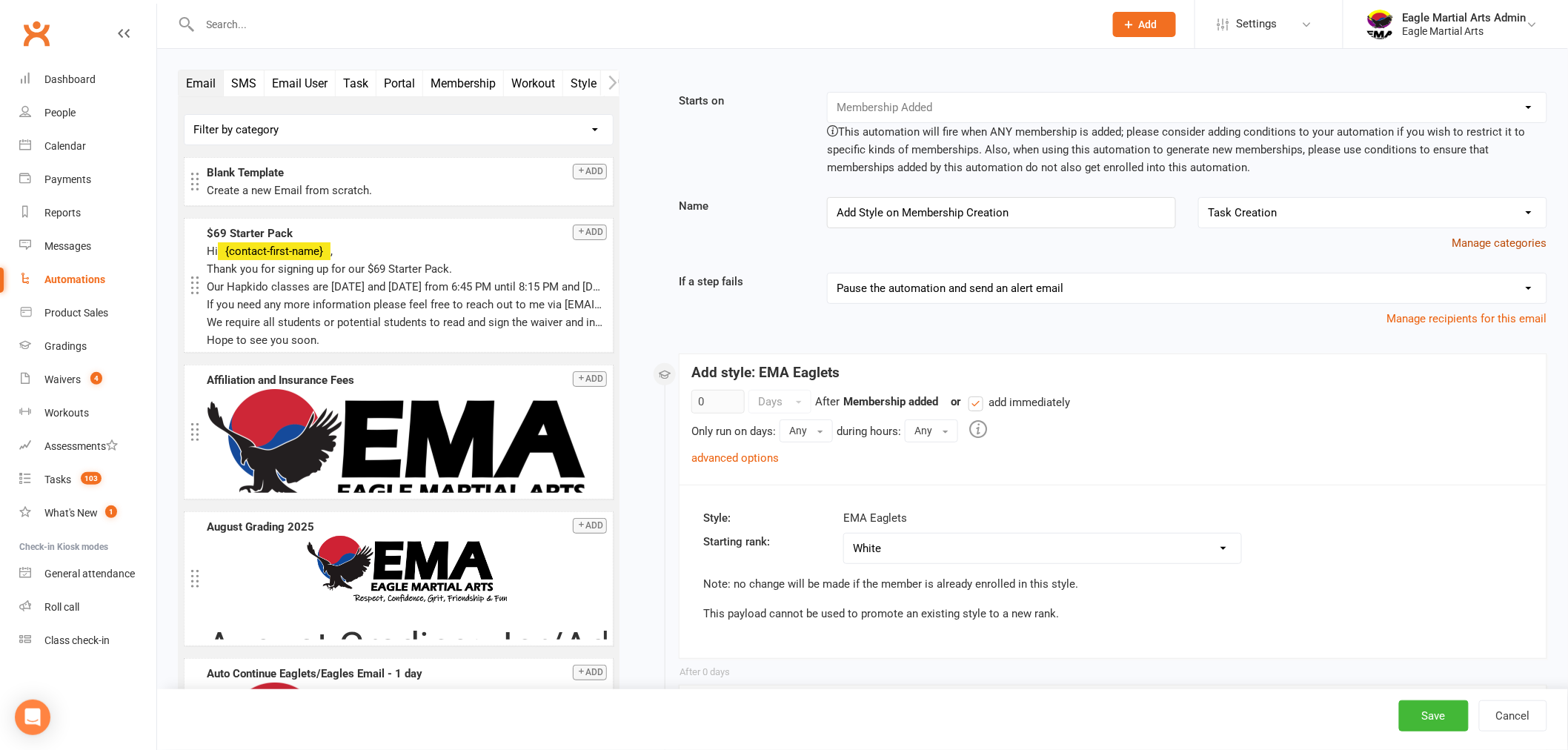
click at [1528, 241] on button "Manage categories" at bounding box center [1499, 242] width 95 height 17
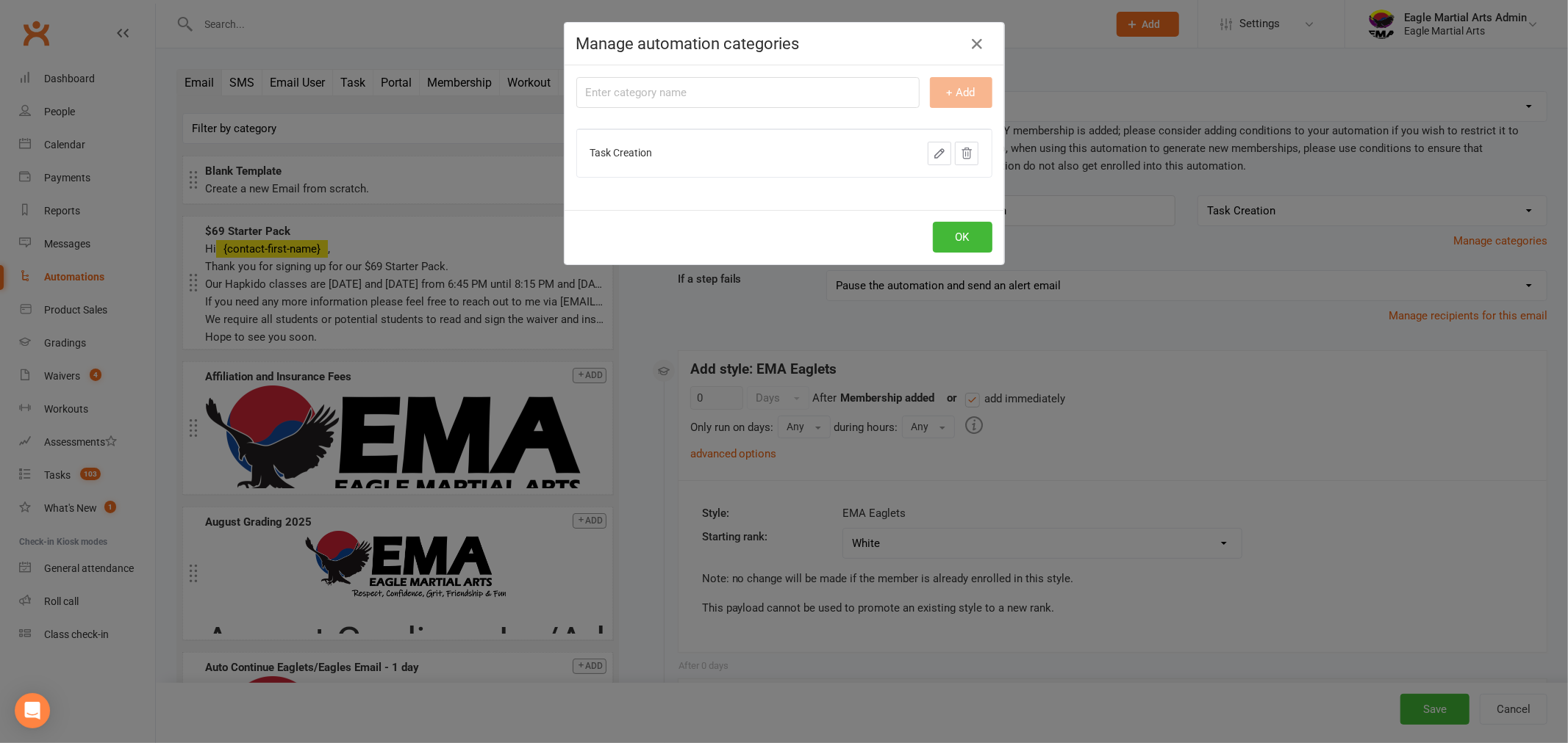
click at [935, 155] on icon "button" at bounding box center [939, 154] width 14 height 14
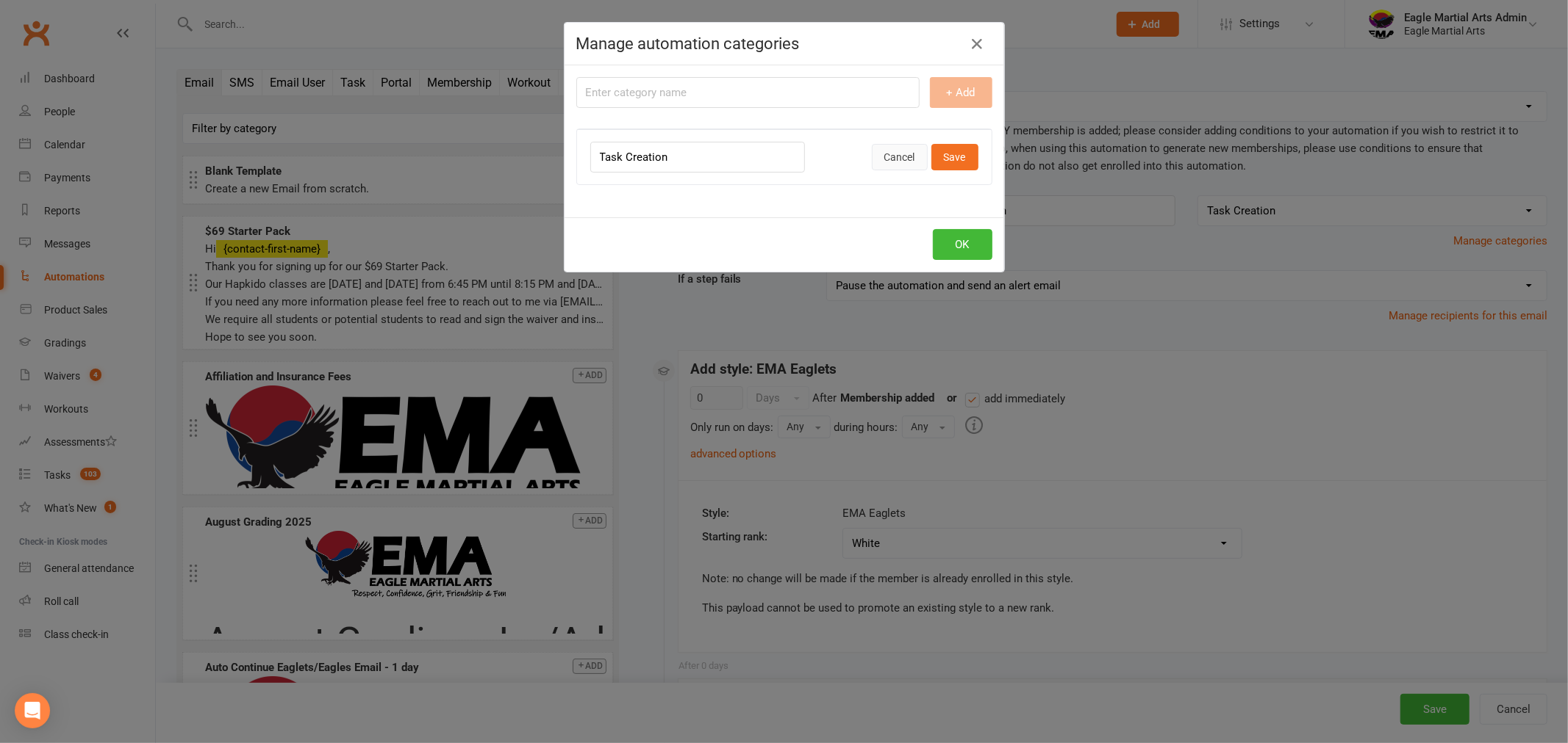
click at [908, 158] on button "Cancel" at bounding box center [900, 157] width 56 height 26
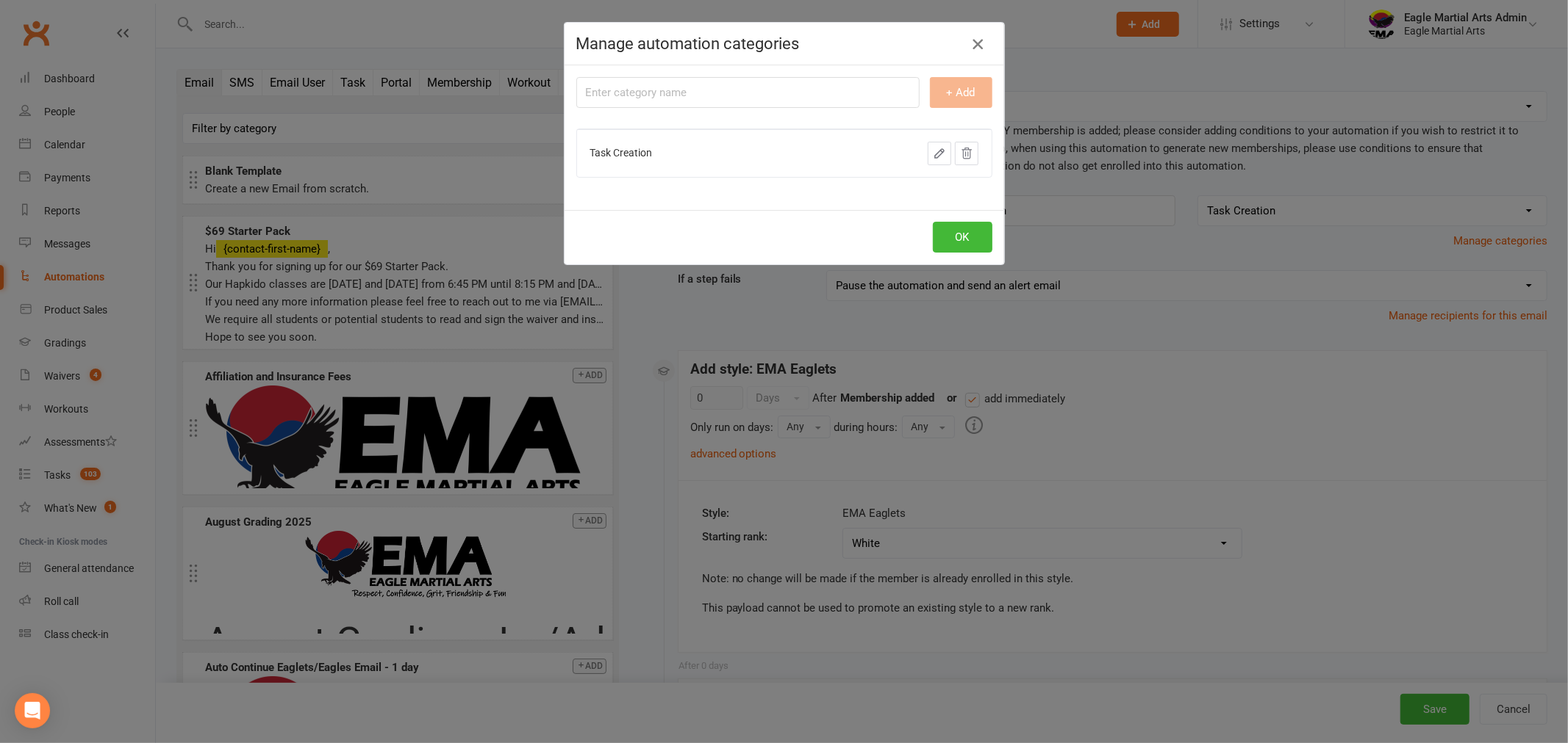
click at [972, 50] on icon "button" at bounding box center [977, 44] width 17 height 17
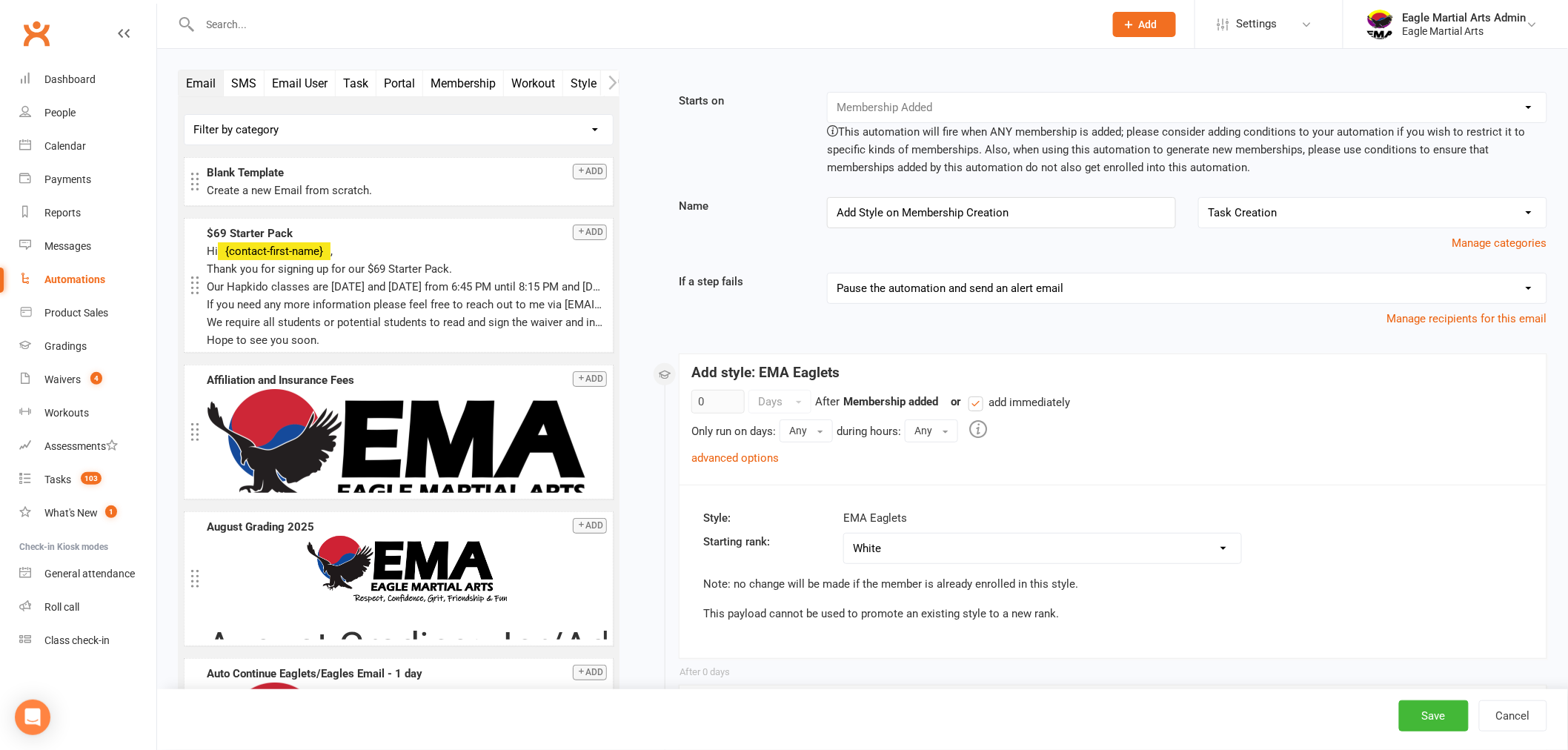
click at [1532, 288] on select "Pause the automation (do not send alert email) Pause the automation and send an…" at bounding box center [1186, 288] width 719 height 30
select select "5"
click at [828, 273] on select "Pause the automation (do not send alert email) Pause the automation and send an…" at bounding box center [1186, 288] width 719 height 30
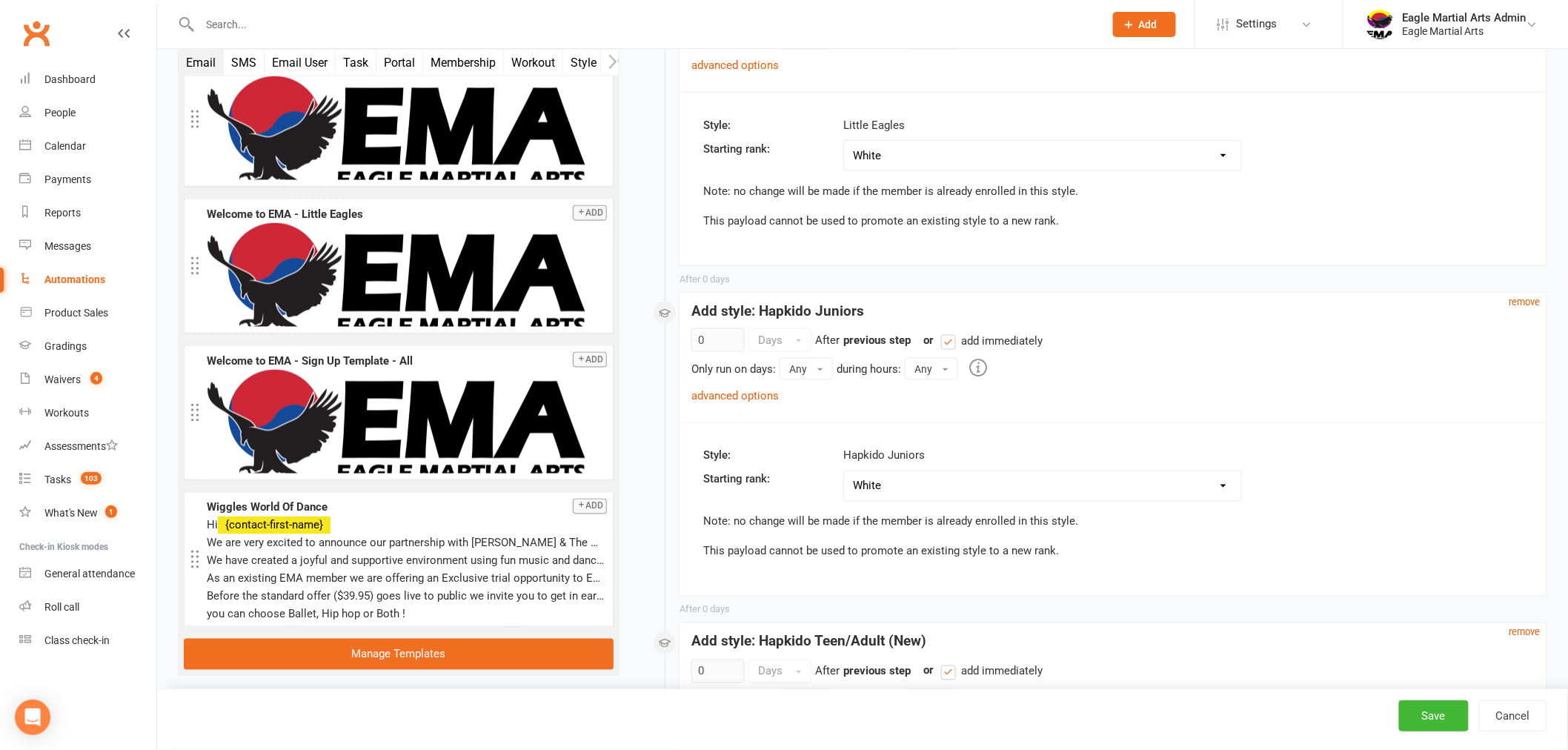
scroll to position [742, 0]
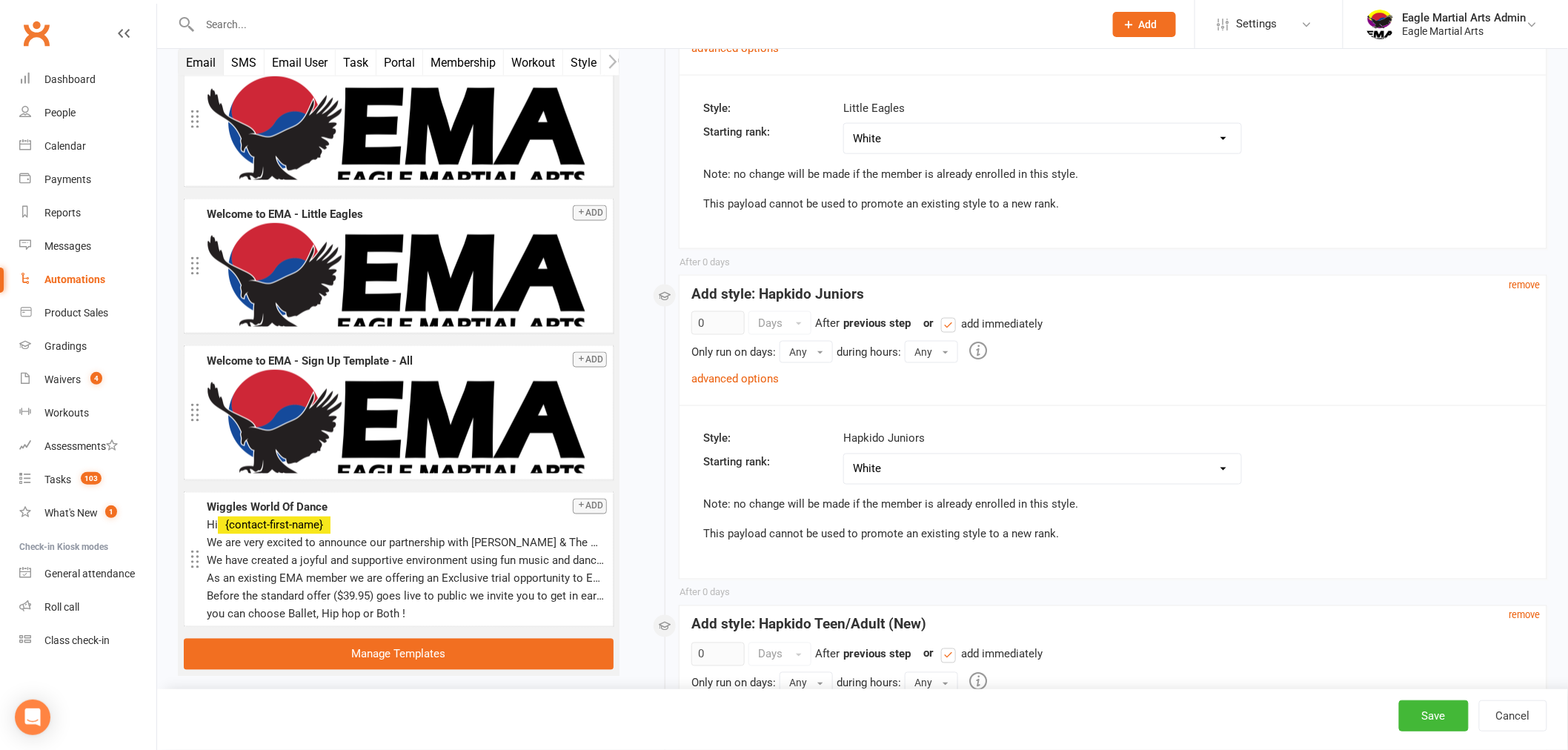
click at [1230, 470] on select "None selected White White Stripe Yellow Yellow Stripe Green Green Stripe Blue B…" at bounding box center [1043, 469] width 397 height 30
click at [1398, 488] on div "Style: Hapkido Juniors Starting rank: None selected White White Stripe Yellow Y…" at bounding box center [1112, 492] width 867 height 173
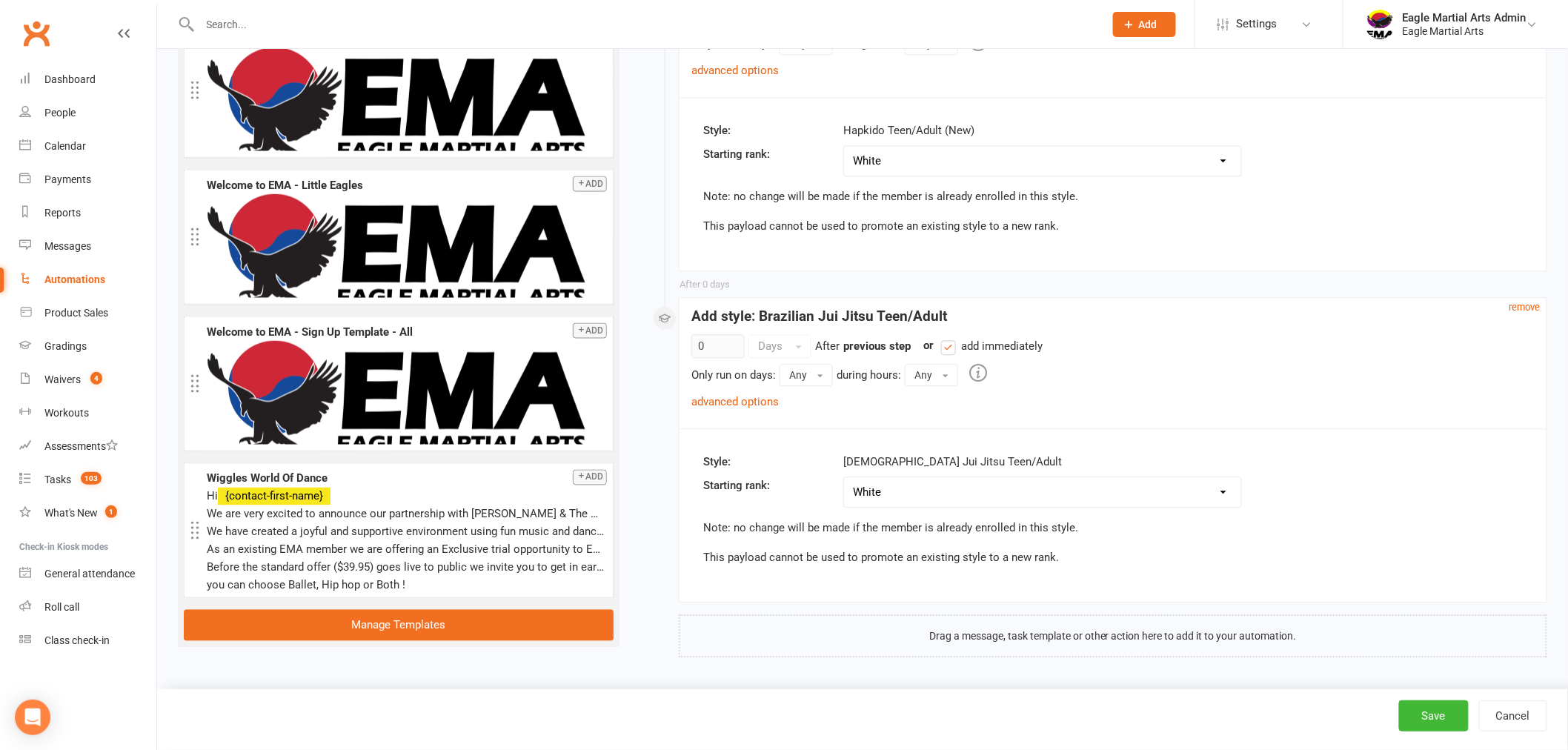
scroll to position [1114, 0]
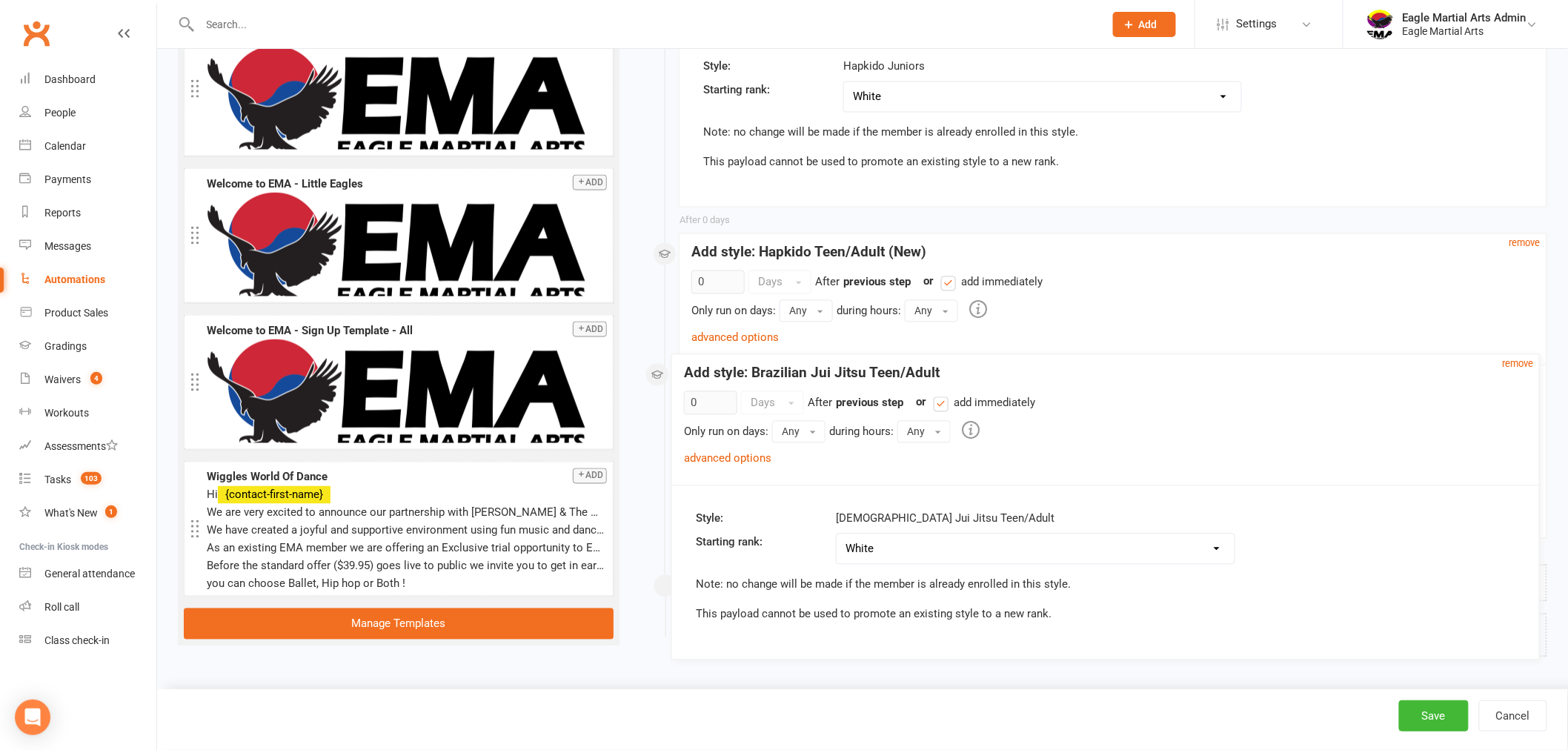
drag, startPoint x: 1374, startPoint y: 488, endPoint x: 1367, endPoint y: 542, distance: 54.5
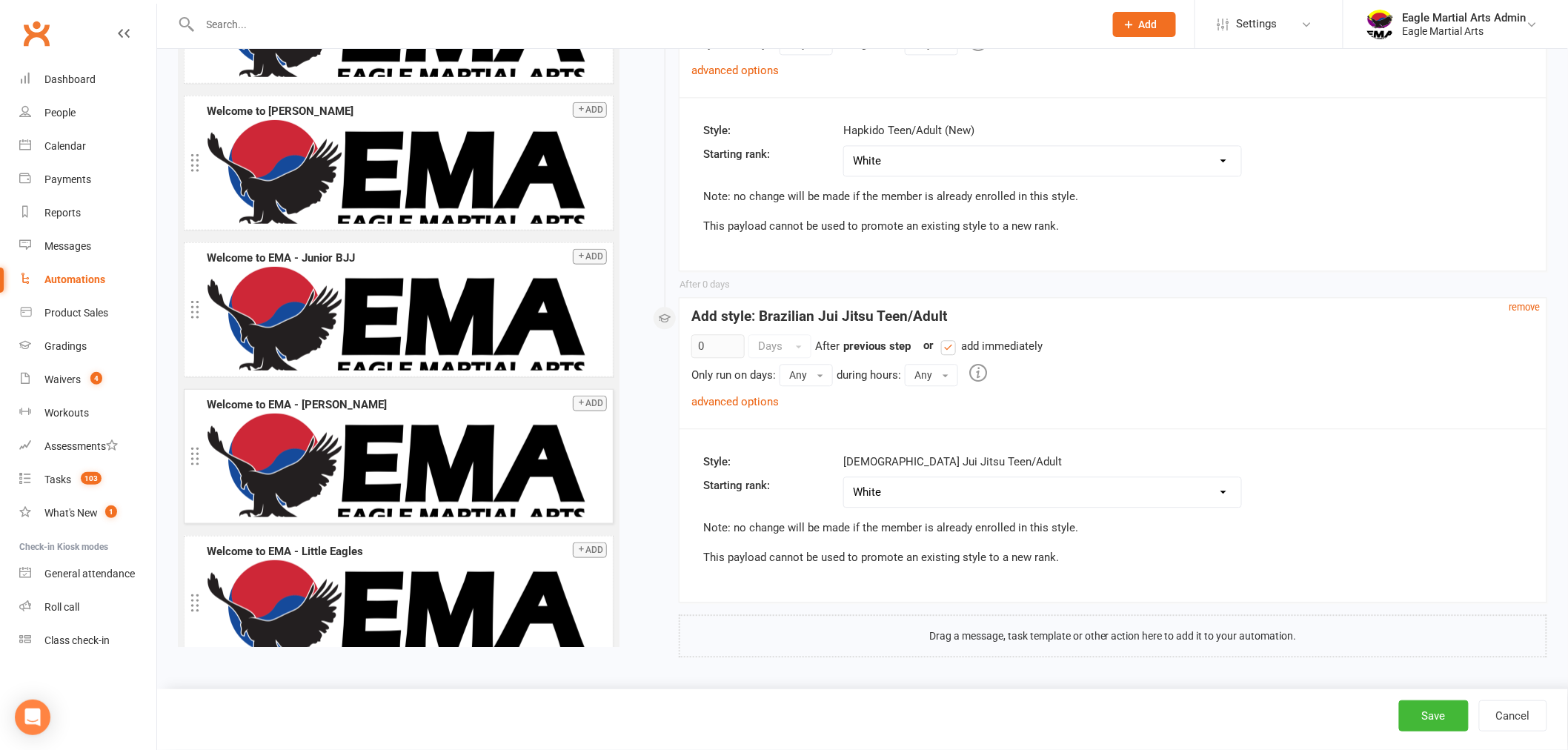
scroll to position [7522, 0]
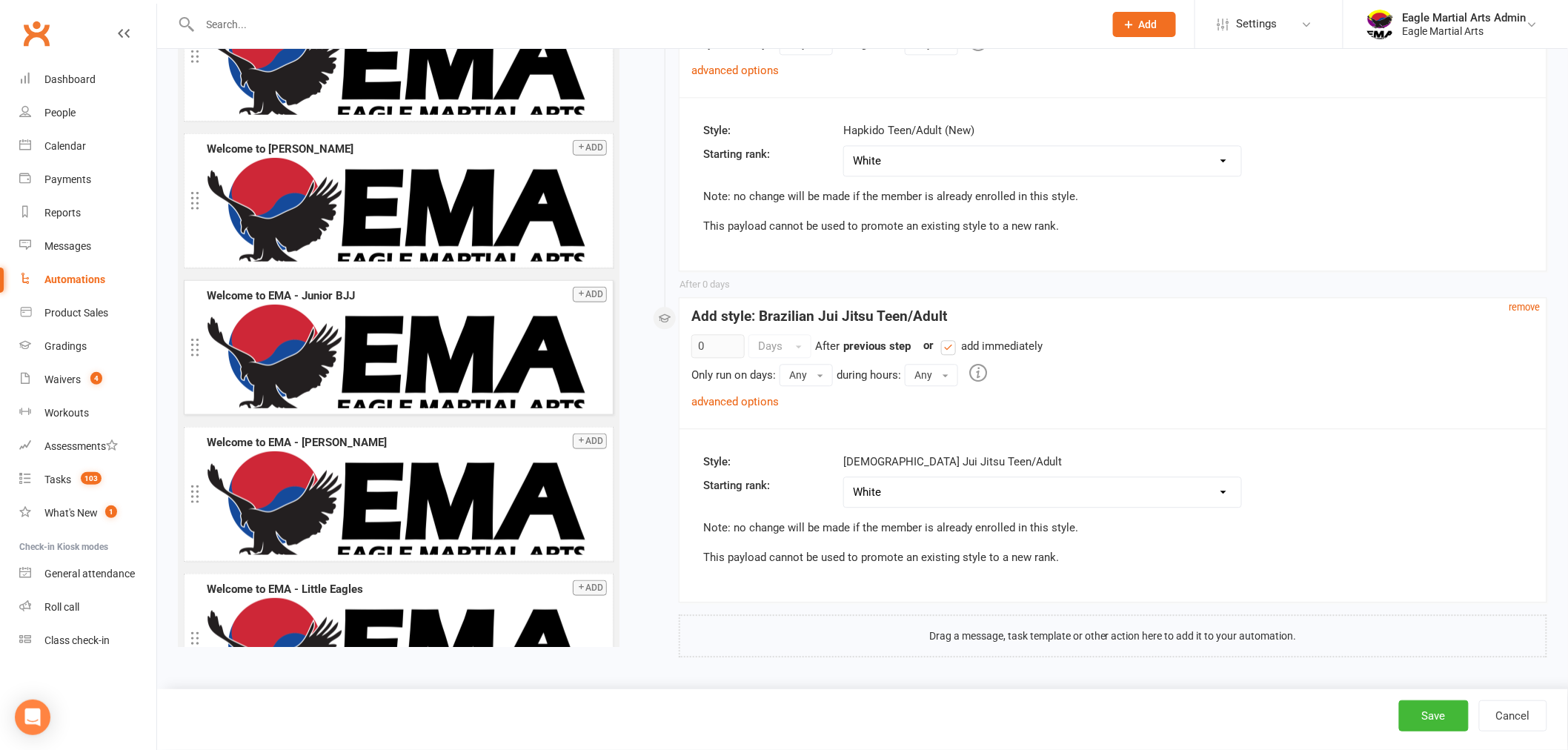
click at [586, 299] on button "Add" at bounding box center [590, 294] width 34 height 16
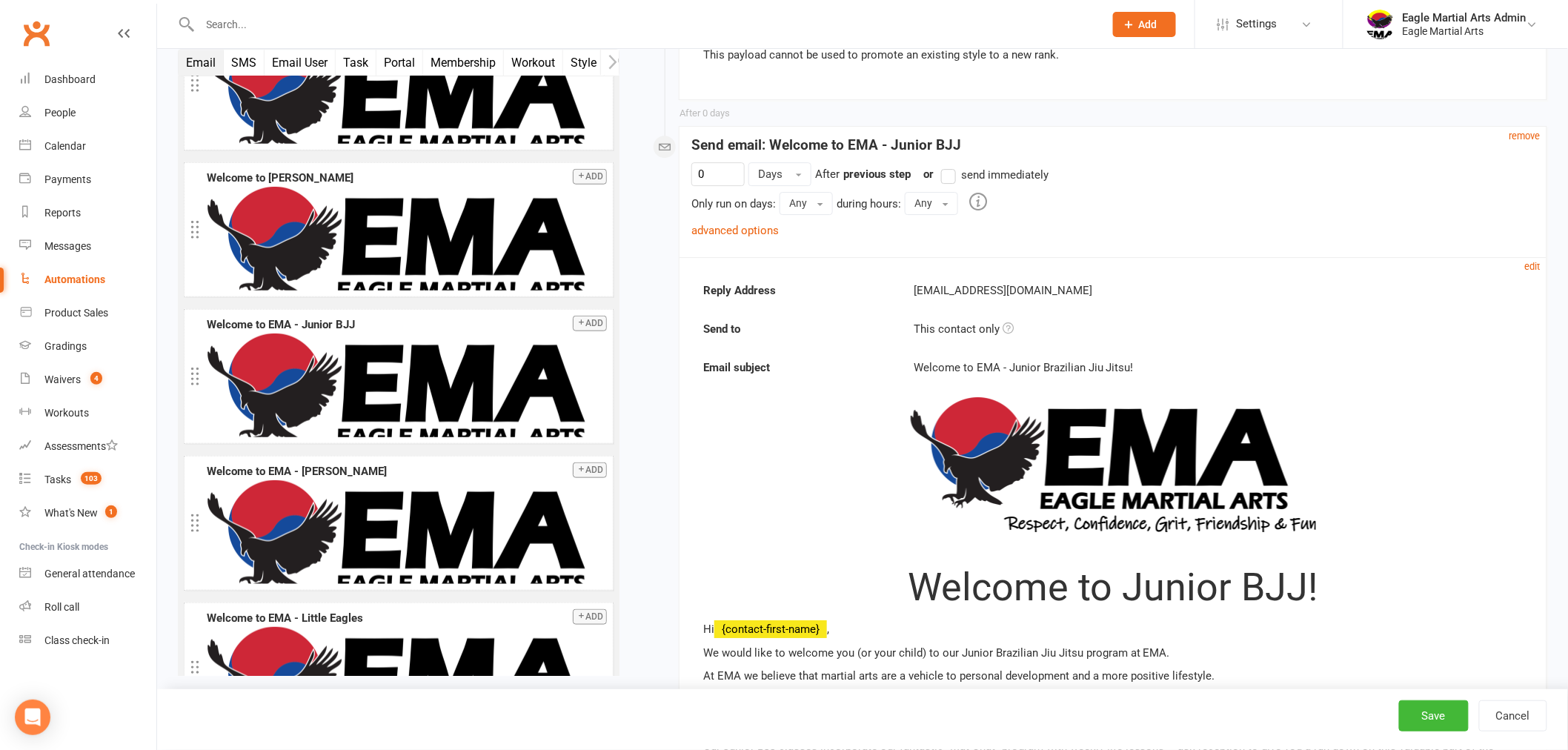
scroll to position [1855, 0]
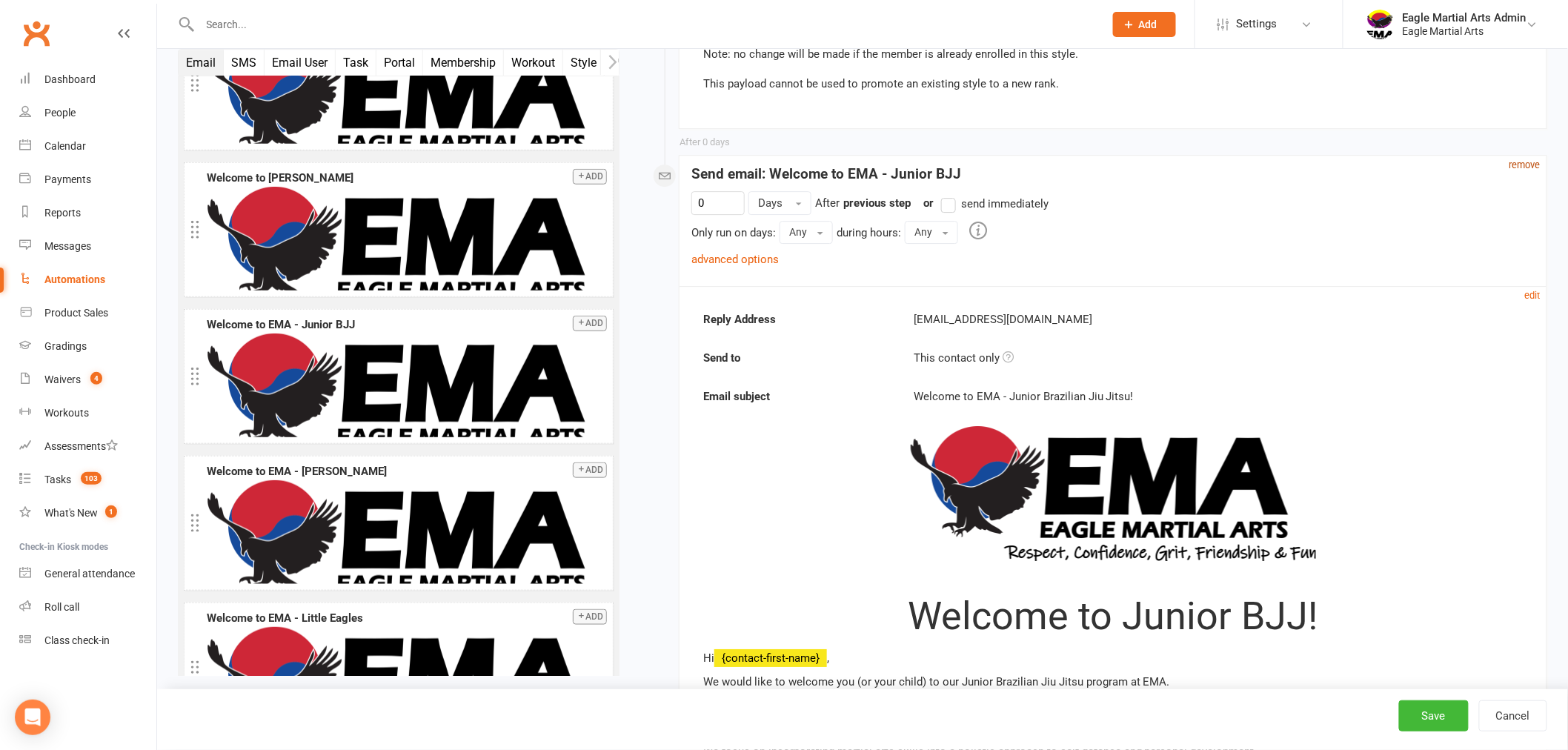
click at [1521, 165] on small "remove" at bounding box center [1525, 164] width 31 height 11
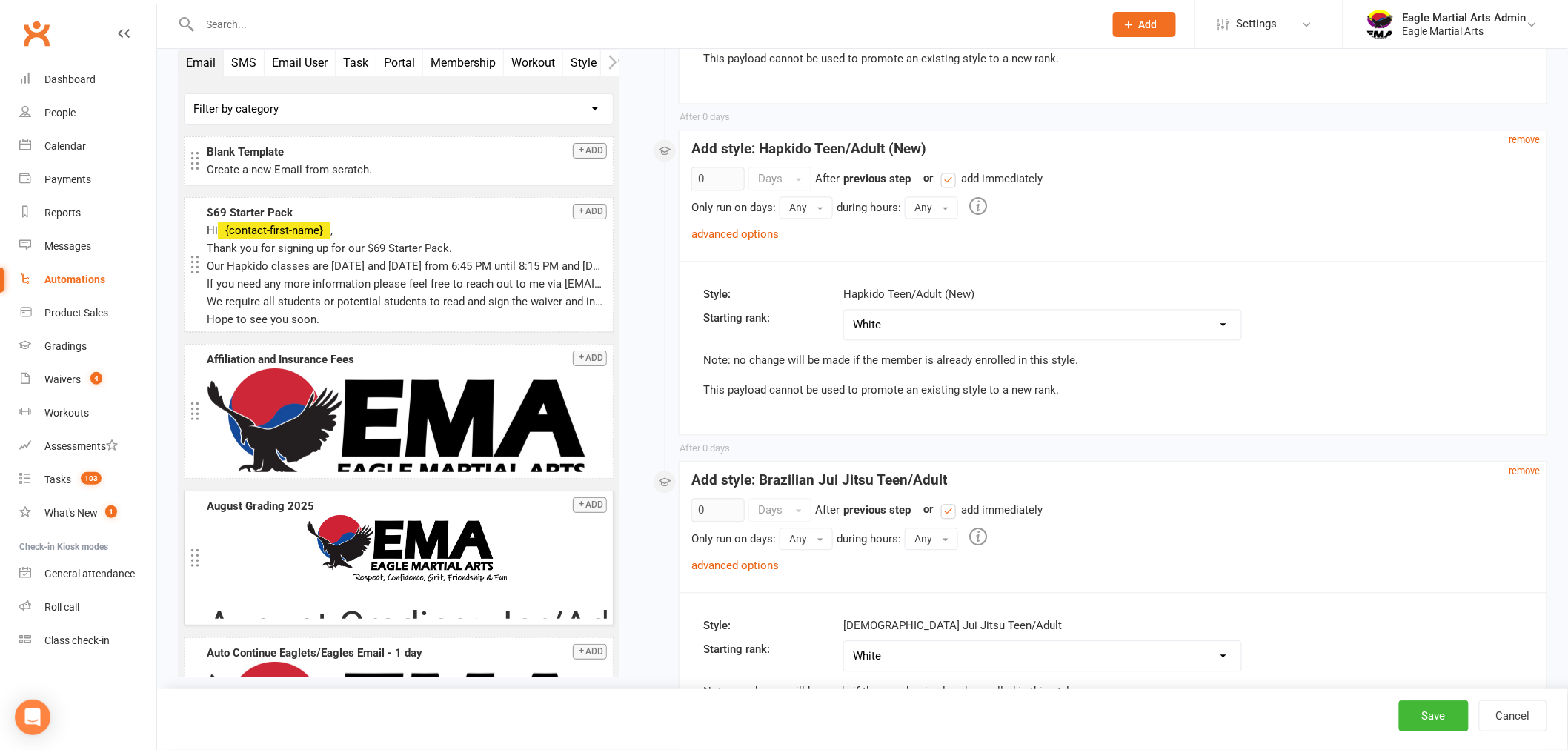
scroll to position [1135, 0]
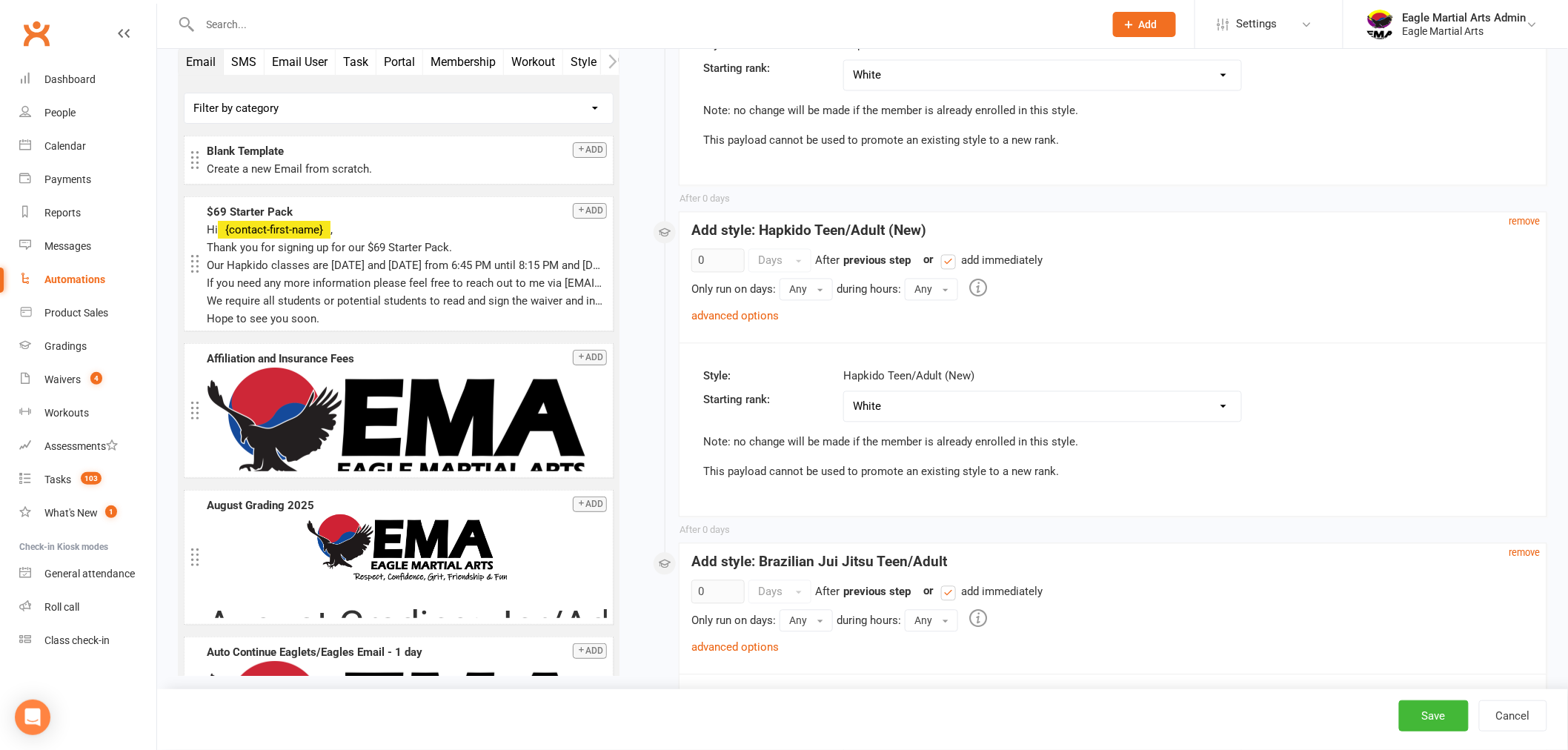
click at [581, 59] on button "Style" at bounding box center [584, 63] width 42 height 26
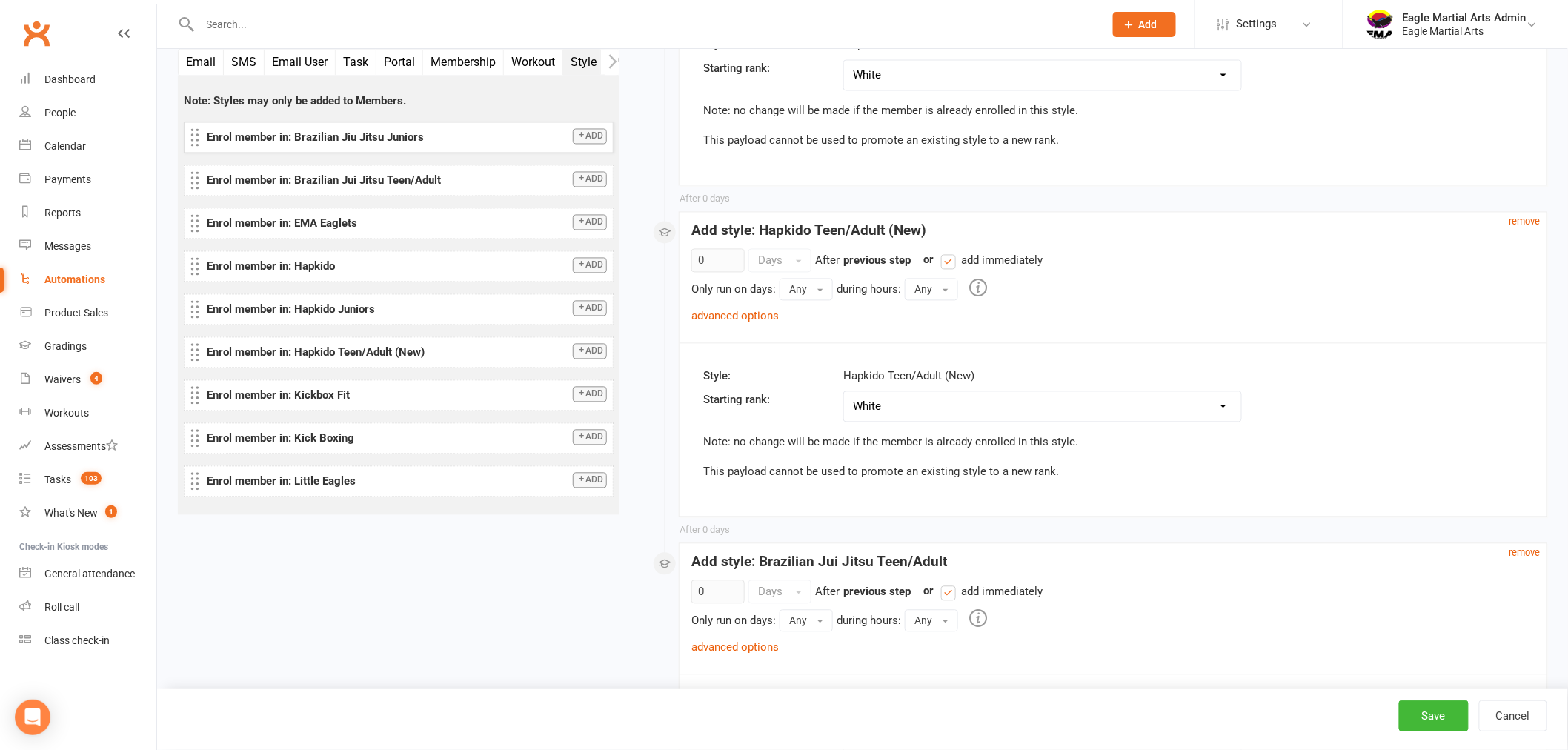
click at [593, 136] on button "Add" at bounding box center [590, 136] width 34 height 16
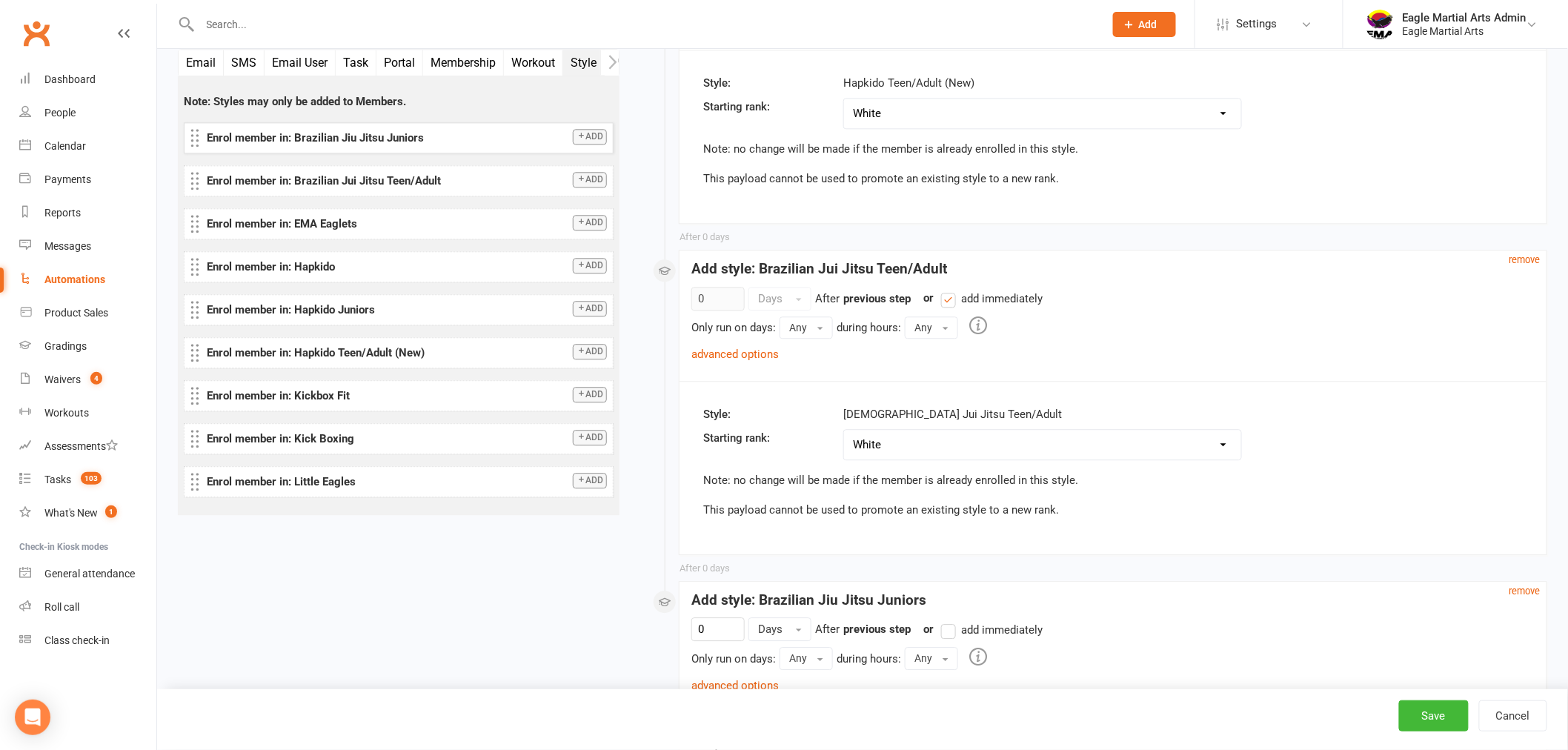
scroll to position [1714, 0]
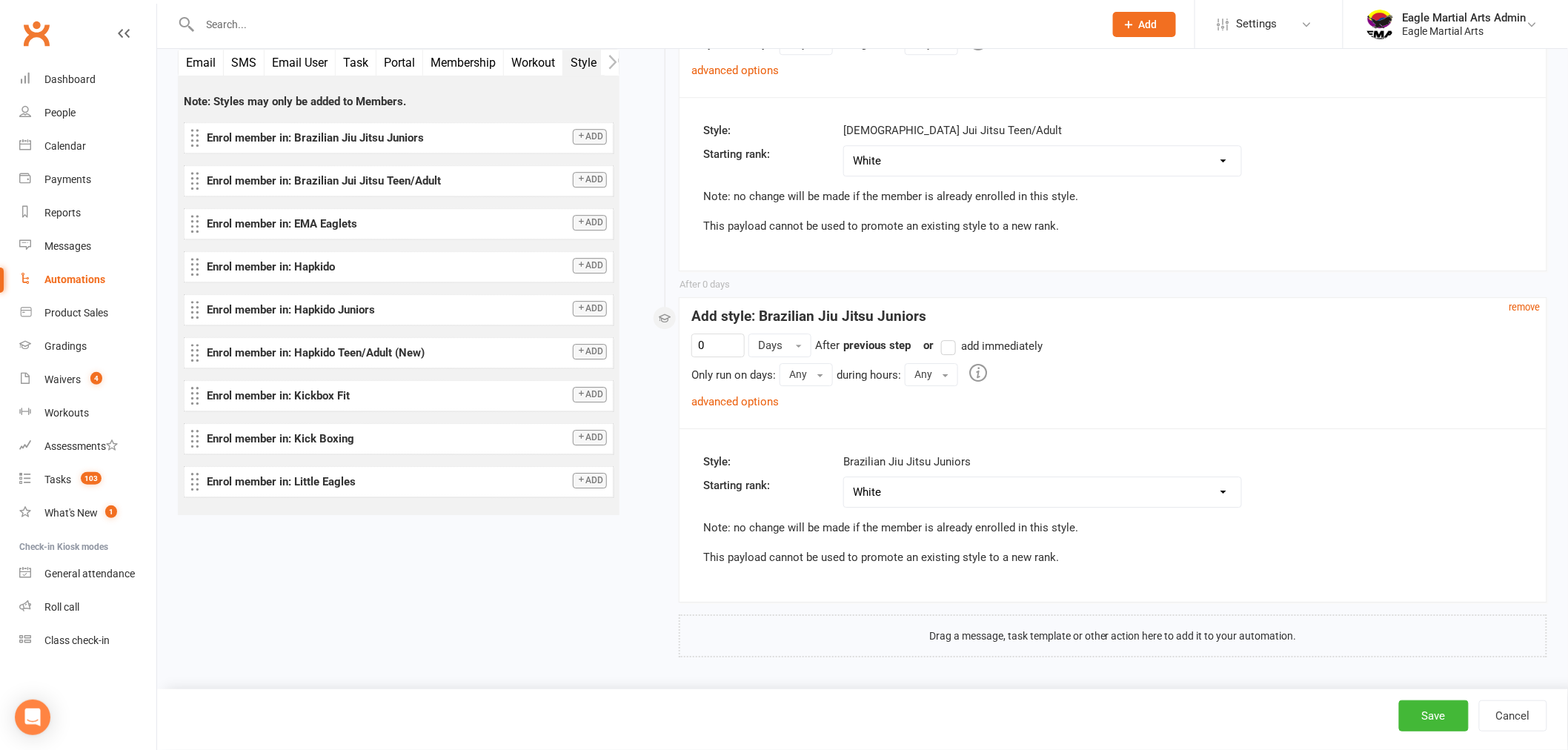
click at [949, 348] on label "add immediately" at bounding box center [992, 345] width 101 height 17
click at [949, 337] on input "add immediately" at bounding box center [946, 337] width 10 height 0
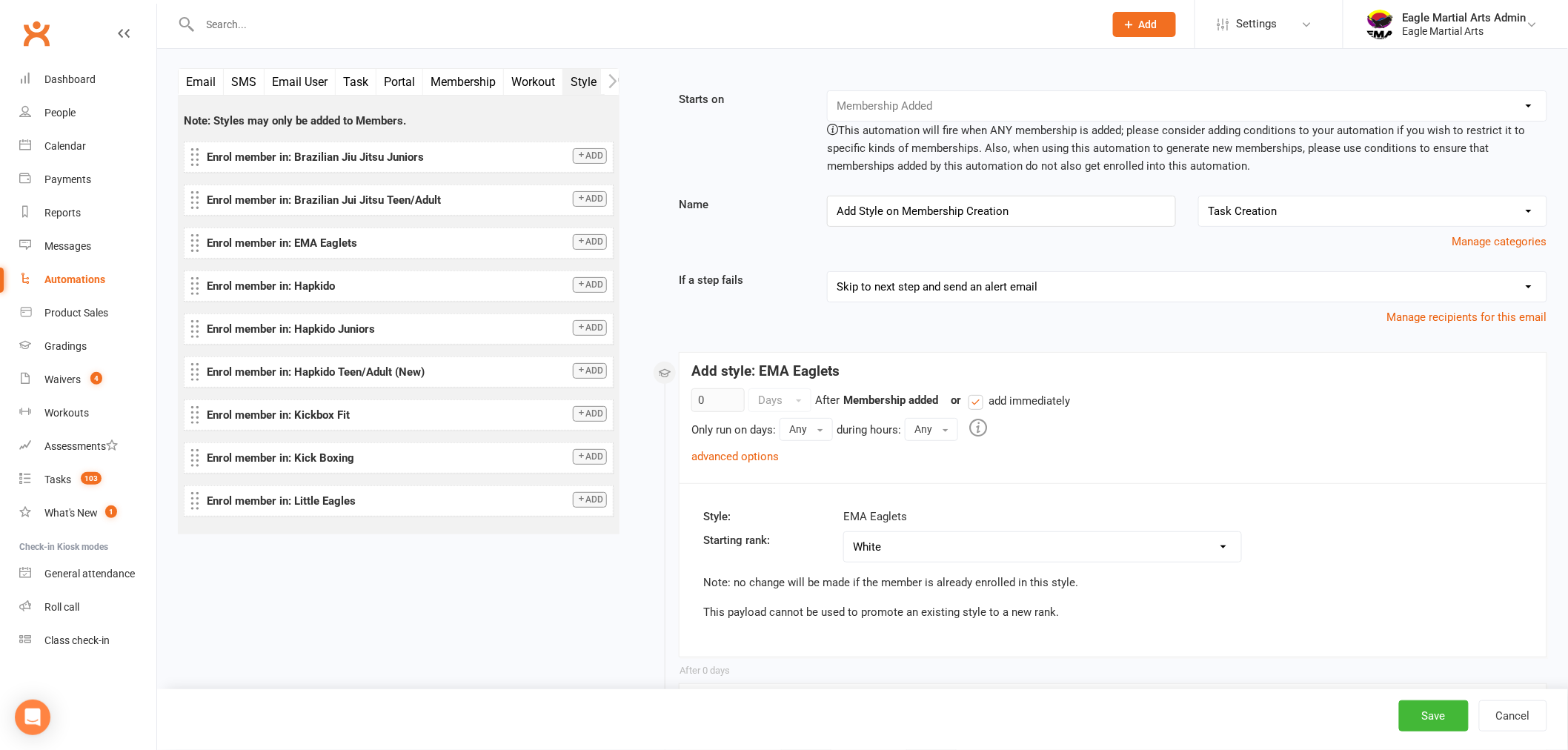
scroll to position [0, 0]
click at [1534, 211] on select "No category selected Task Creation" at bounding box center [1373, 212] width 348 height 30
click at [1199, 198] on select "No category selected Task Creation" at bounding box center [1373, 212] width 348 height 30
click at [1539, 210] on select "No category selected Task Creation" at bounding box center [1373, 212] width 348 height 30
select select
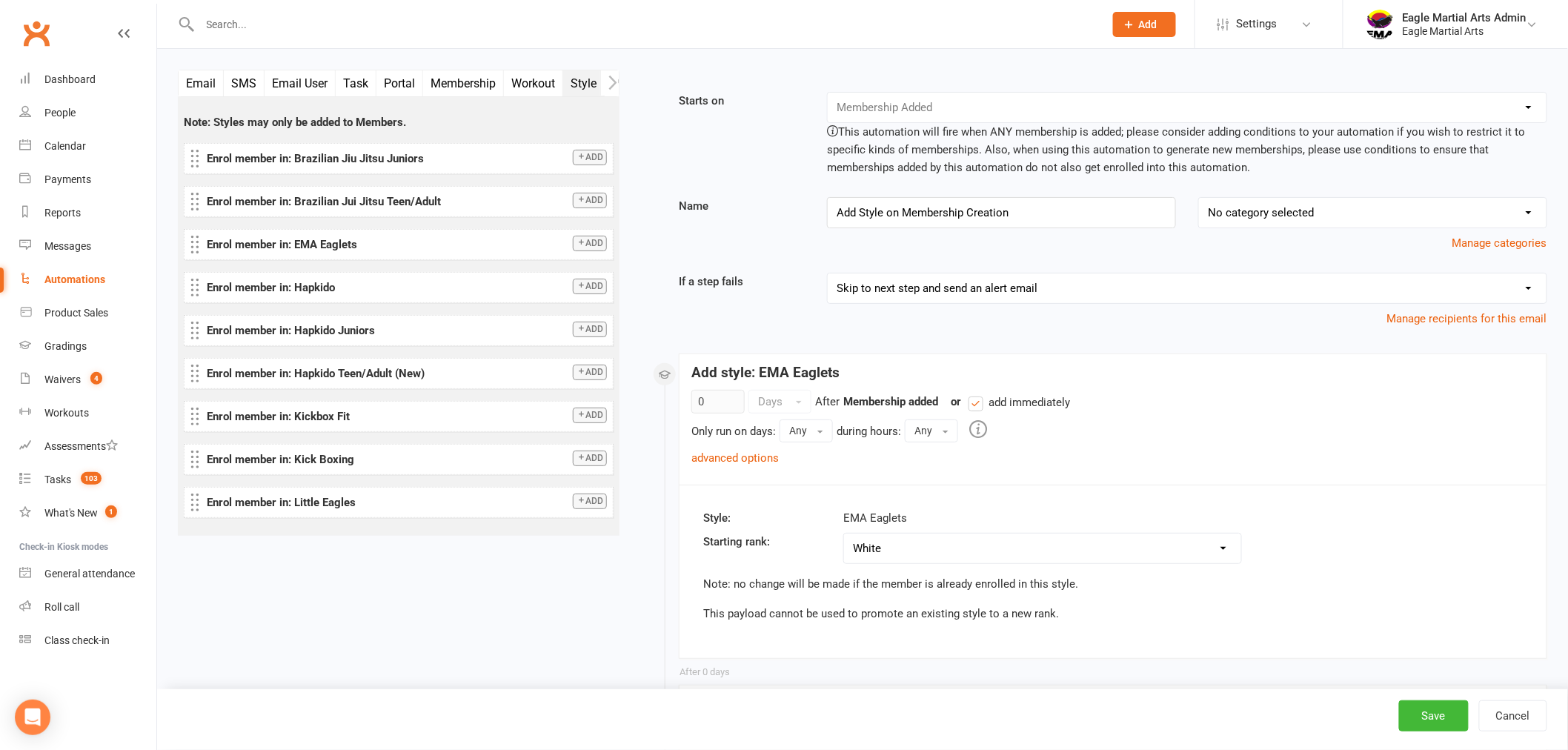
click at [1199, 198] on select "No category selected Task Creation" at bounding box center [1373, 212] width 348 height 30
click at [1443, 722] on button "Save" at bounding box center [1434, 716] width 70 height 31
select select "50"
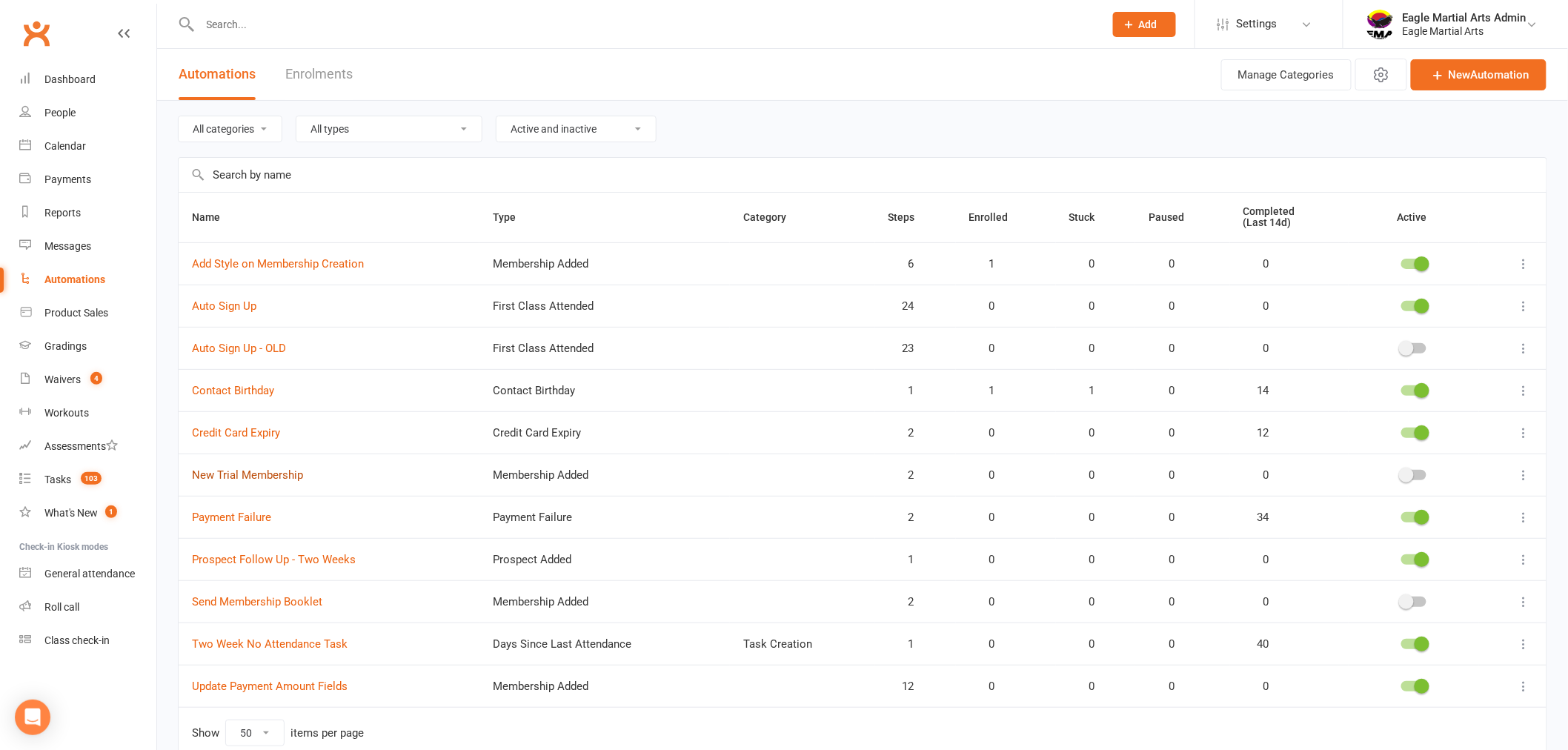
click at [270, 474] on link "New Trial Membership" at bounding box center [247, 476] width 111 height 14
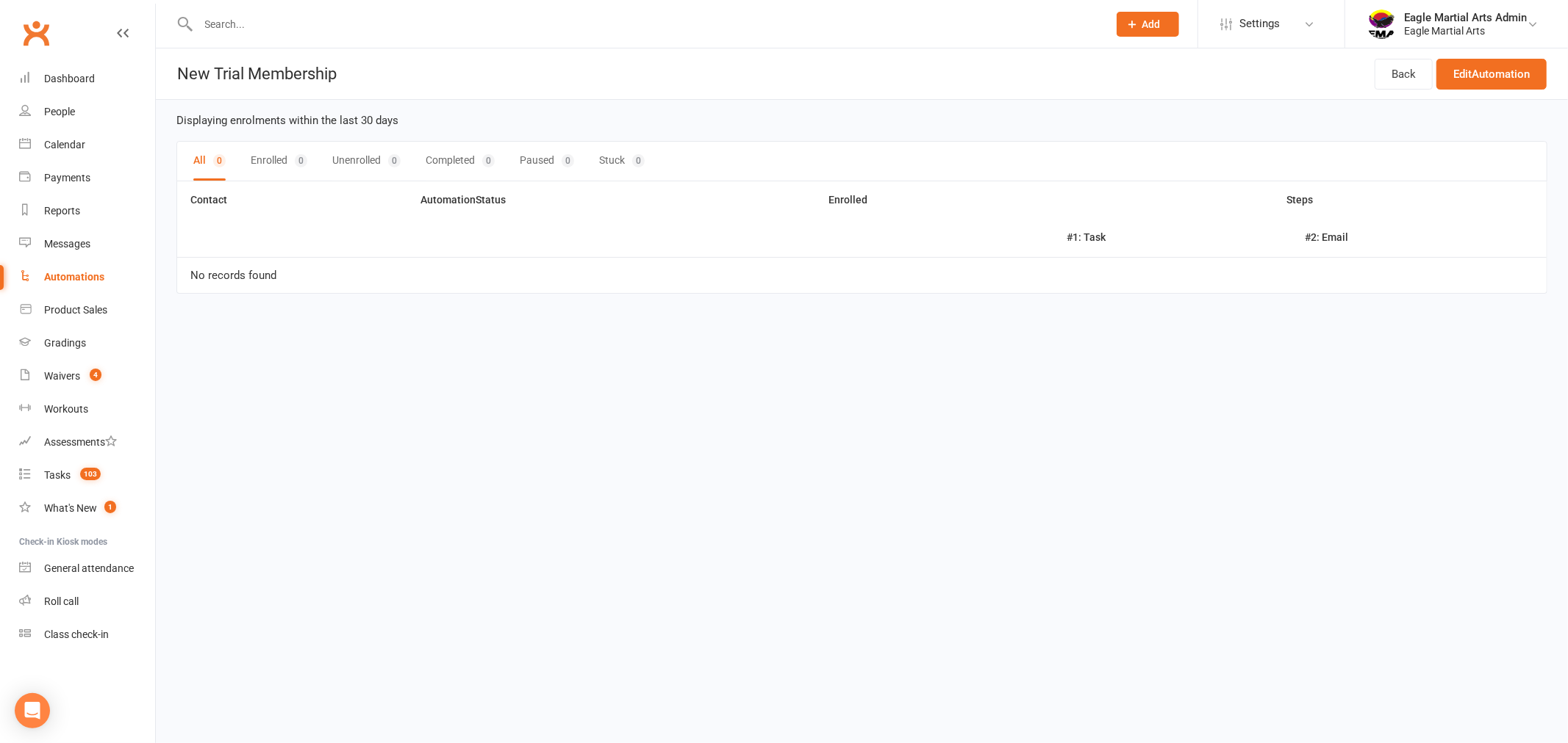
click at [86, 278] on div "Automations" at bounding box center [74, 277] width 60 height 12
select select "50"
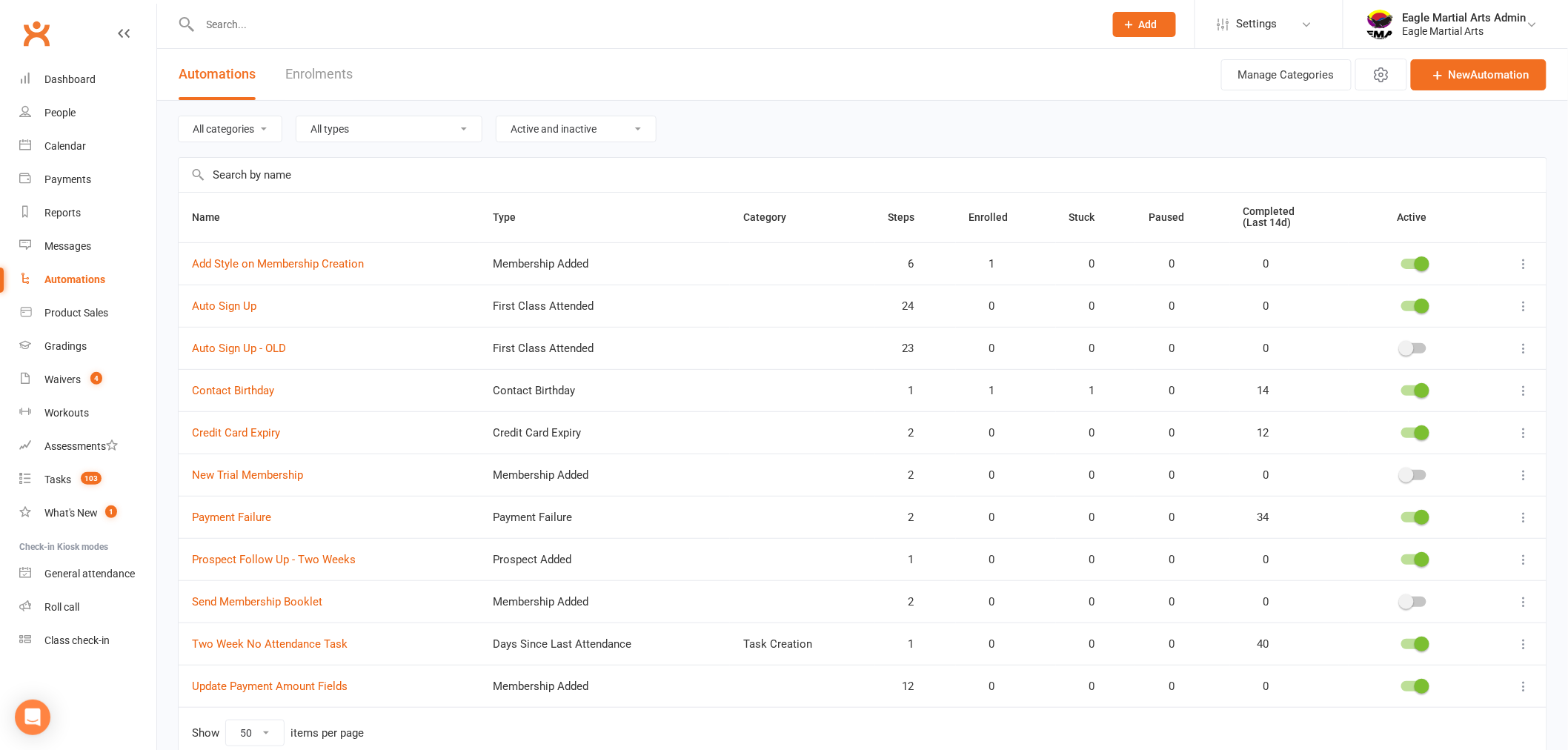
scroll to position [72, 0]
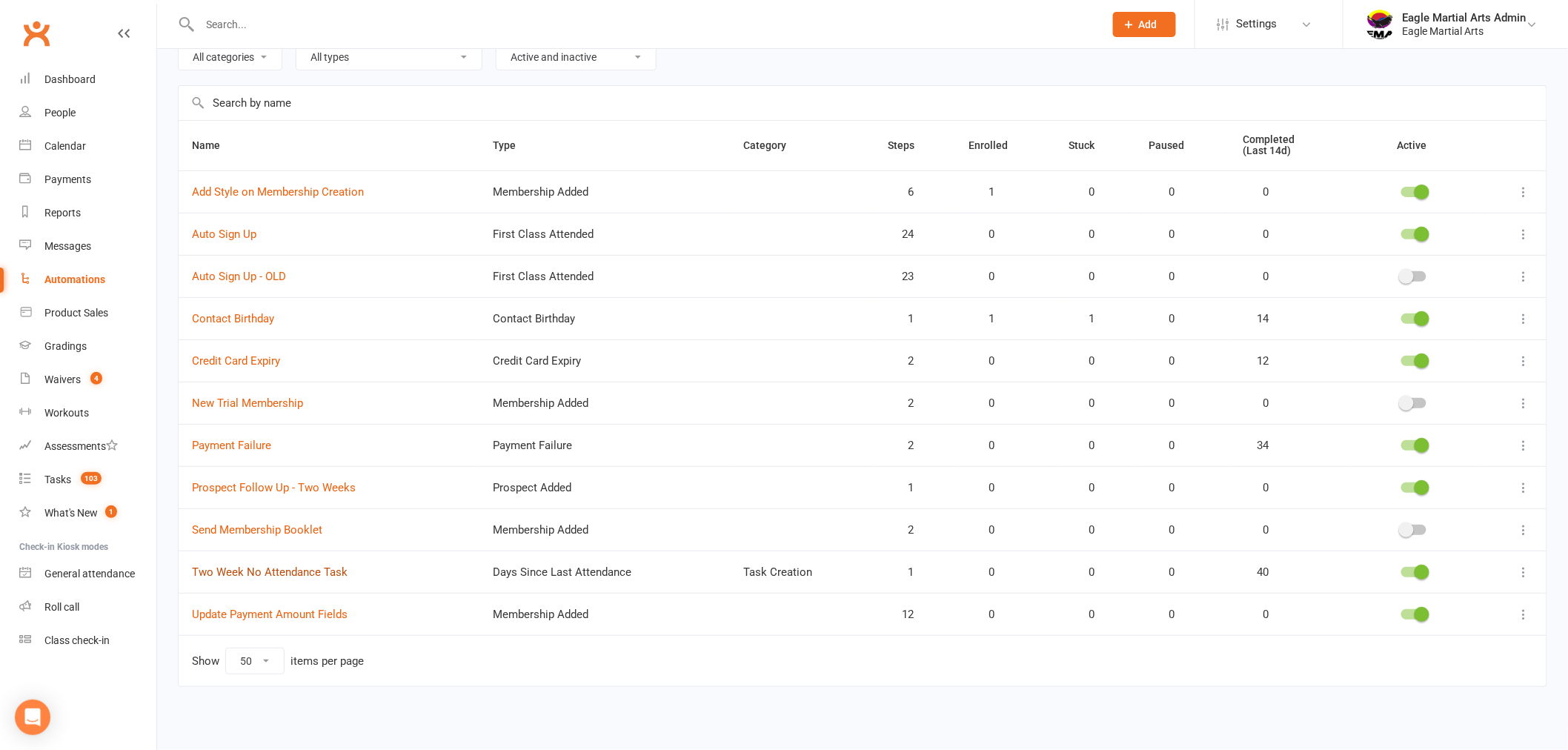
click at [310, 576] on link "Two Week No Attendance Task" at bounding box center [270, 573] width 156 height 14
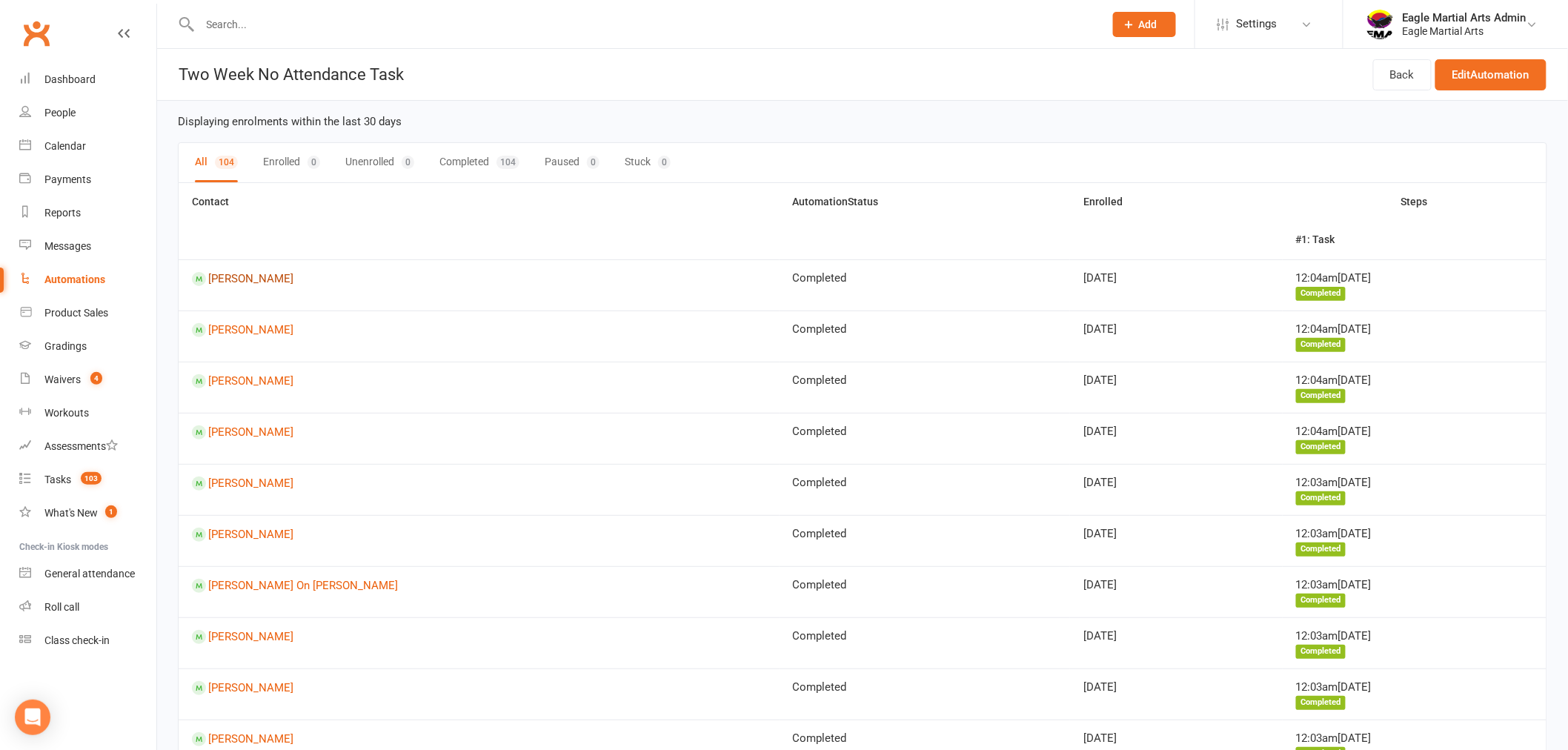
click at [238, 279] on link "[PERSON_NAME]" at bounding box center [479, 279] width 574 height 14
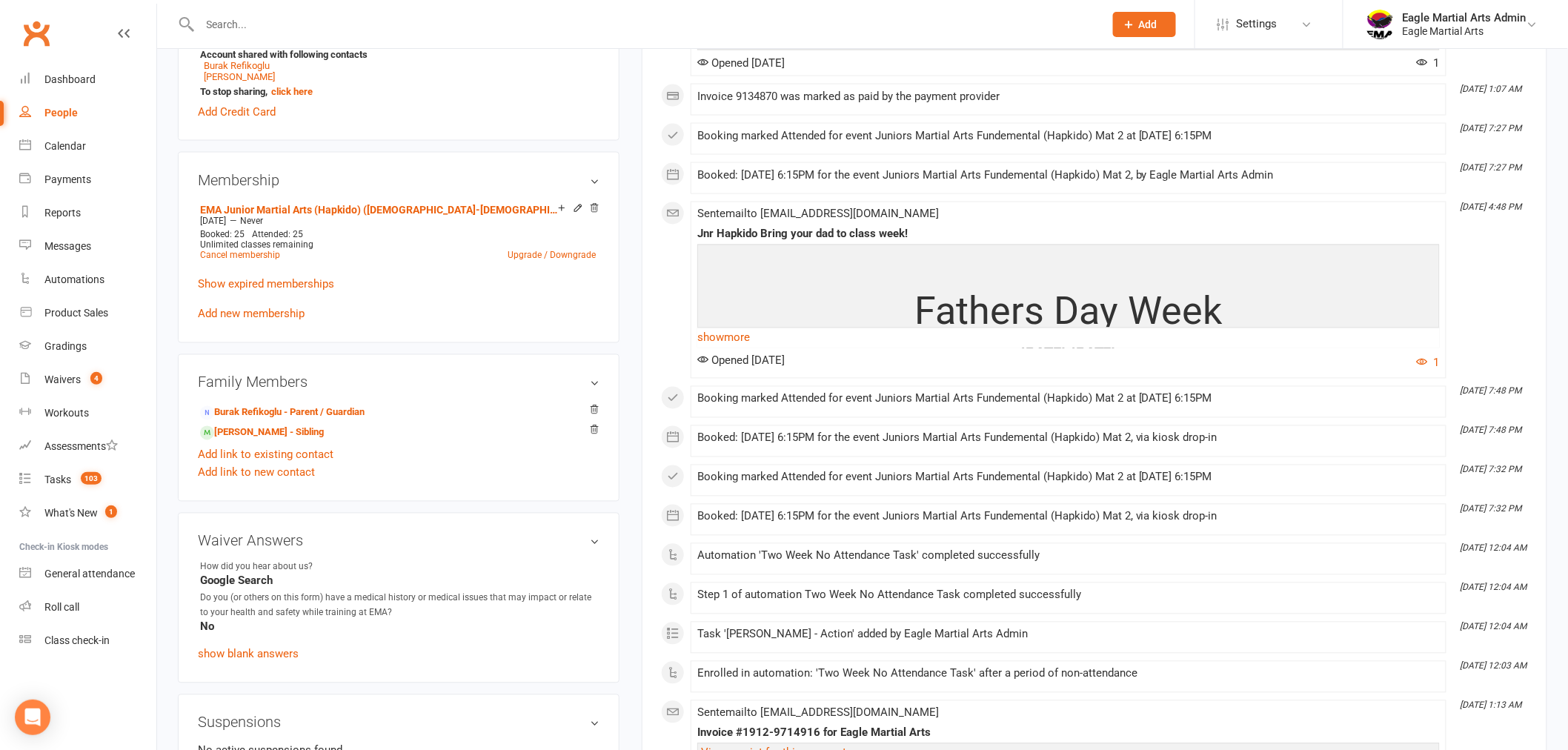
scroll to position [989, 0]
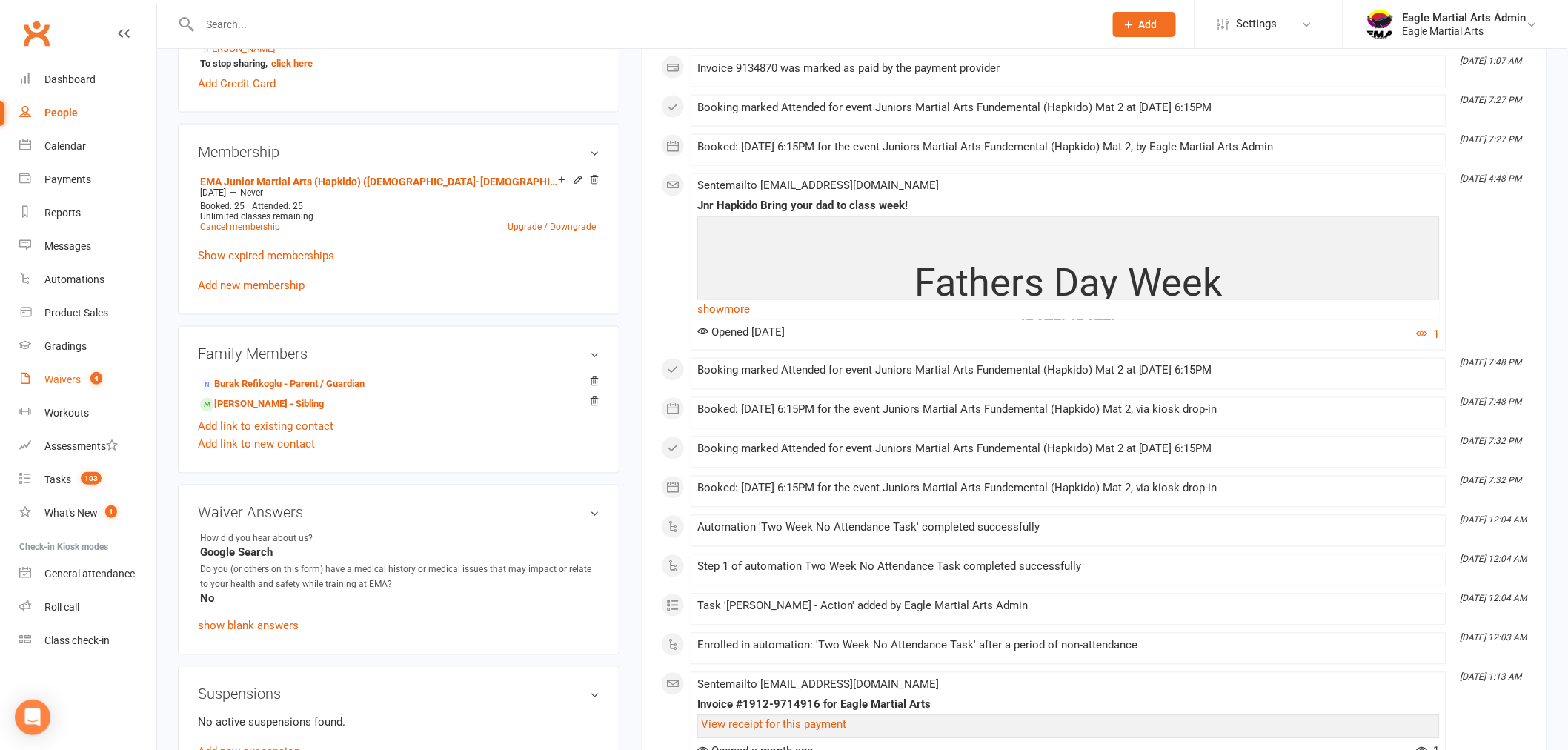
click at [70, 379] on div "Waivers" at bounding box center [63, 380] width 36 height 12
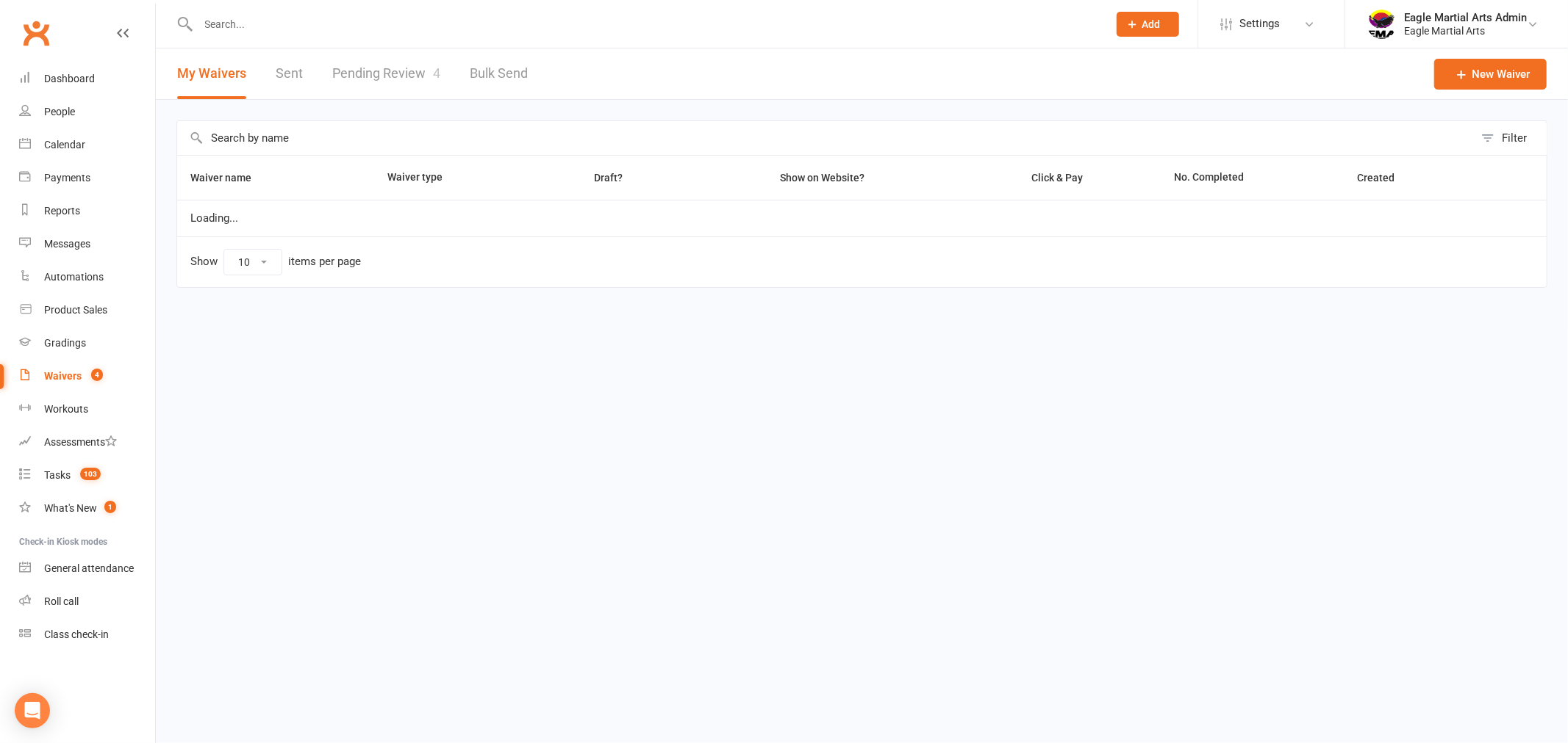
select select "100"
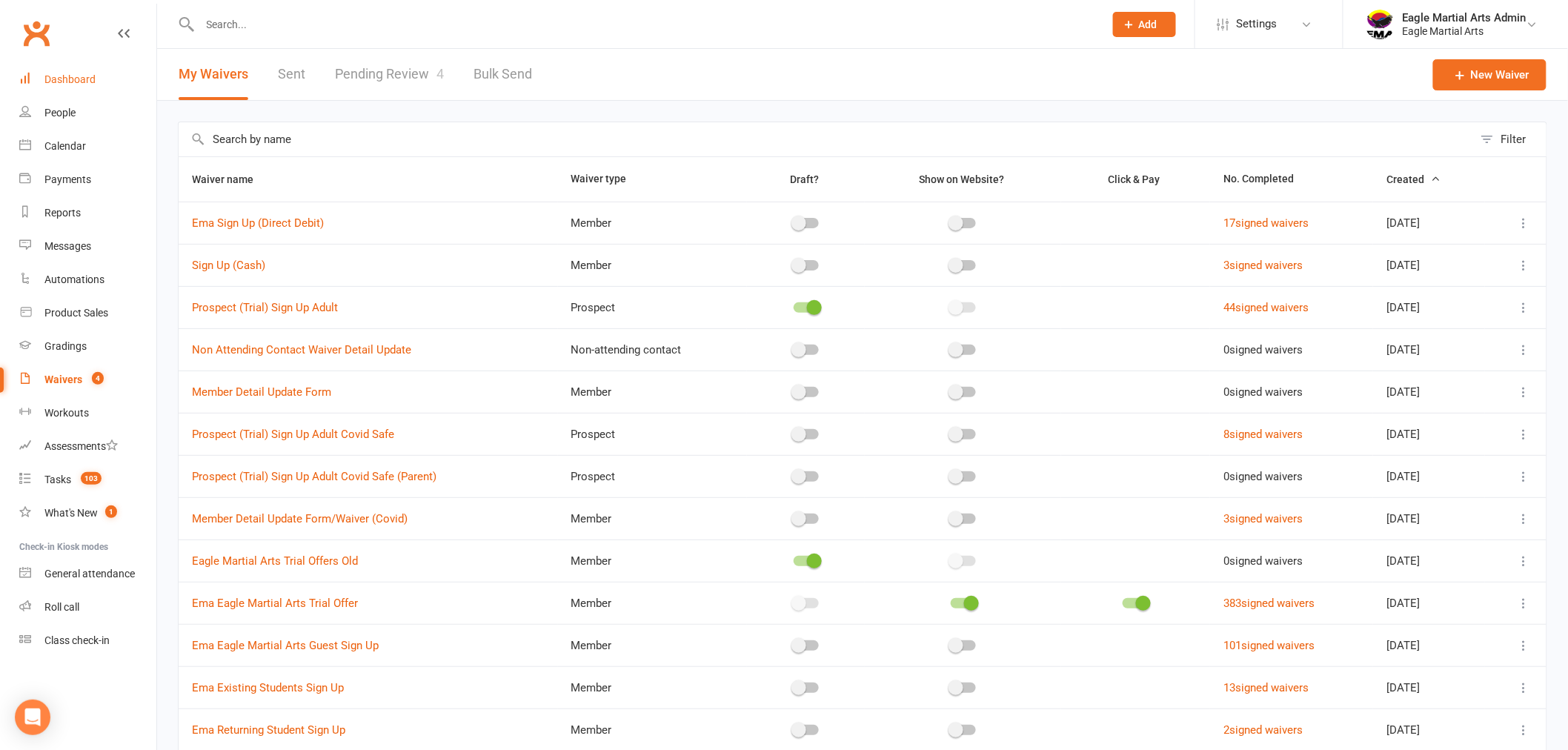
click at [87, 77] on div "Dashboard" at bounding box center [70, 80] width 51 height 12
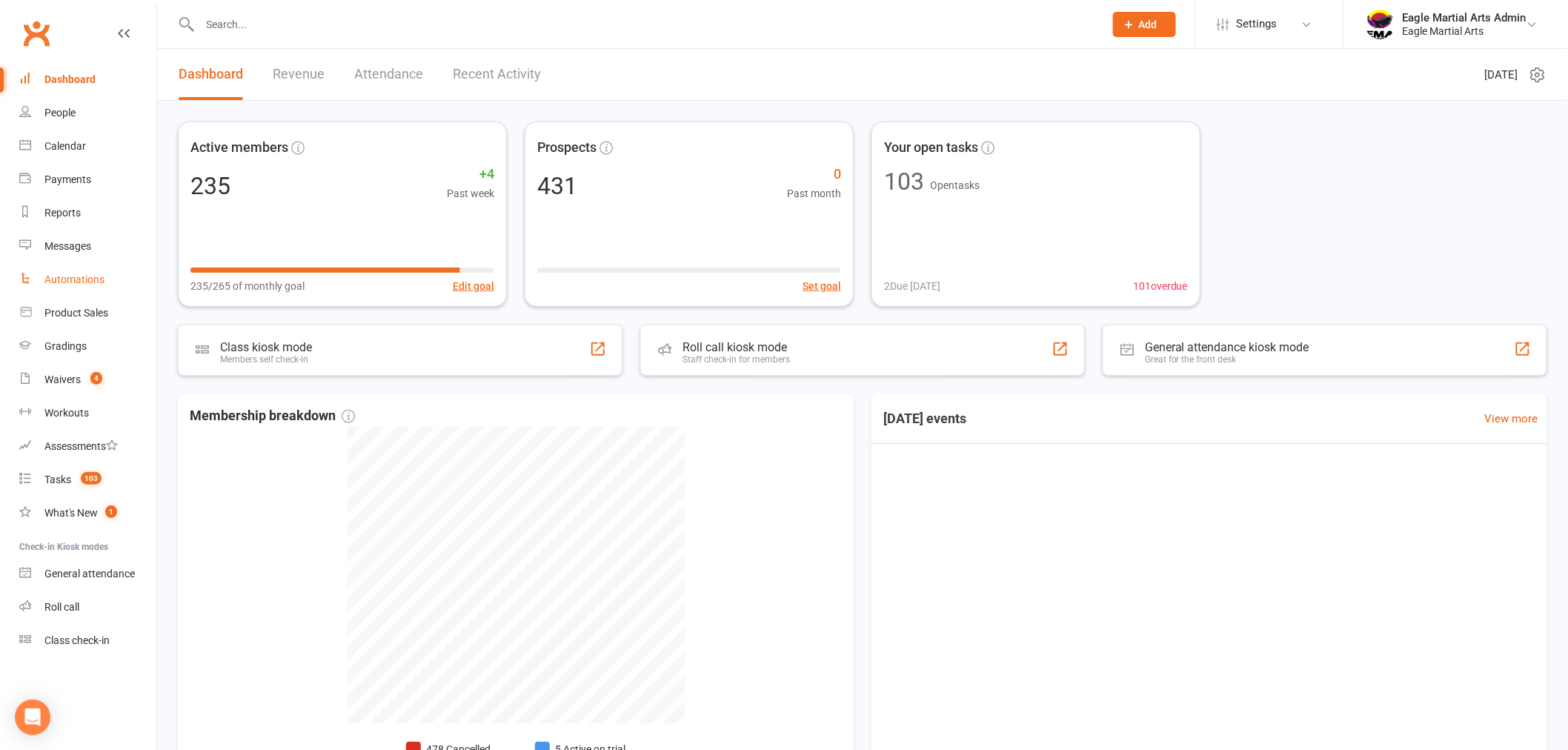
click at [89, 282] on div "Automations" at bounding box center [74, 280] width 60 height 12
select select "50"
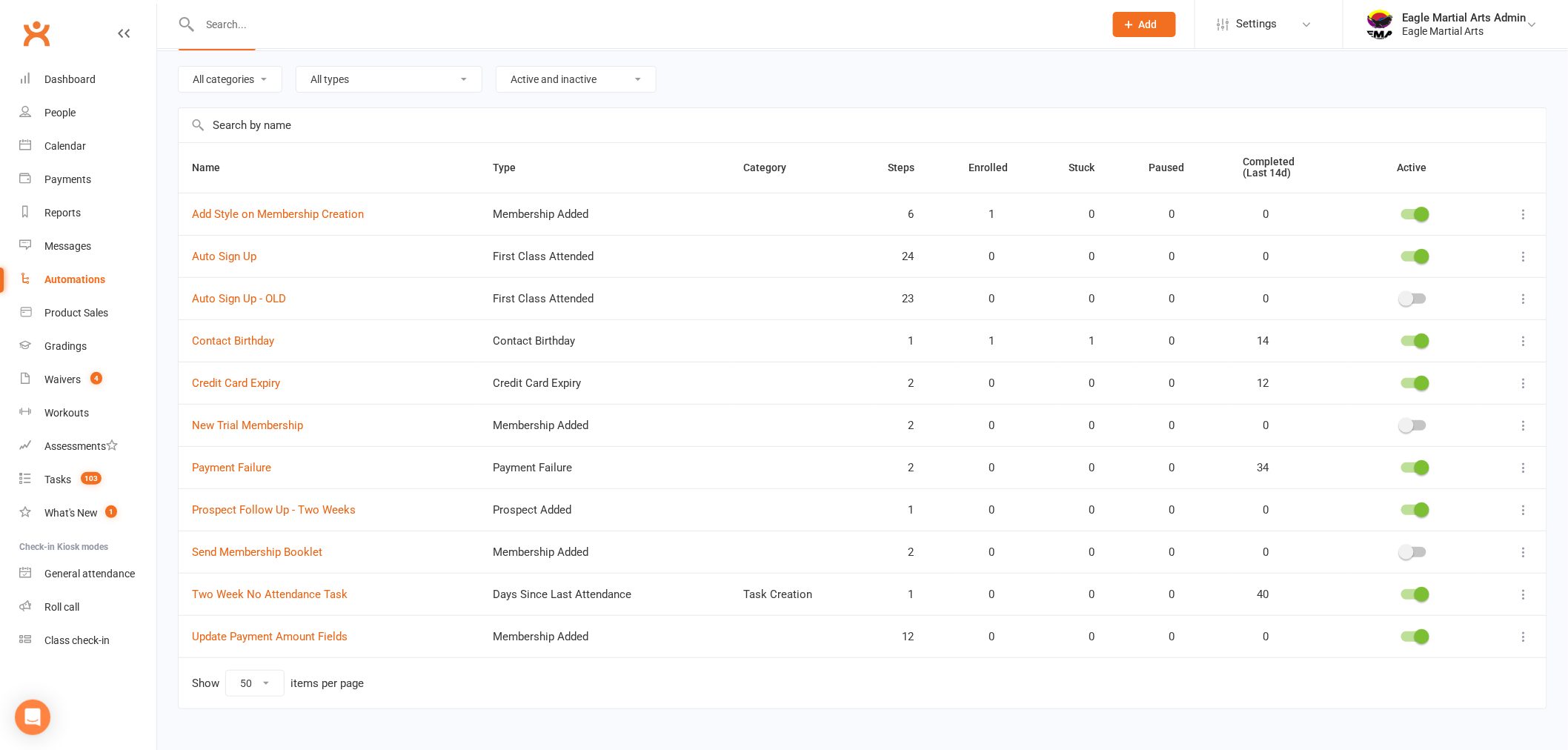
scroll to position [72, 0]
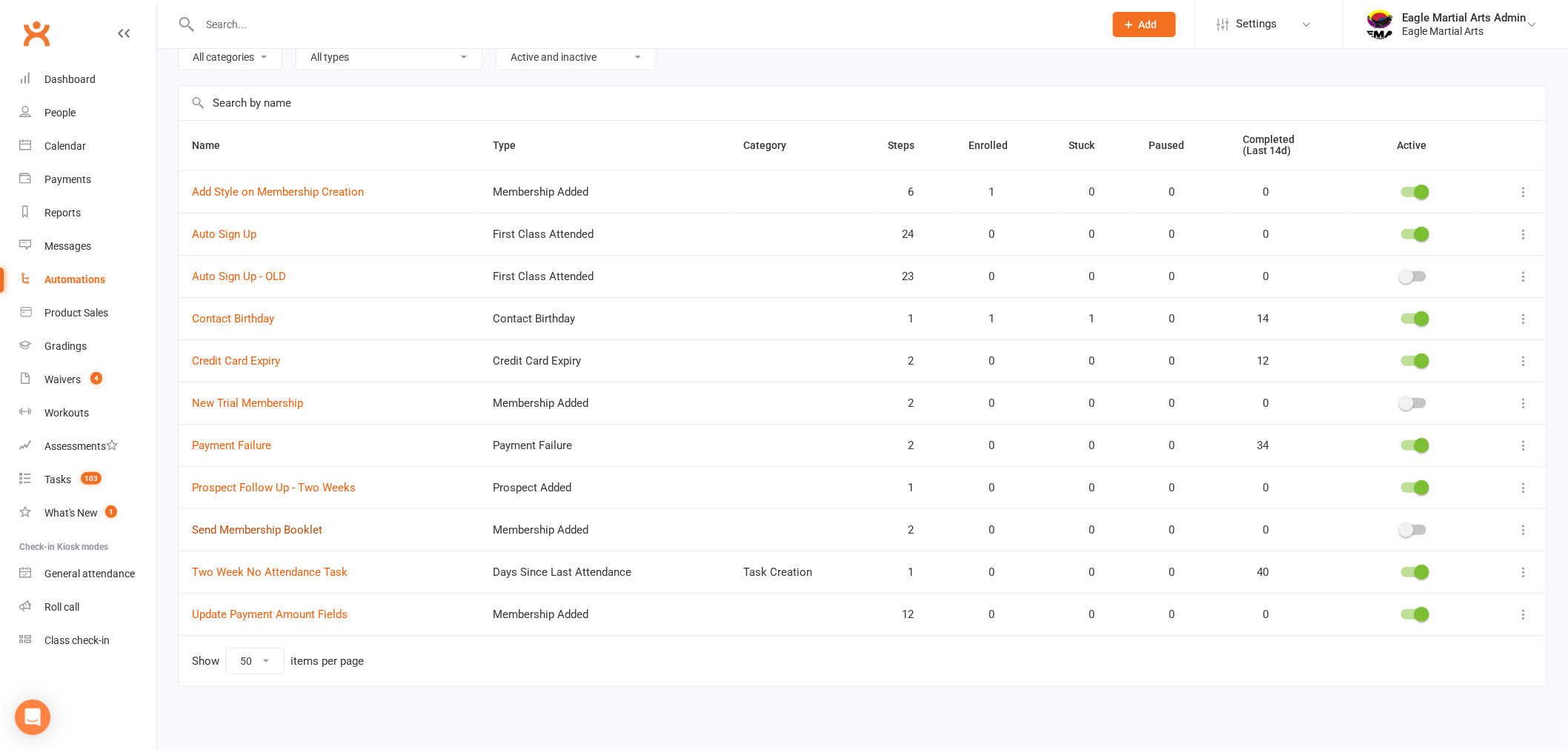
click at [245, 524] on link "Send Membership Booklet" at bounding box center [257, 530] width 130 height 14
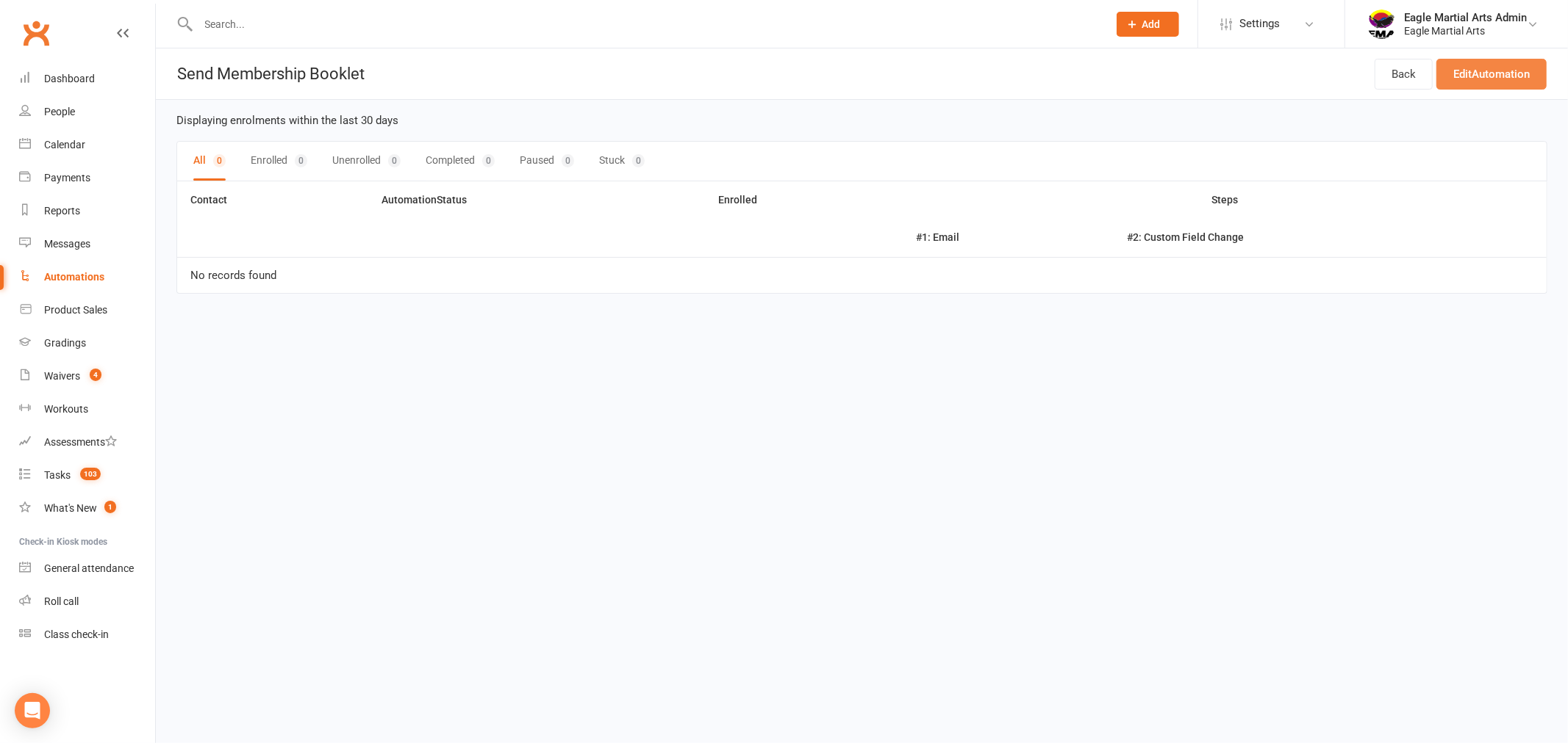
click at [1502, 74] on link "Edit Automation" at bounding box center [1491, 74] width 110 height 31
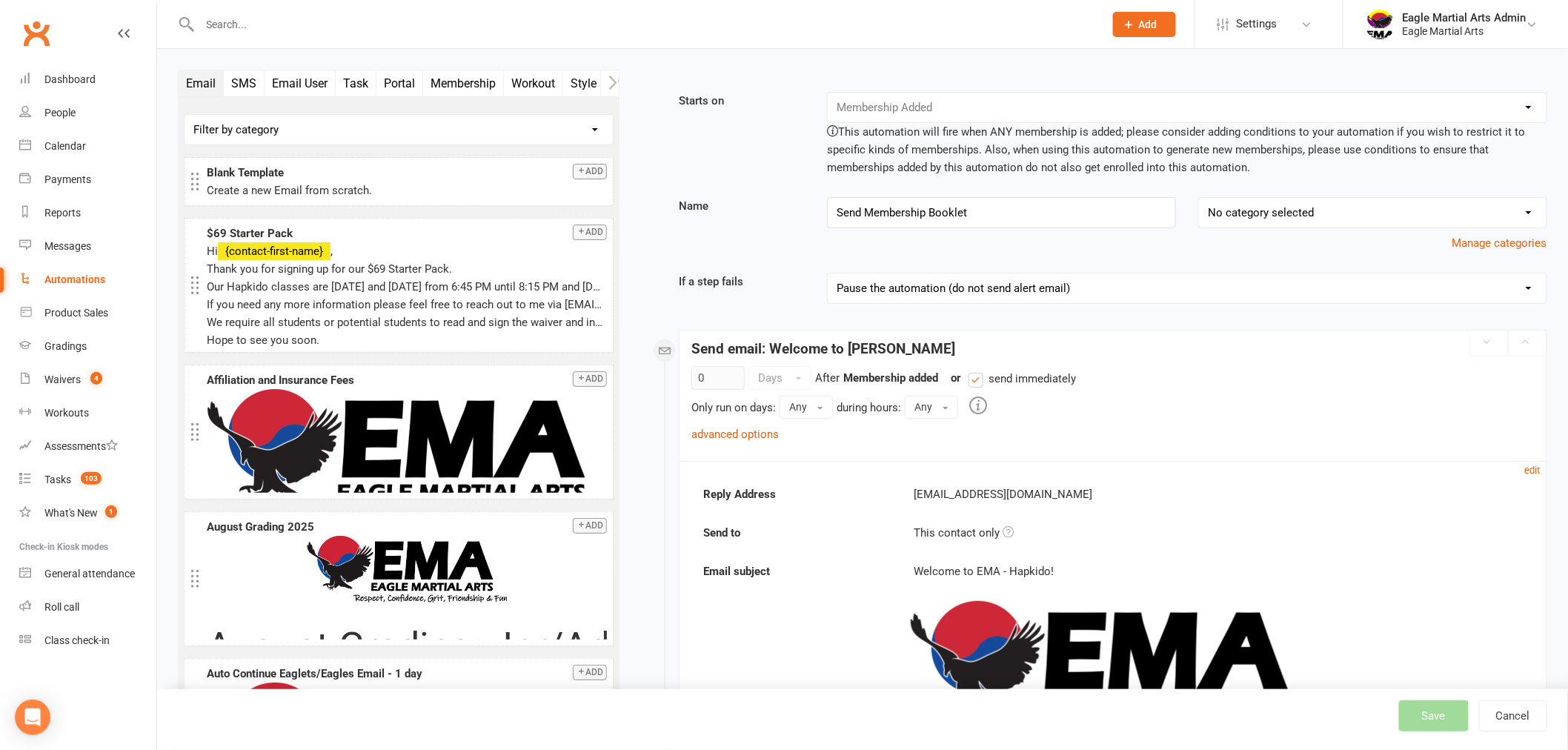
select select "from_now"
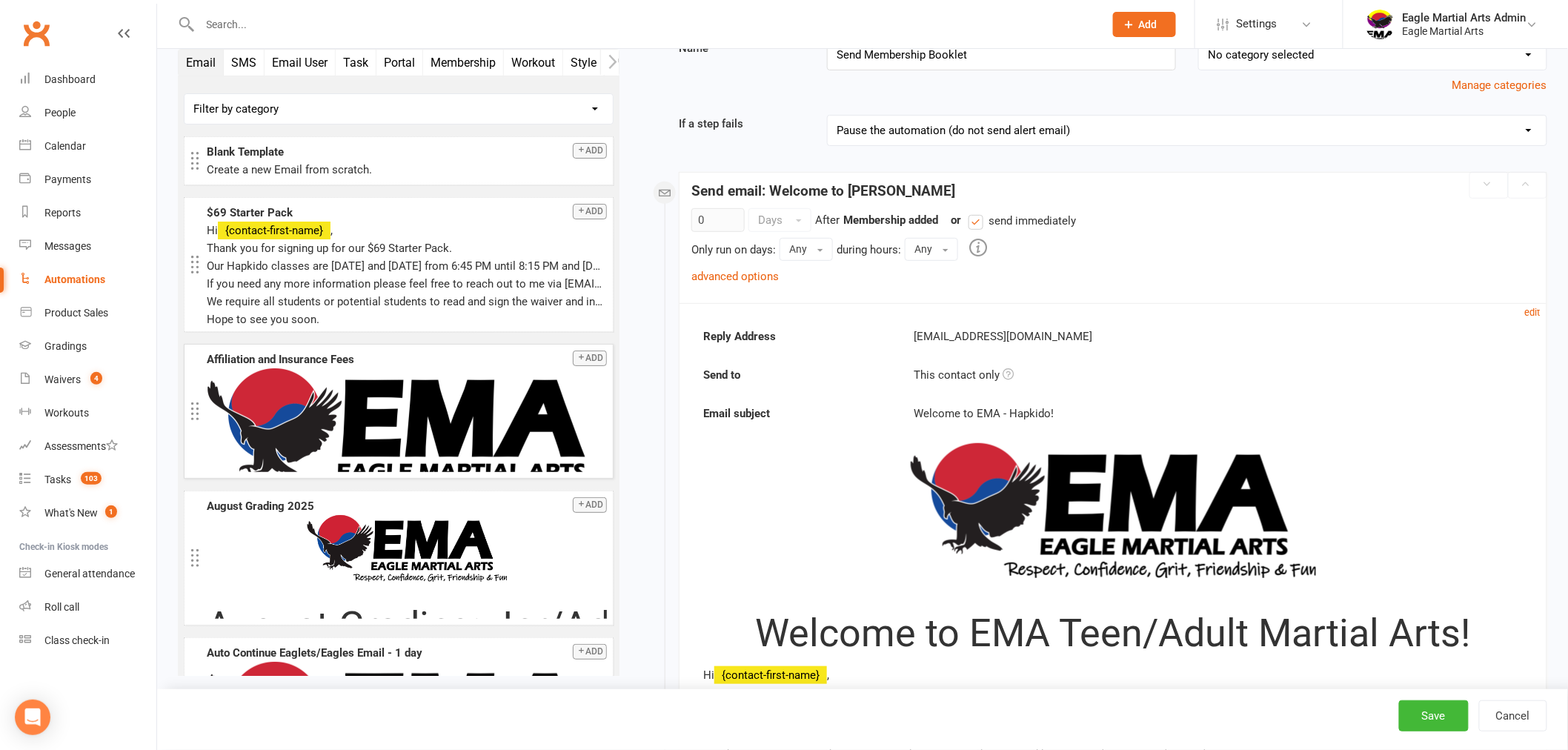
scroll to position [143, 0]
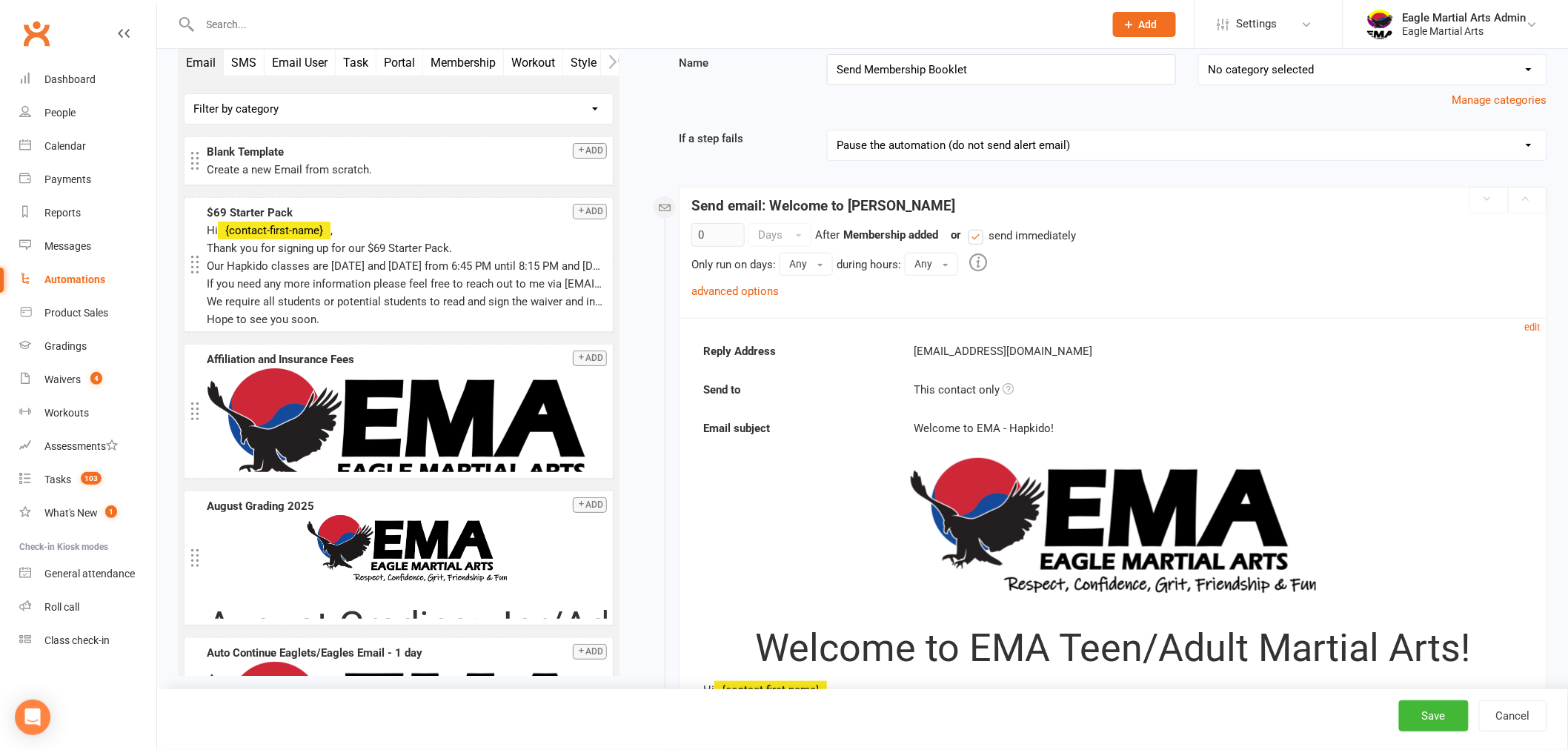
click at [74, 280] on div "Automations" at bounding box center [75, 280] width 61 height 12
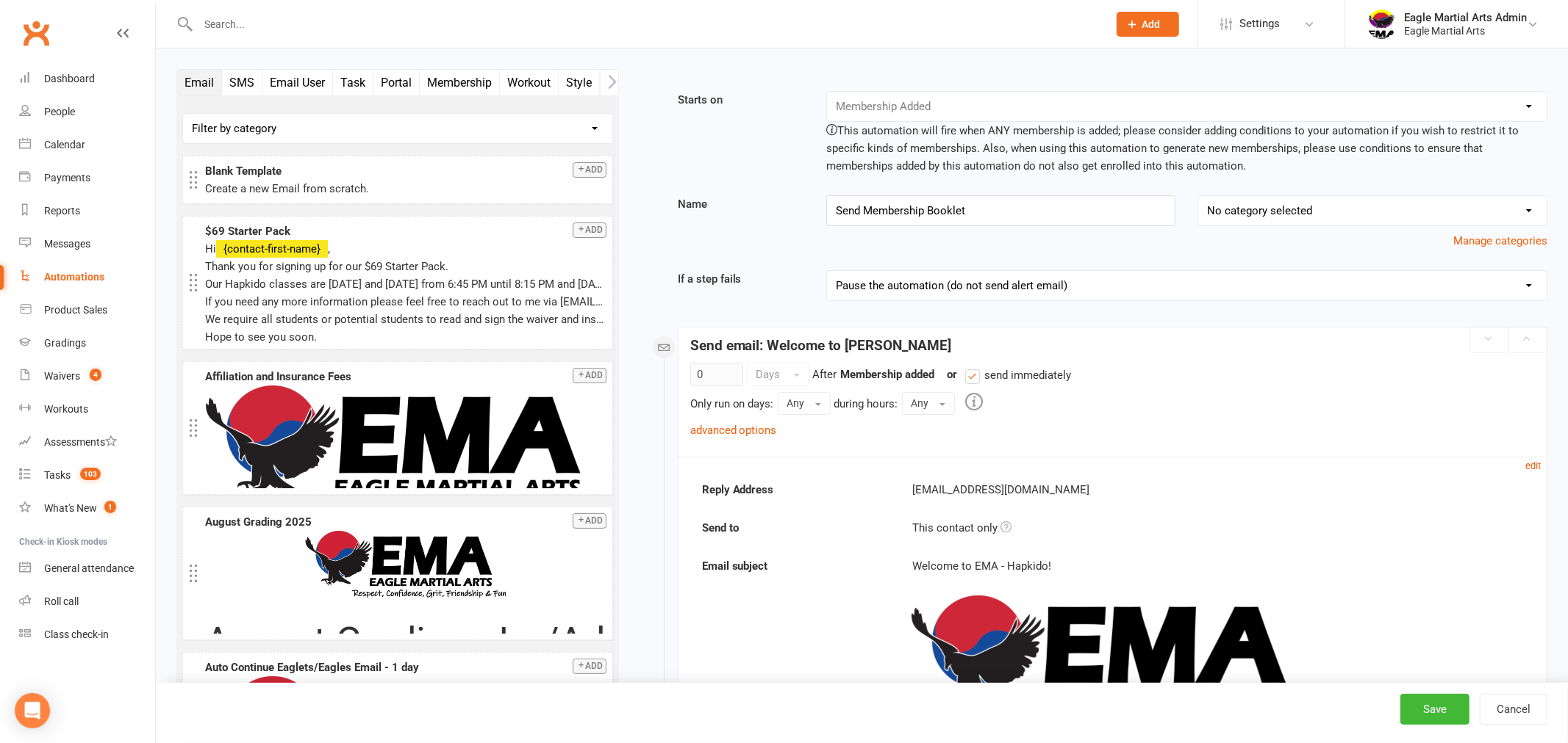
select select "50"
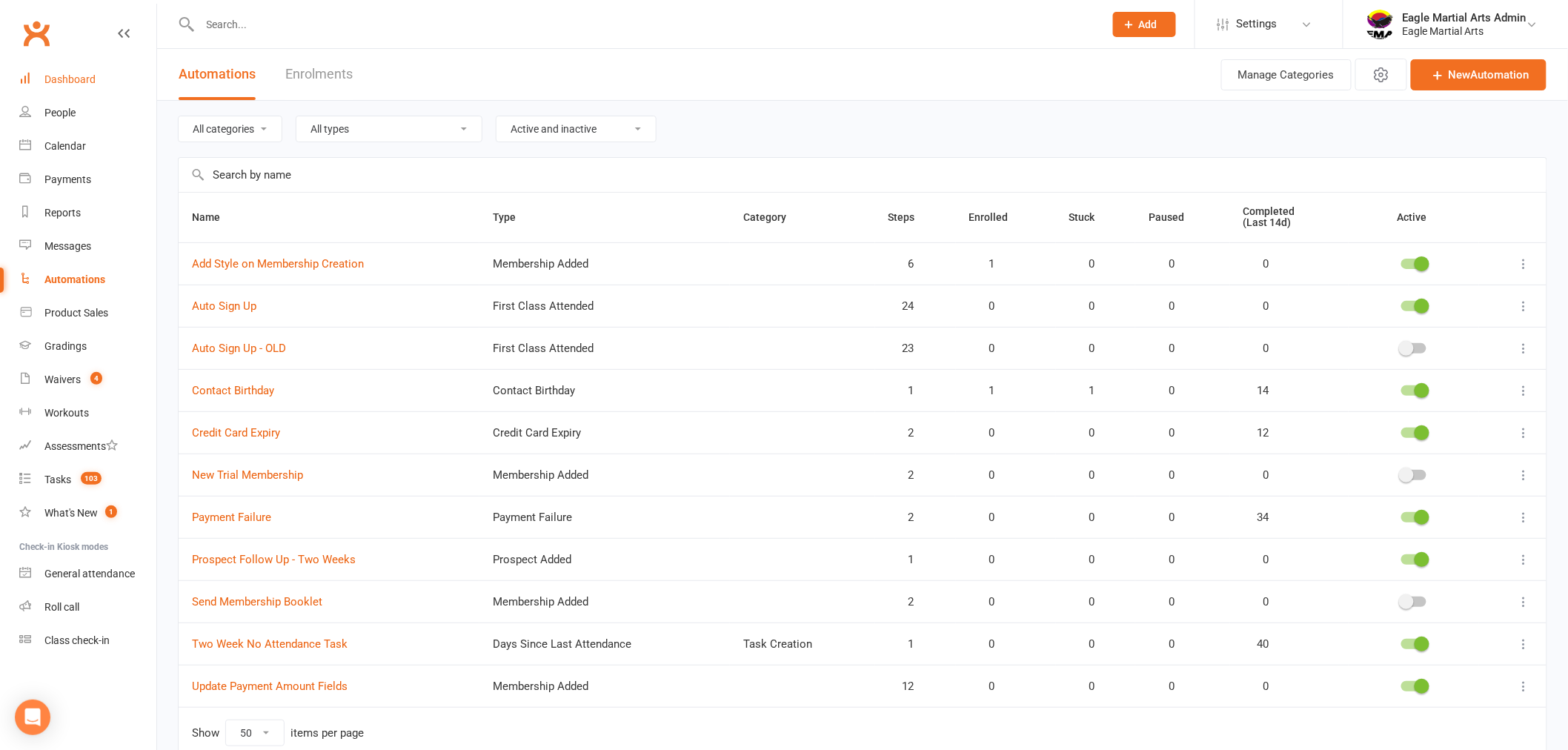
click at [75, 75] on div "Dashboard" at bounding box center [70, 80] width 51 height 12
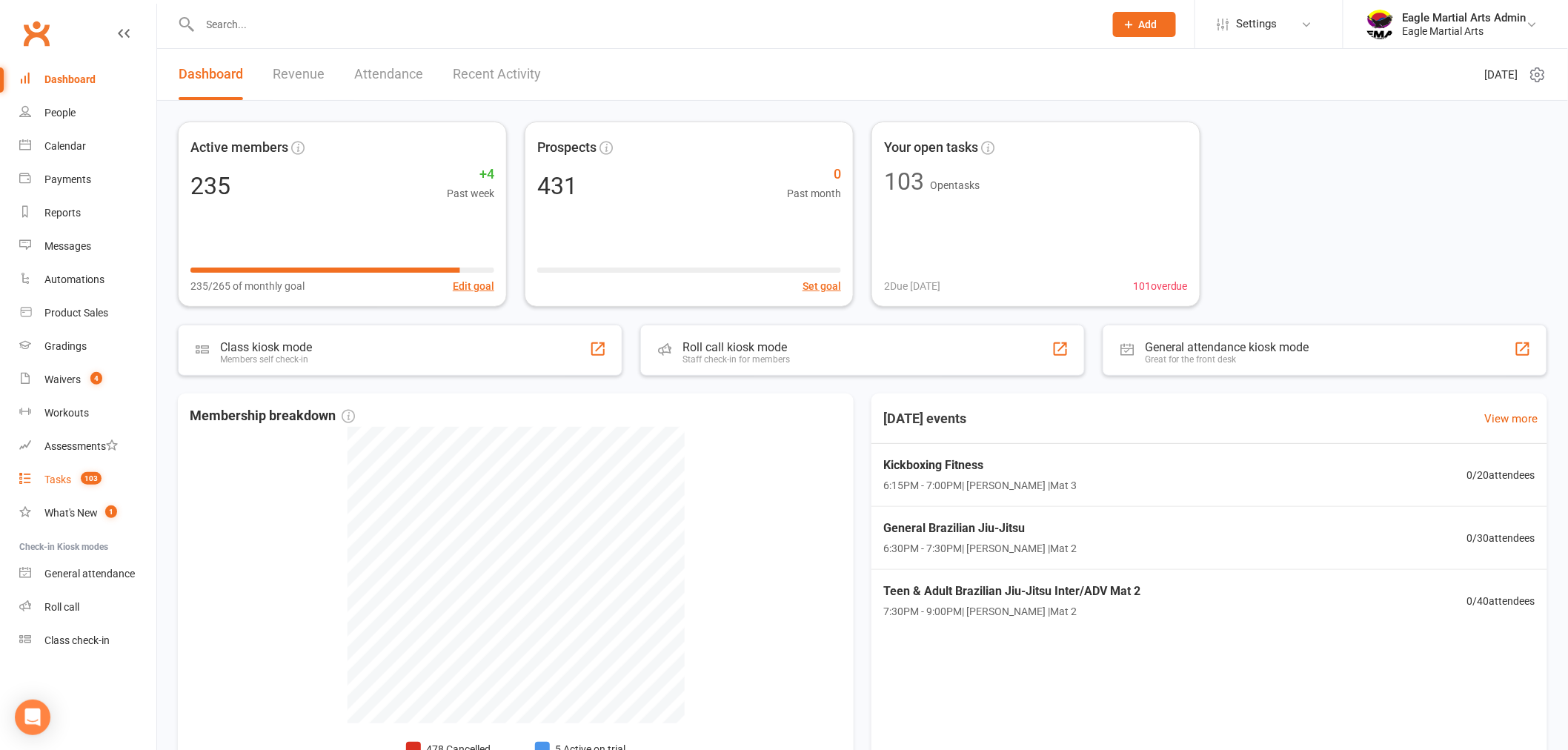
click at [56, 477] on div "Tasks" at bounding box center [58, 480] width 26 height 12
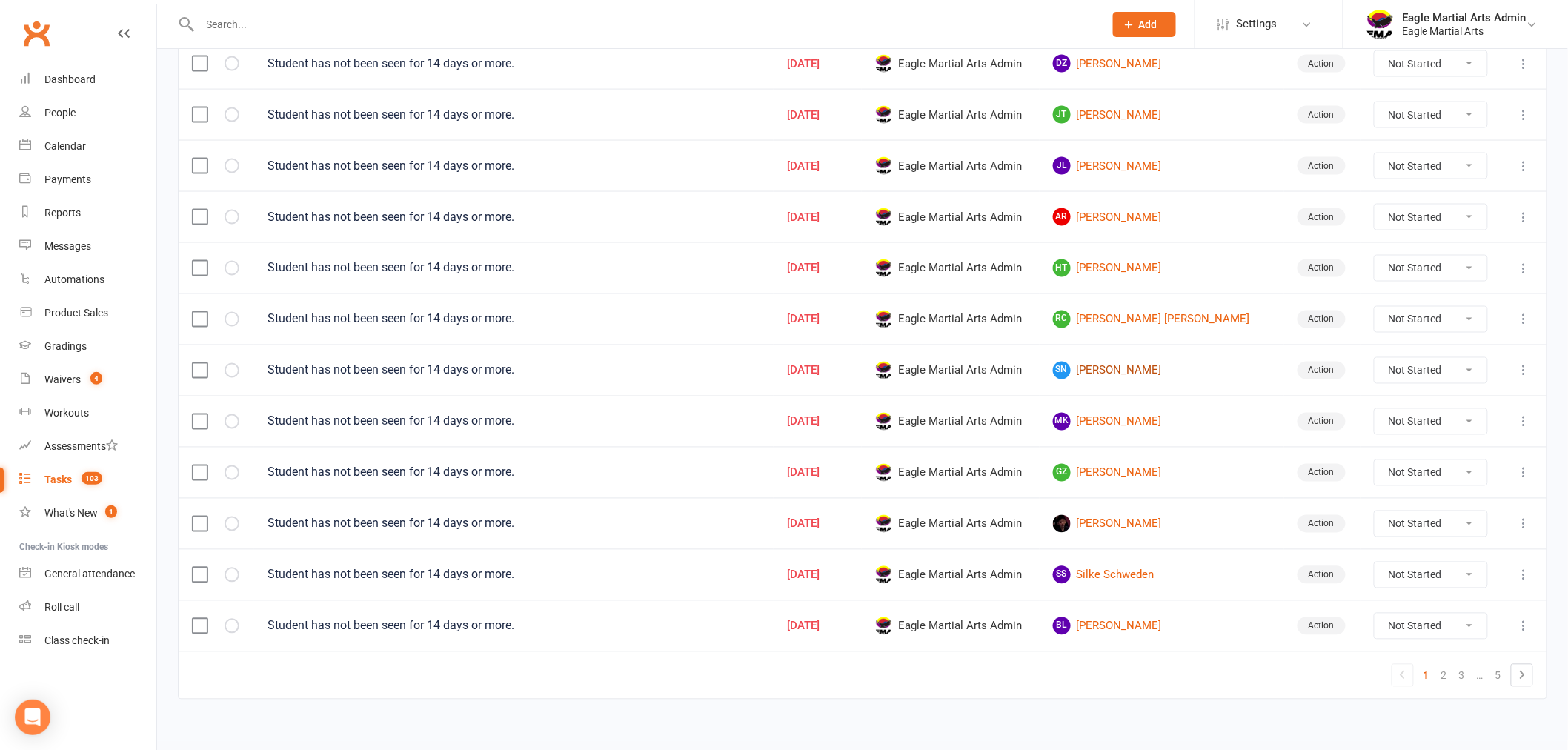
scroll to position [925, 0]
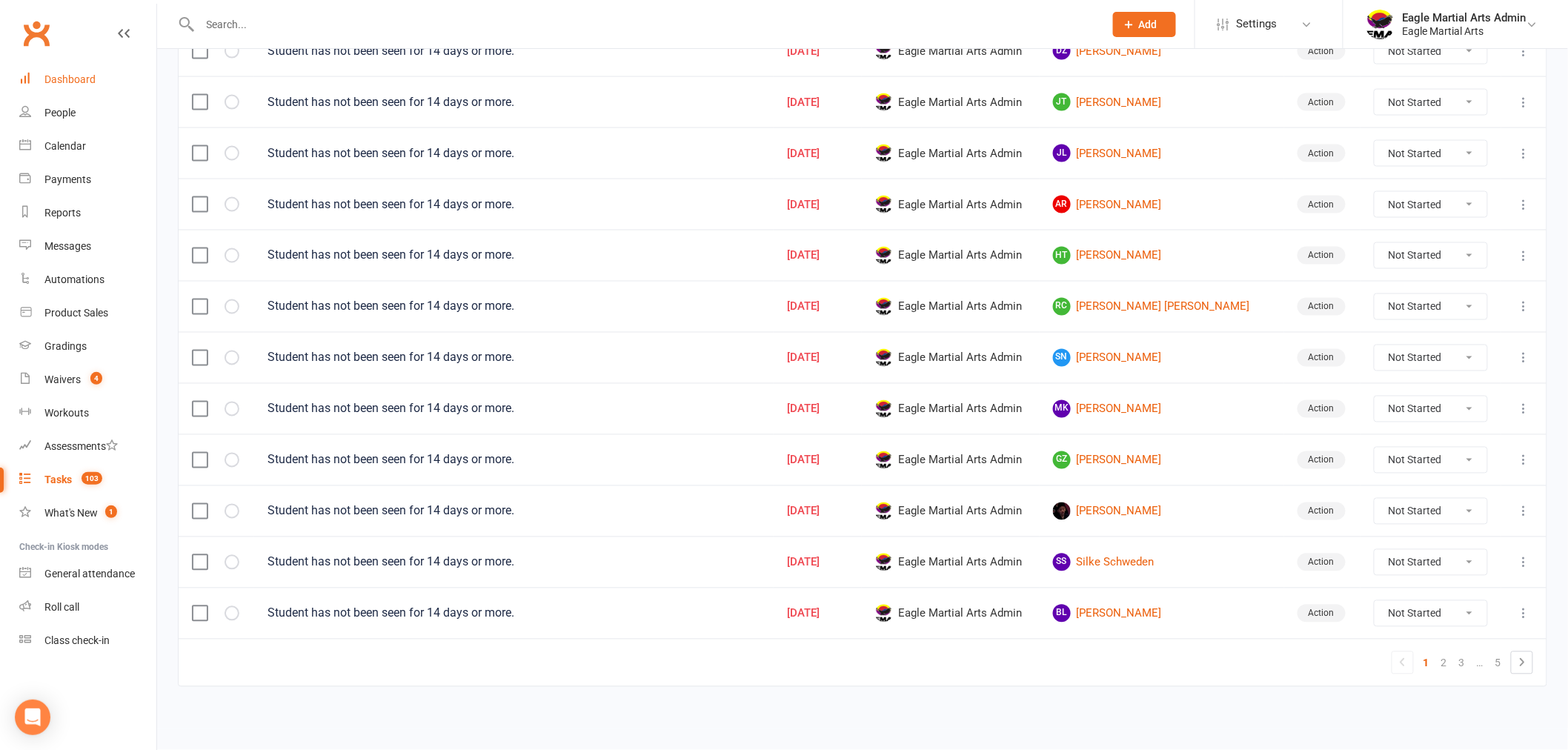
click at [68, 83] on div "Dashboard" at bounding box center [70, 80] width 51 height 12
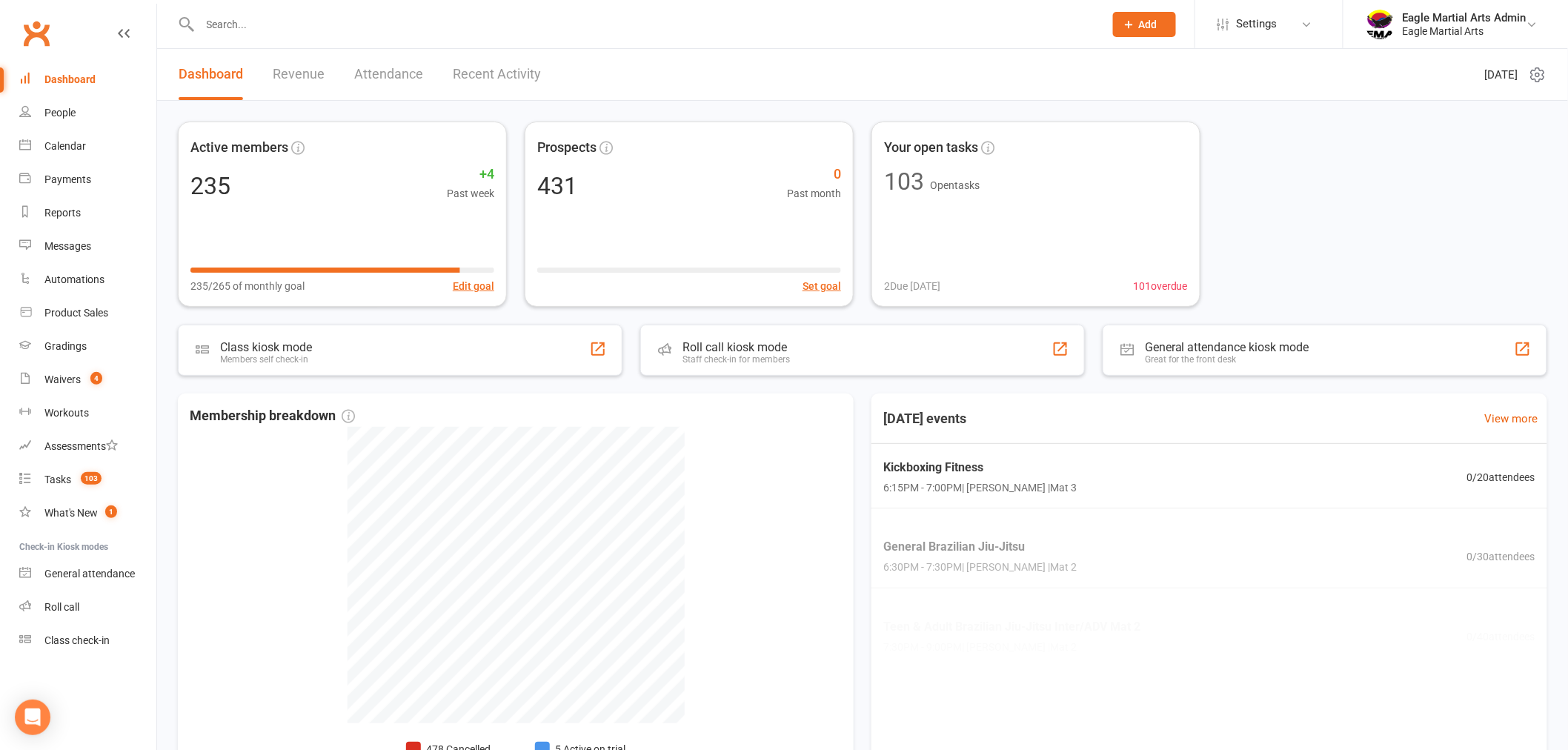
click at [232, 19] on input "text" at bounding box center [644, 24] width 898 height 20
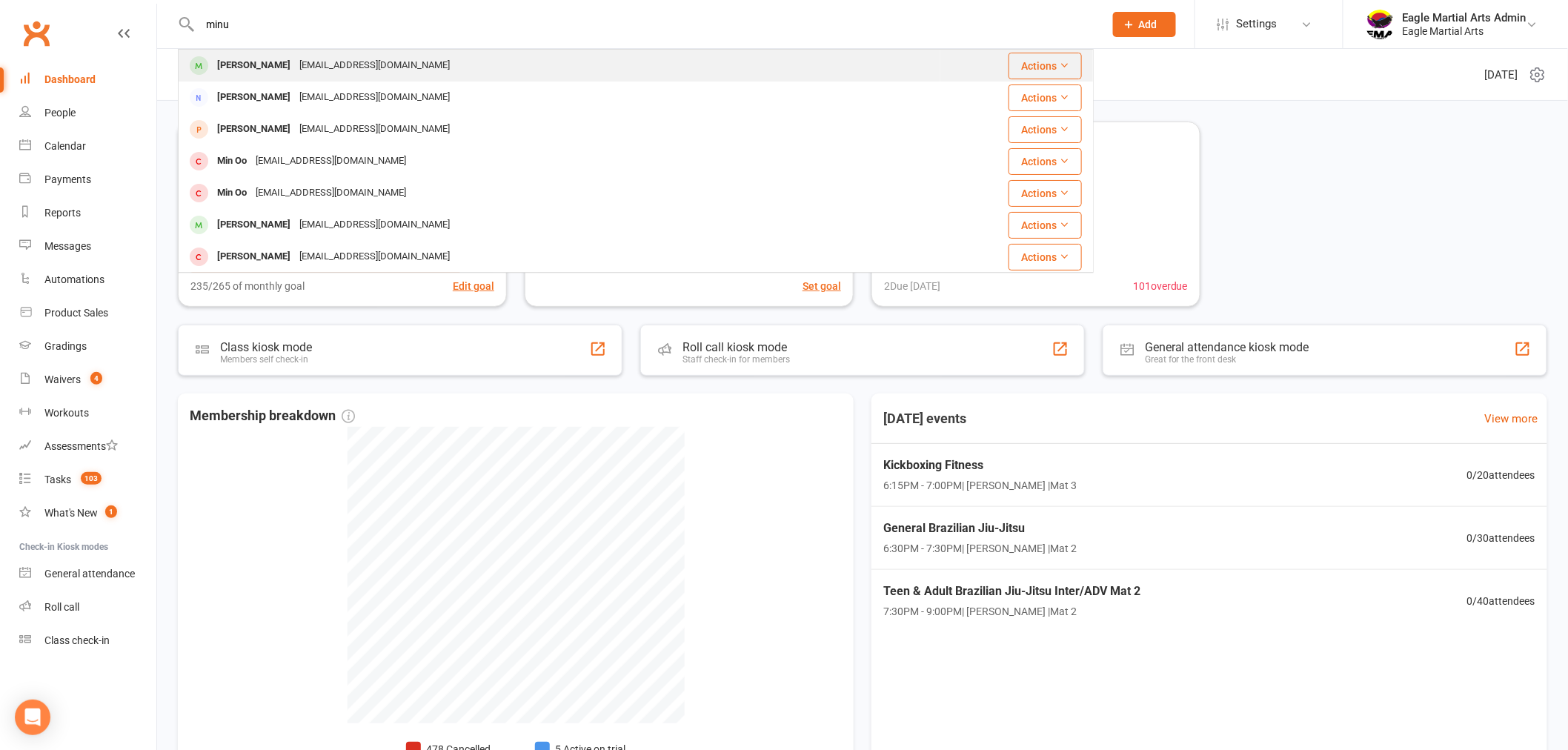
type input "minu"
click at [237, 57] on div "[PERSON_NAME]" at bounding box center [254, 65] width 83 height 21
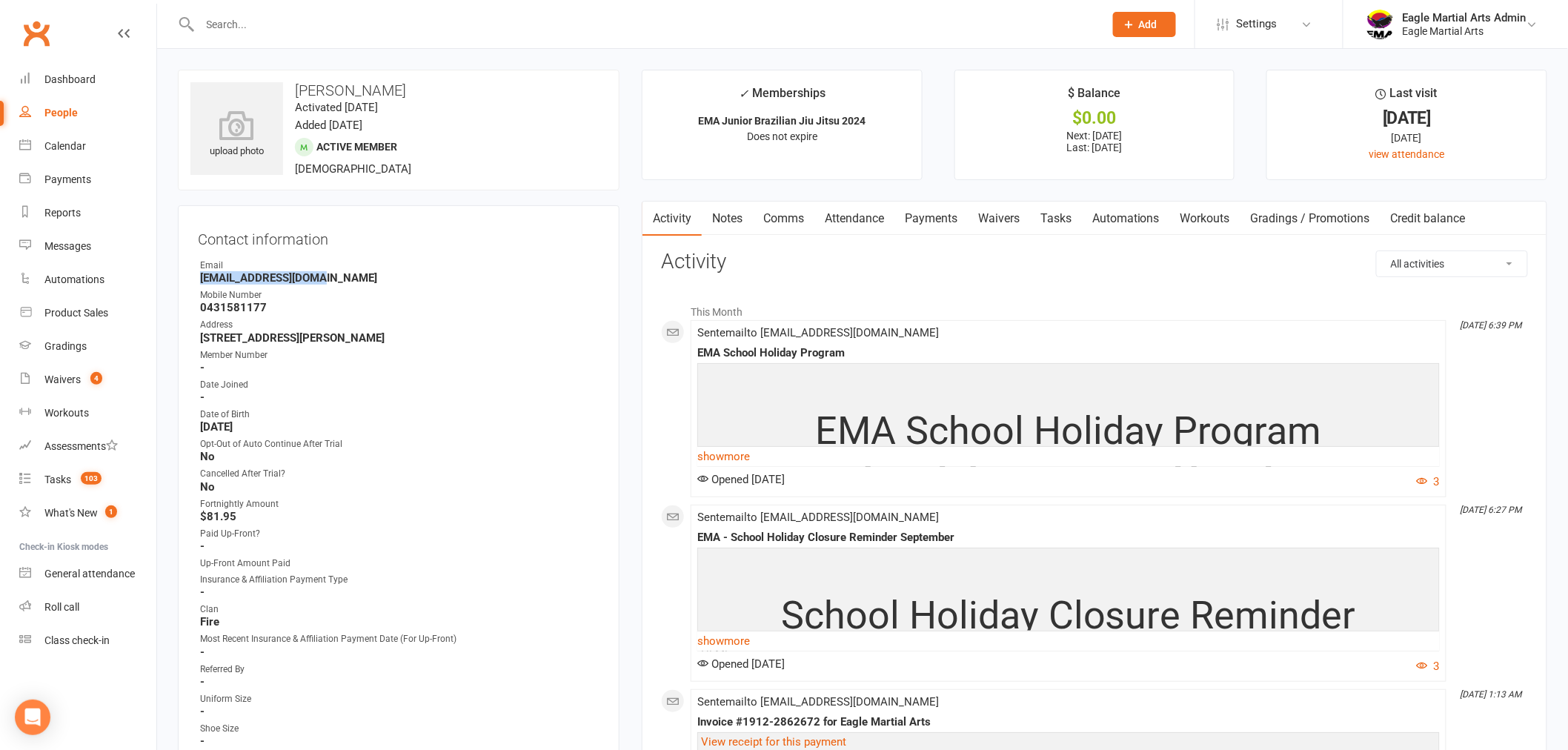
drag, startPoint x: 342, startPoint y: 280, endPoint x: 183, endPoint y: 280, distance: 159.0
click at [183, 280] on div "Contact information Owner Email [EMAIL_ADDRESS][DOMAIN_NAME] Mobile Number [PHO…" at bounding box center [398, 563] width 441 height 716
copy strong "[EMAIL_ADDRESS][DOMAIN_NAME]"
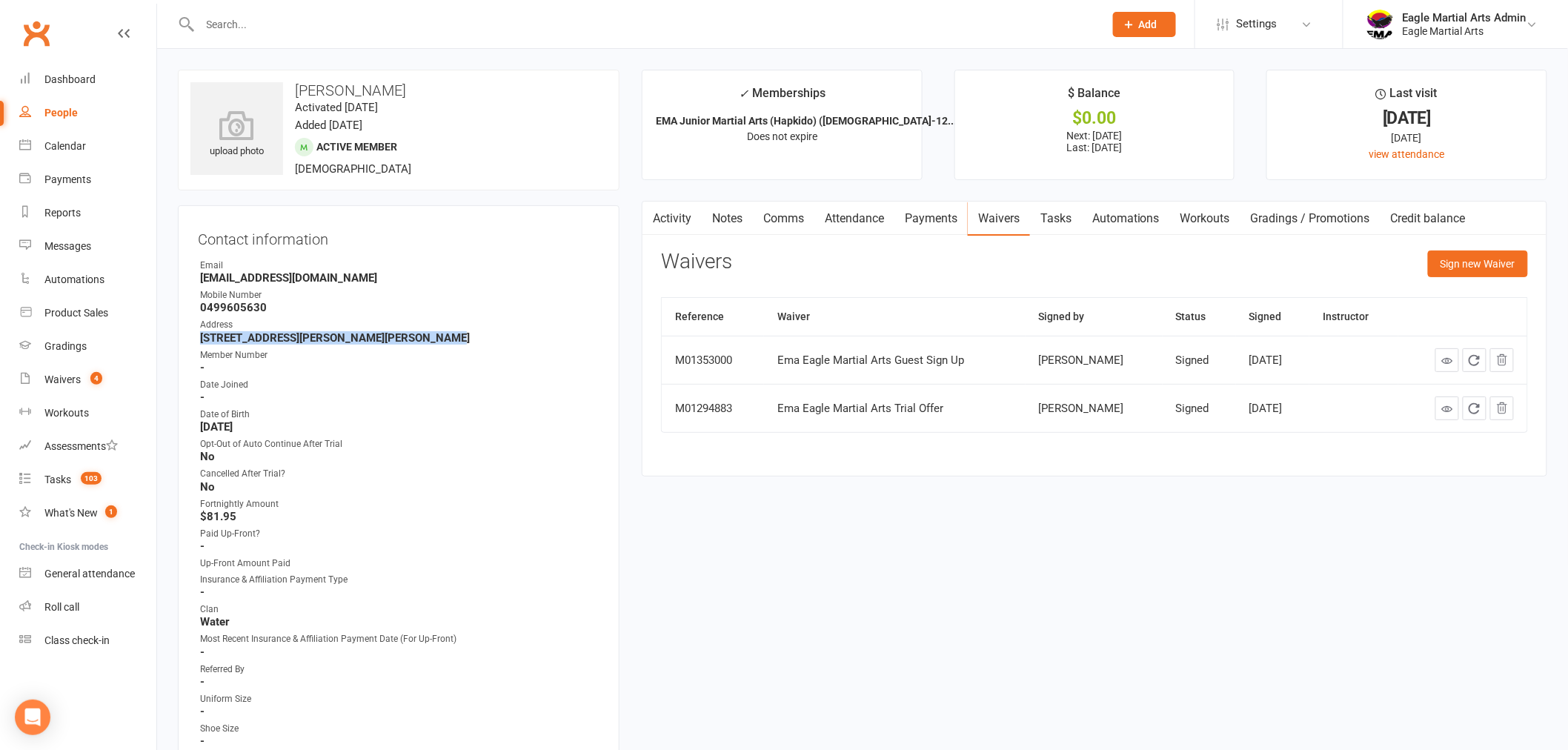
click at [731, 214] on link "Notes" at bounding box center [728, 218] width 51 height 34
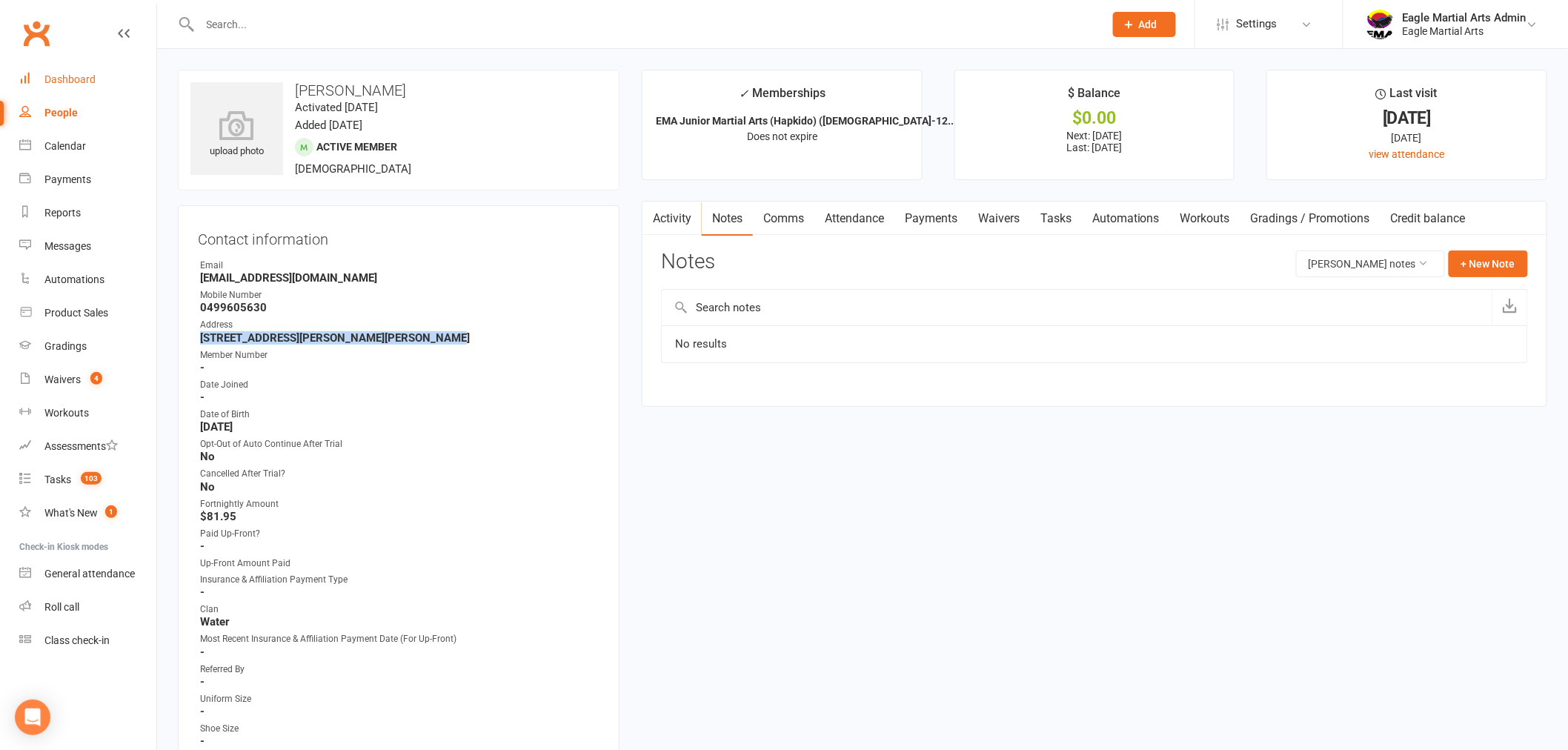
click at [83, 78] on div "Dashboard" at bounding box center [70, 80] width 51 height 12
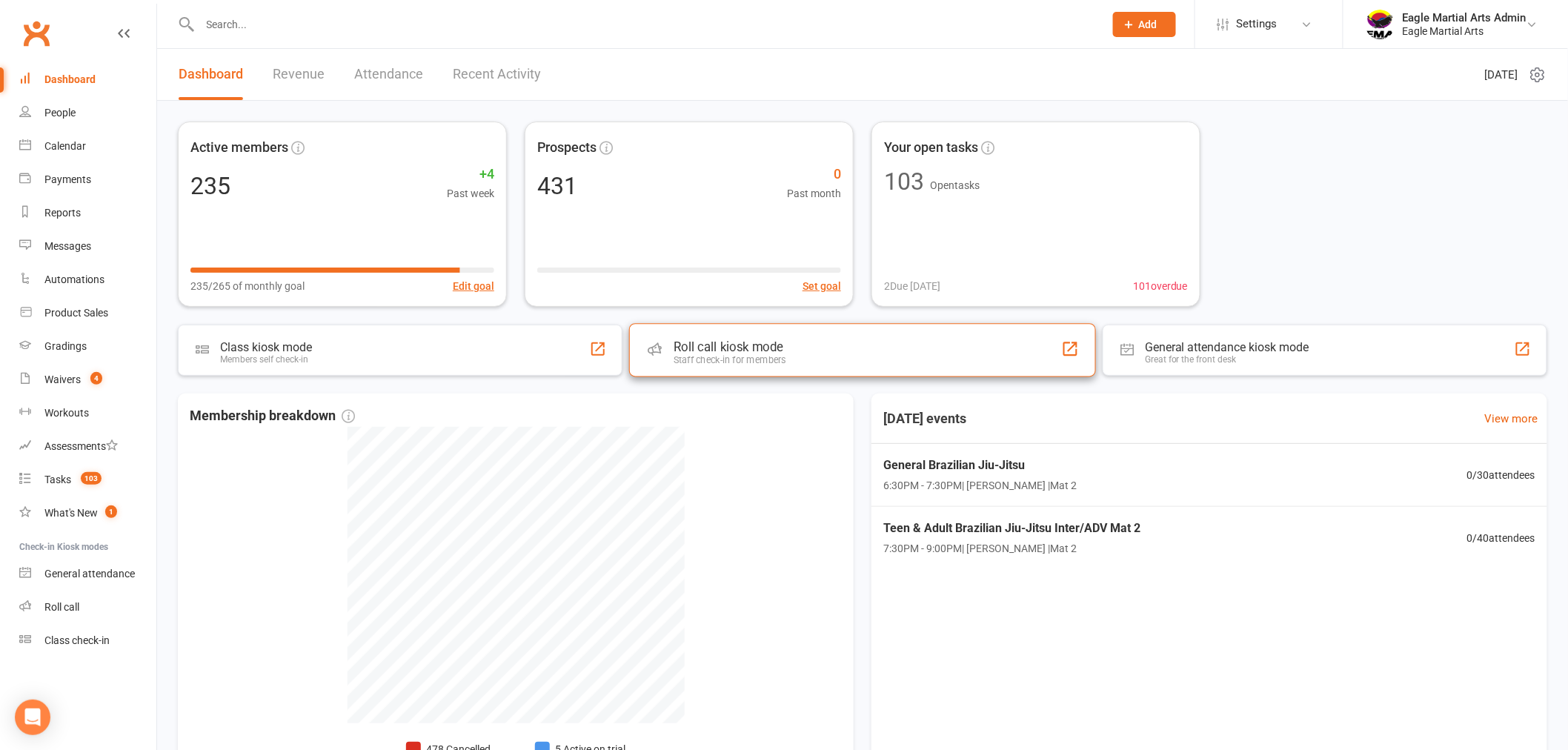
click at [722, 341] on div "Roll call kiosk mode" at bounding box center [730, 347] width 113 height 15
